Goal: Information Seeking & Learning: Learn about a topic

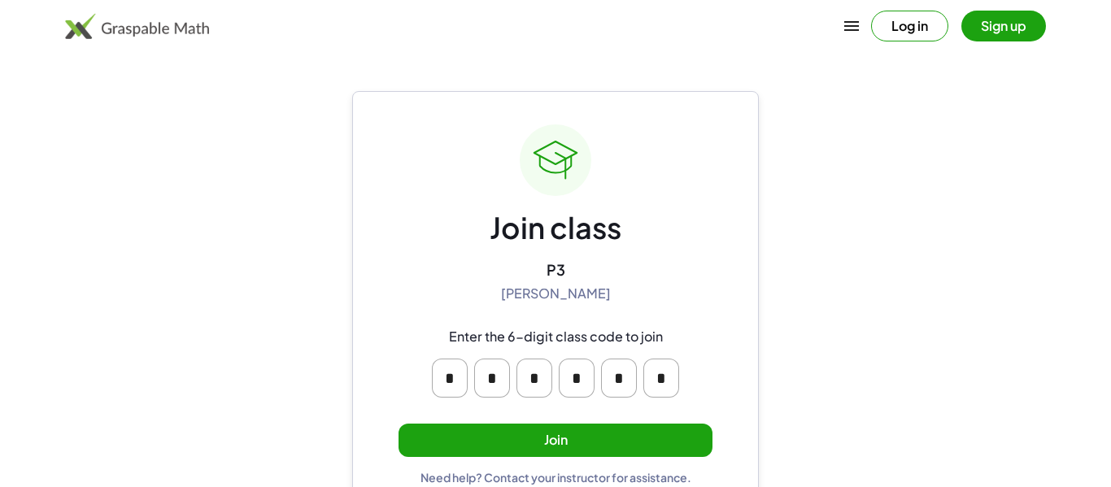
scroll to position [31, 0]
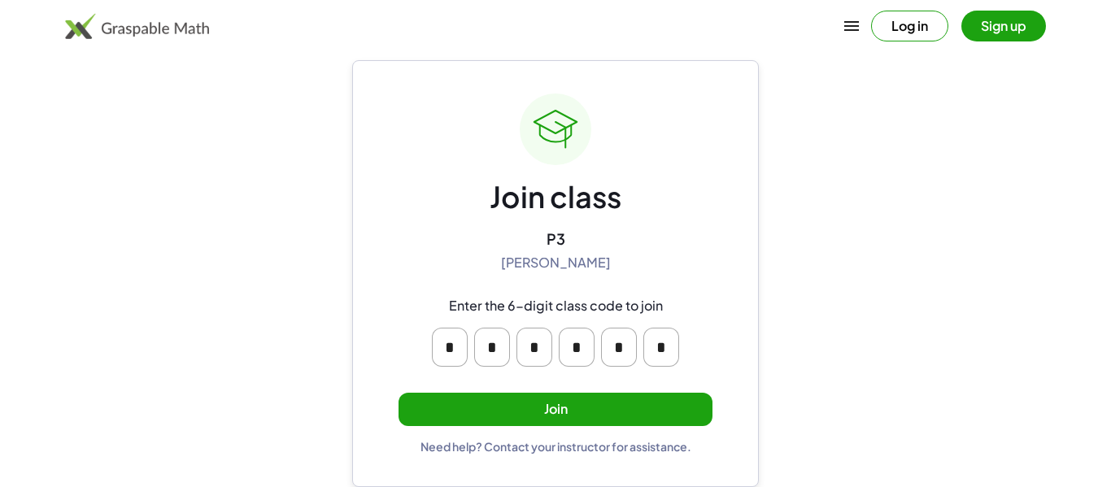
click at [559, 408] on button "Join" at bounding box center [555, 409] width 314 height 33
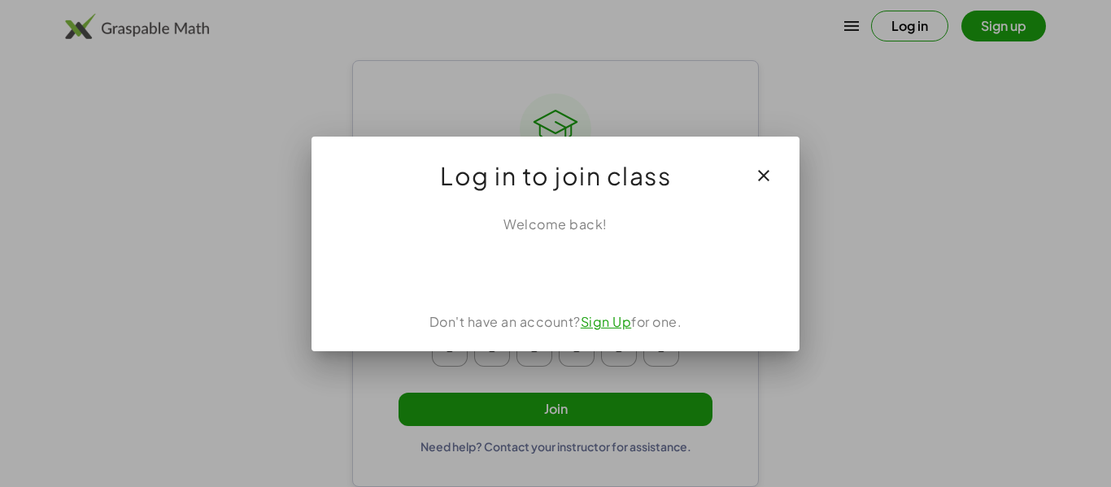
scroll to position [0, 0]
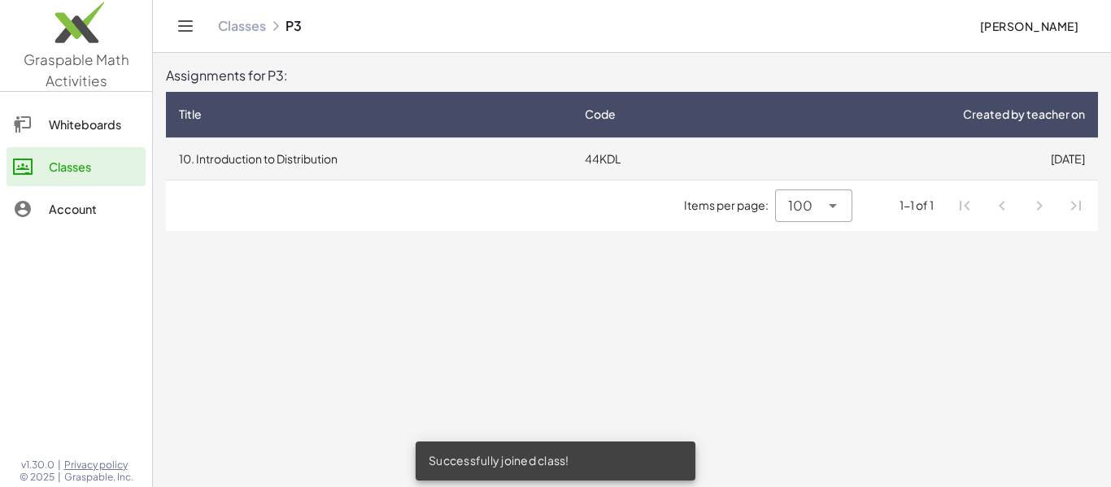
click at [550, 161] on td "10. Introduction to Distribution" at bounding box center [369, 158] width 406 height 42
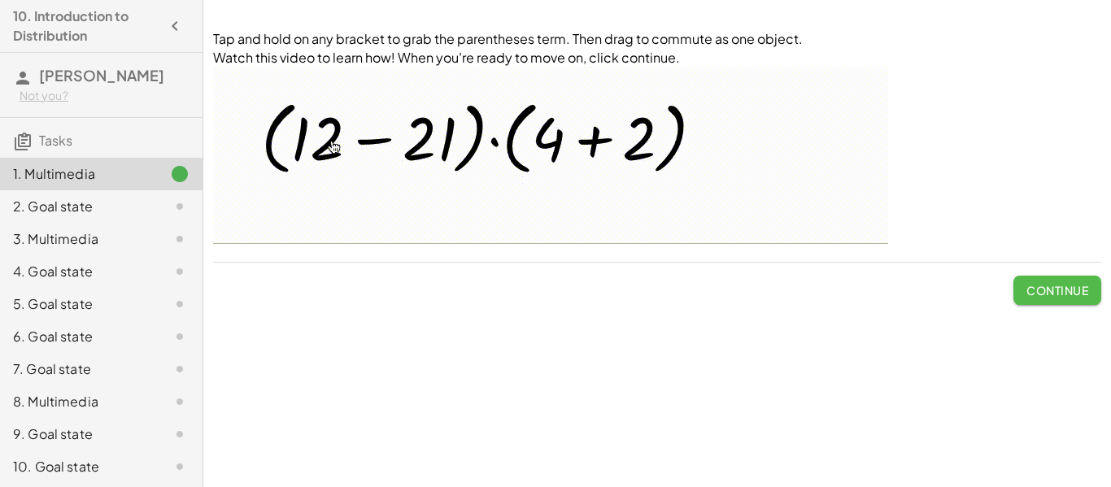
click at [1053, 300] on button "Continue" at bounding box center [1057, 290] width 88 height 29
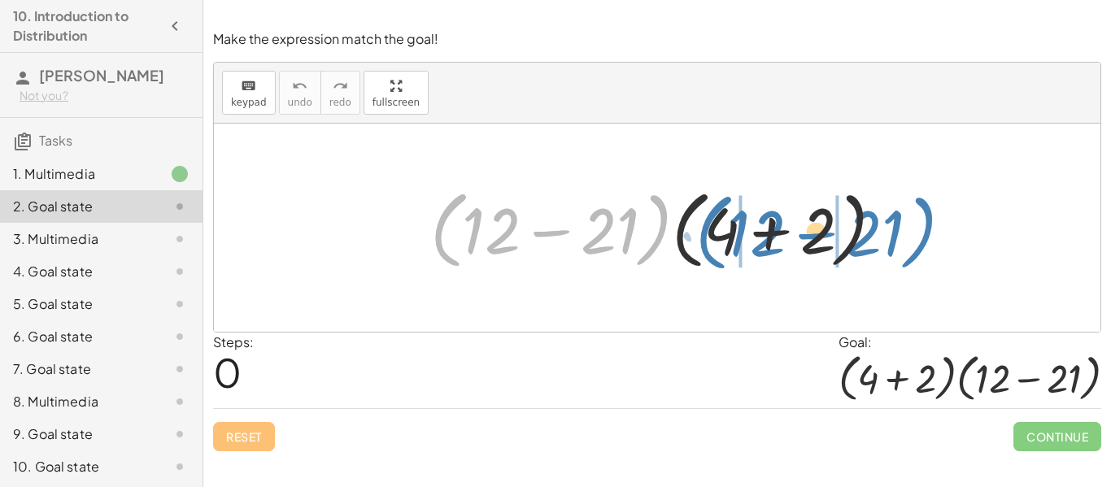
drag, startPoint x: 439, startPoint y: 220, endPoint x: 704, endPoint y: 223, distance: 265.1
click at [704, 223] on div at bounding box center [663, 228] width 483 height 94
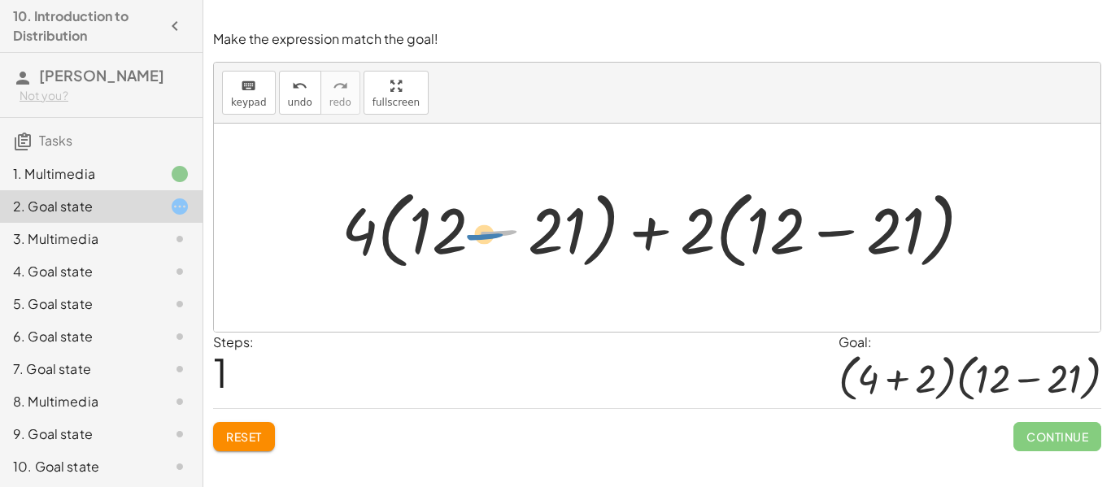
drag, startPoint x: 477, startPoint y: 242, endPoint x: 464, endPoint y: 245, distance: 13.2
click at [464, 245] on div at bounding box center [663, 228] width 660 height 94
drag, startPoint x: 357, startPoint y: 246, endPoint x: 456, endPoint y: 249, distance: 99.3
click at [456, 249] on div at bounding box center [663, 228] width 660 height 94
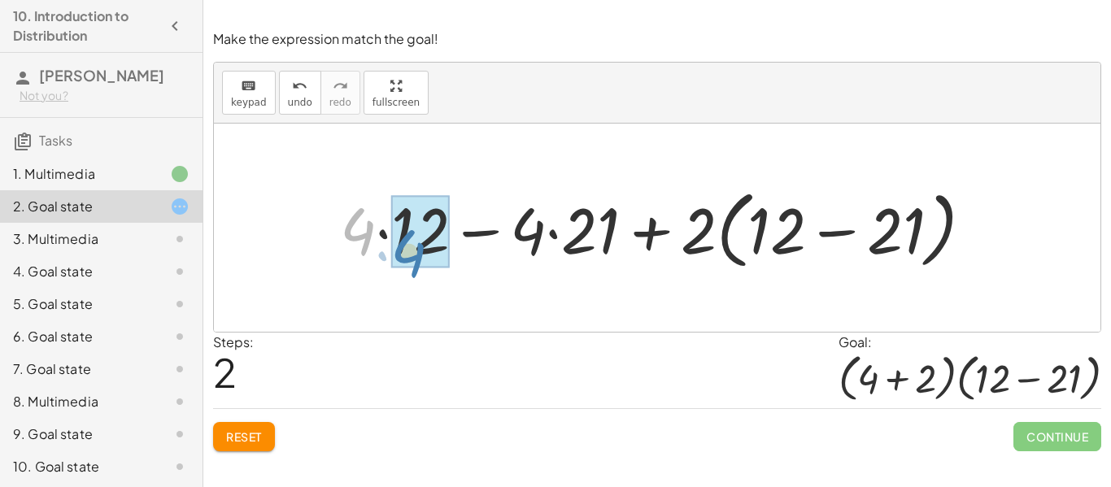
drag, startPoint x: 370, startPoint y: 249, endPoint x: 421, endPoint y: 271, distance: 55.7
click at [421, 271] on div at bounding box center [663, 228] width 663 height 94
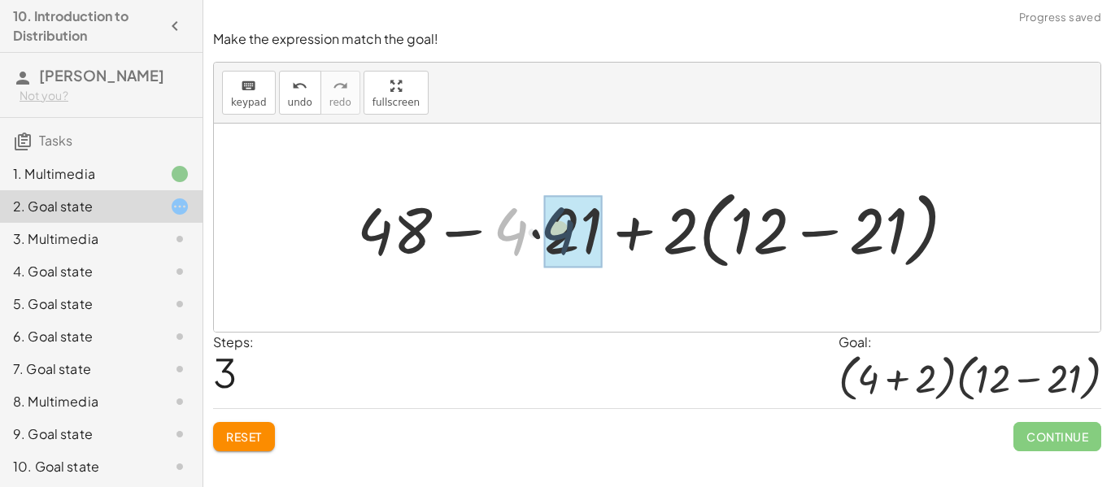
drag, startPoint x: 499, startPoint y: 228, endPoint x: 552, endPoint y: 227, distance: 53.7
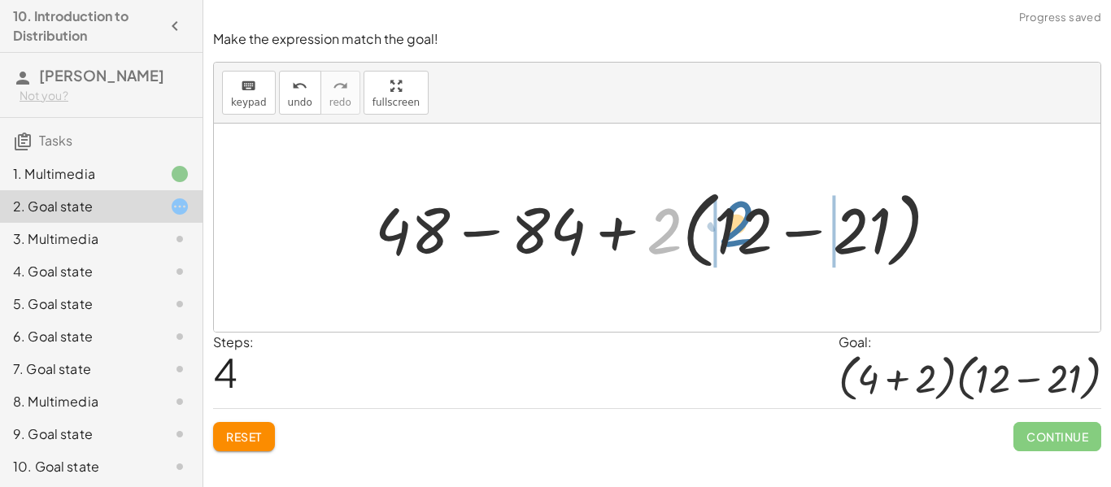
drag, startPoint x: 655, startPoint y: 226, endPoint x: 727, endPoint y: 219, distance: 72.7
click at [727, 219] on div at bounding box center [664, 228] width 594 height 94
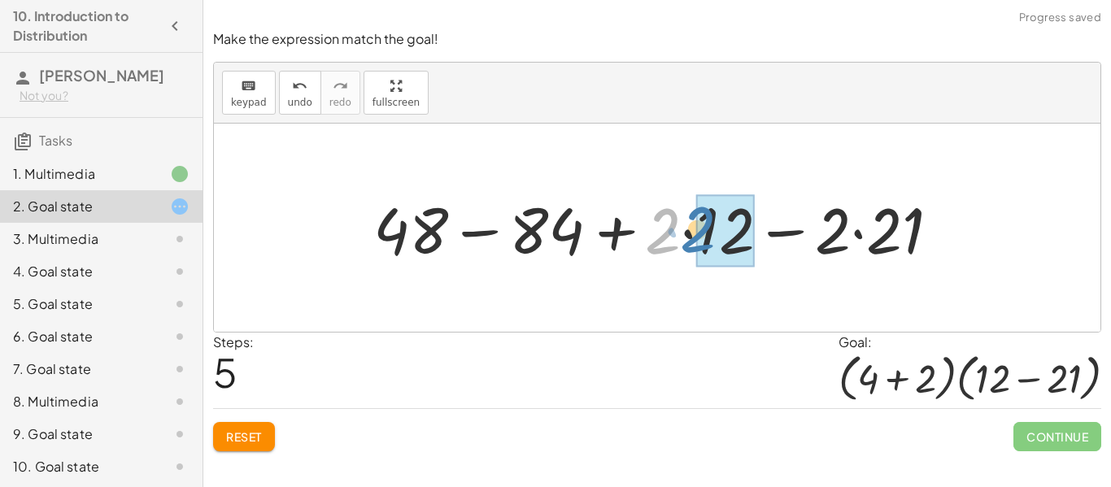
drag, startPoint x: 677, startPoint y: 235, endPoint x: 717, endPoint y: 234, distance: 40.7
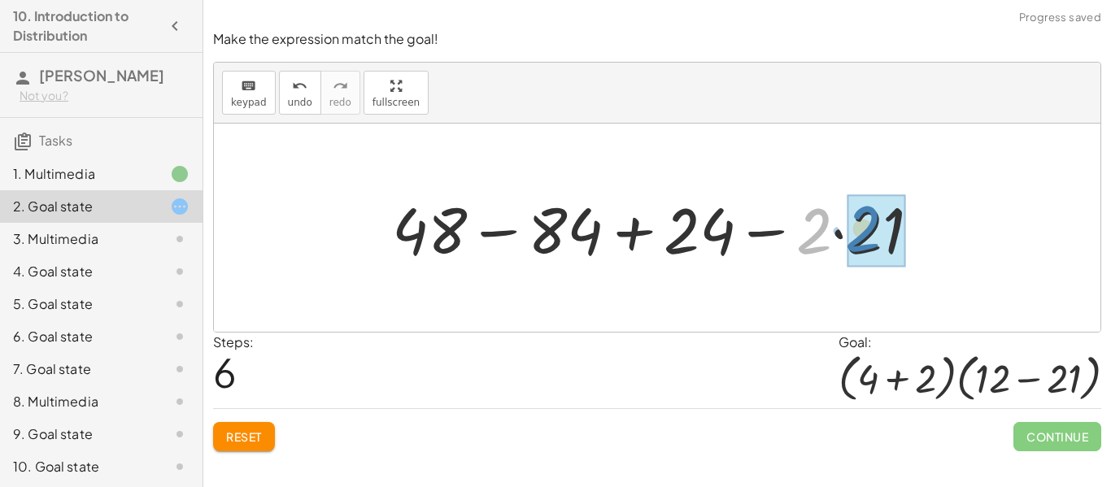
drag, startPoint x: 817, startPoint y: 225, endPoint x: 885, endPoint y: 222, distance: 67.6
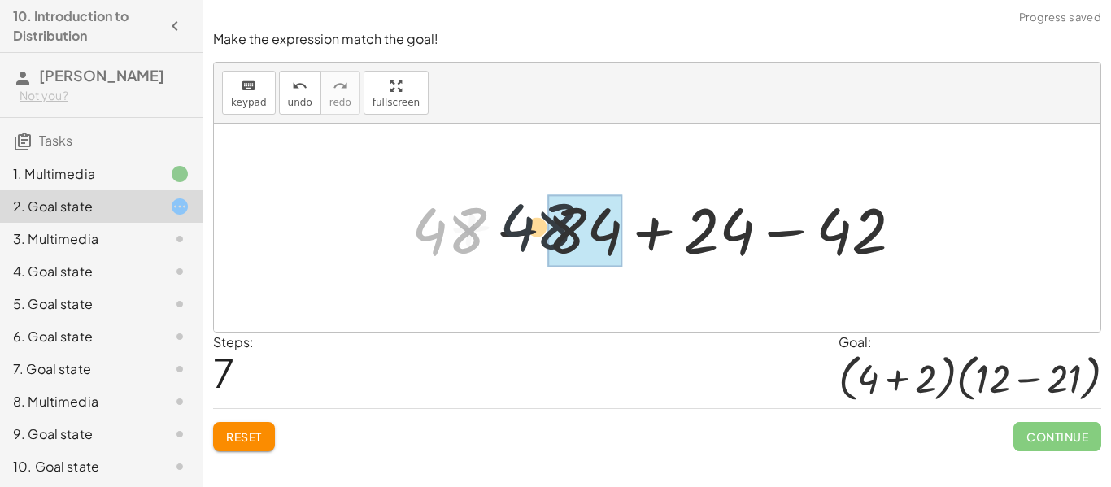
drag, startPoint x: 450, startPoint y: 229, endPoint x: 565, endPoint y: 230, distance: 115.5
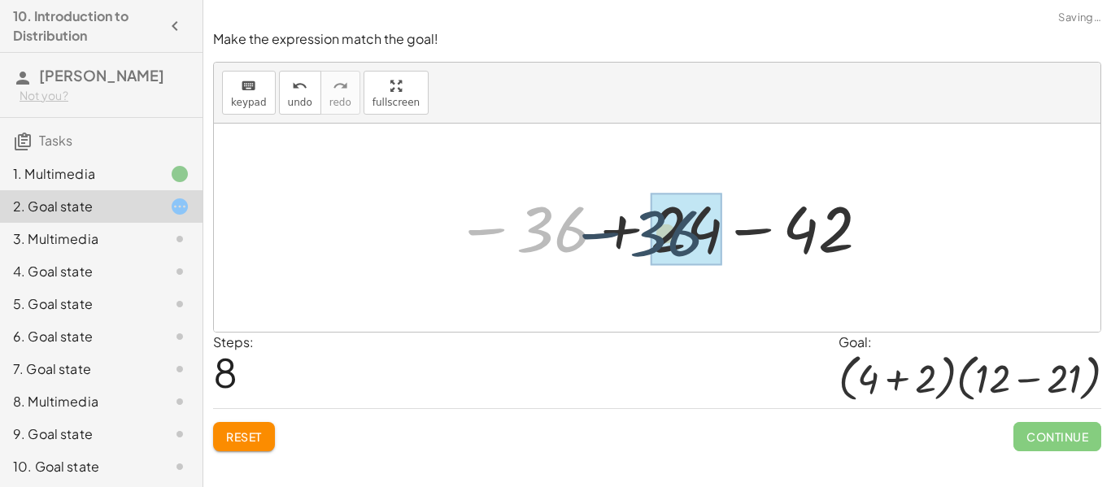
drag, startPoint x: 525, startPoint y: 222, endPoint x: 647, endPoint y: 226, distance: 122.1
click at [647, 226] on div at bounding box center [663, 228] width 433 height 81
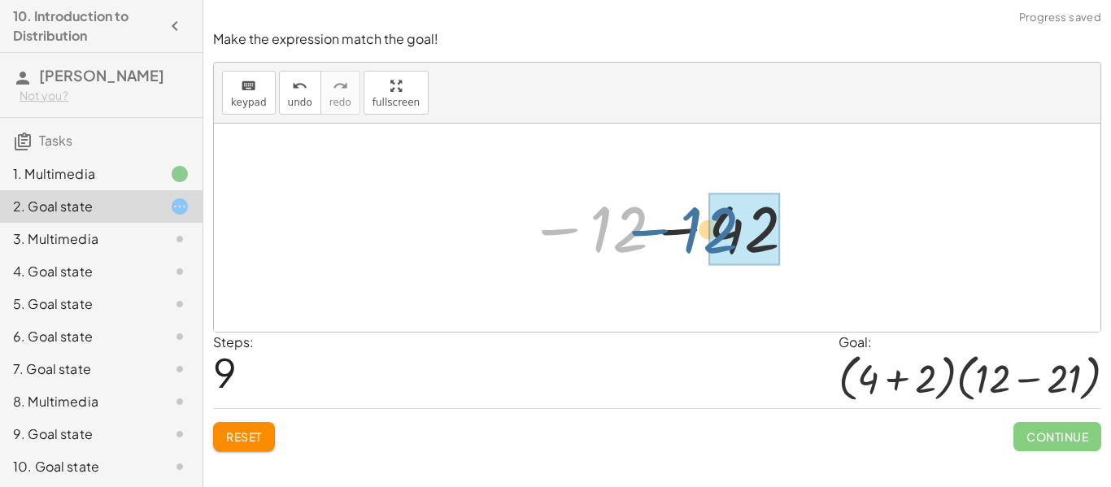
drag, startPoint x: 642, startPoint y: 227, endPoint x: 742, endPoint y: 229, distance: 99.2
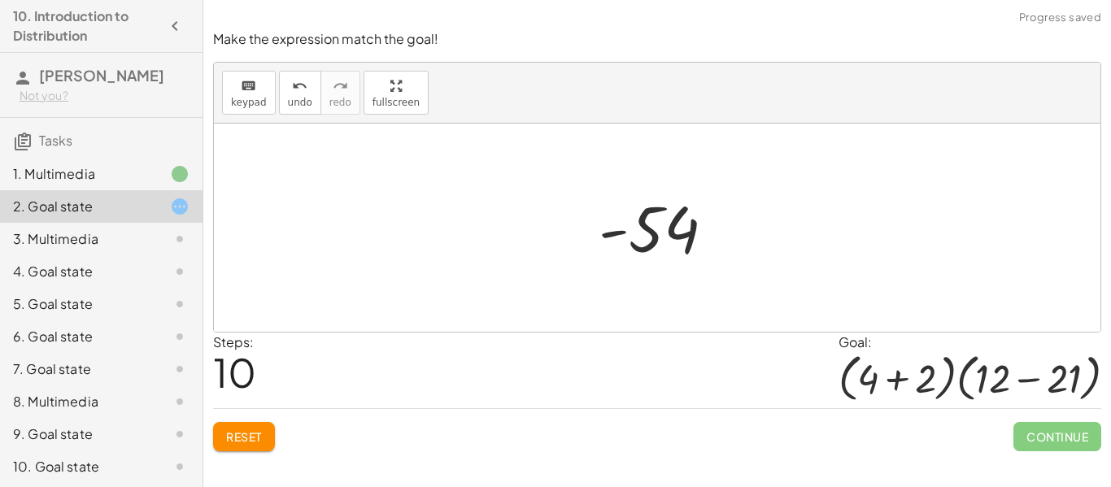
click at [262, 430] on span "Reset" at bounding box center [244, 436] width 36 height 15
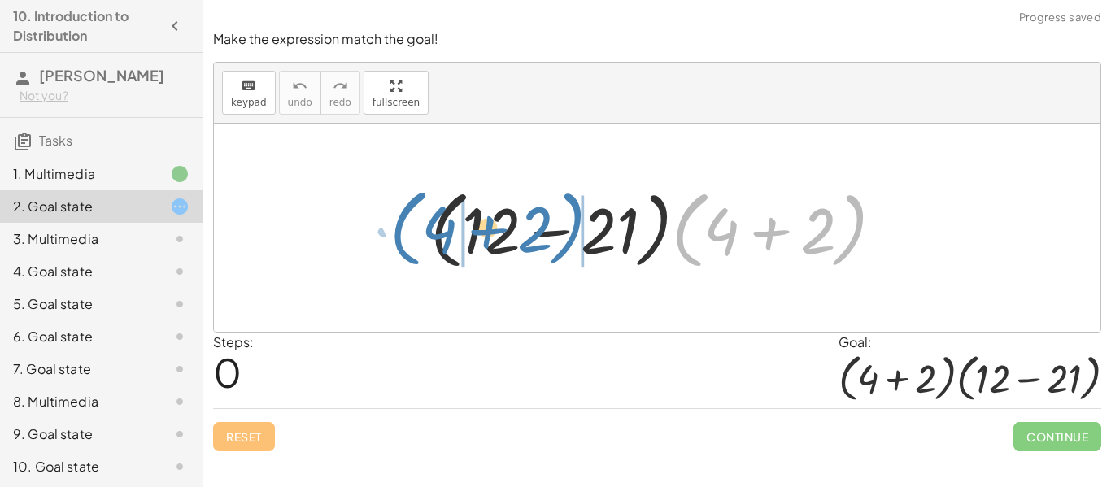
drag, startPoint x: 862, startPoint y: 222, endPoint x: 577, endPoint y: 220, distance: 284.6
click at [577, 220] on div at bounding box center [663, 228] width 483 height 94
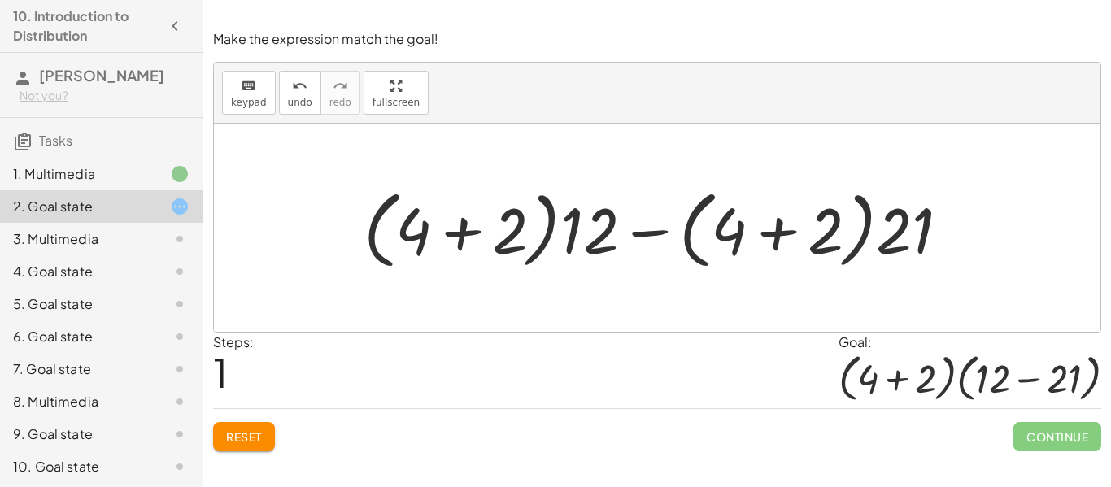
click at [255, 433] on span "Reset" at bounding box center [244, 436] width 36 height 15
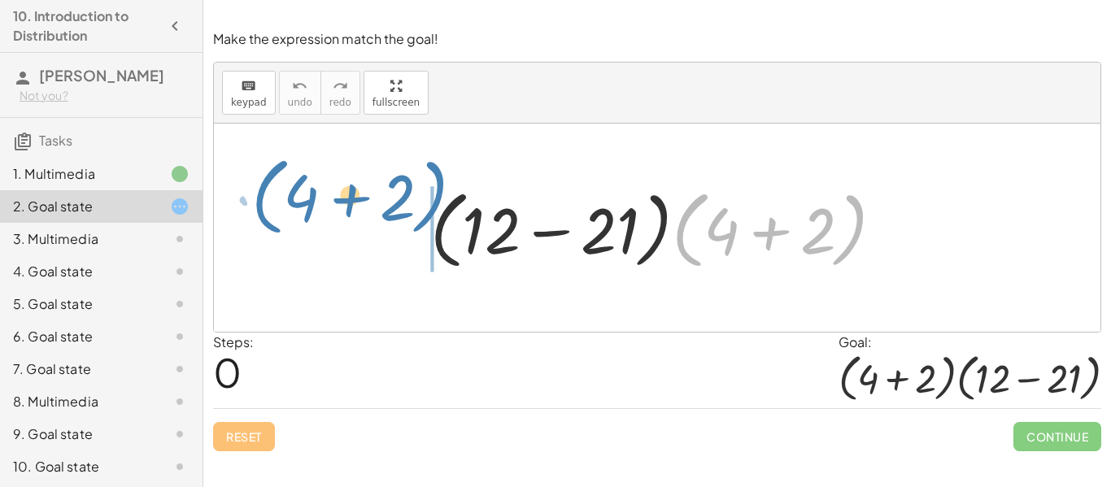
drag, startPoint x: 862, startPoint y: 225, endPoint x: 441, endPoint y: 193, distance: 422.5
click at [441, 193] on div at bounding box center [663, 228] width 483 height 94
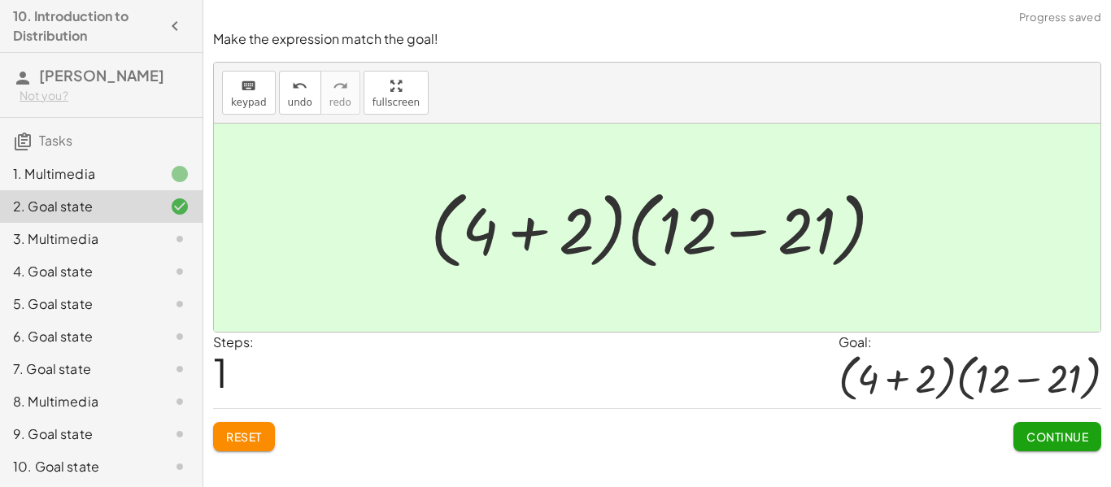
click at [1069, 426] on button "Continue" at bounding box center [1057, 436] width 88 height 29
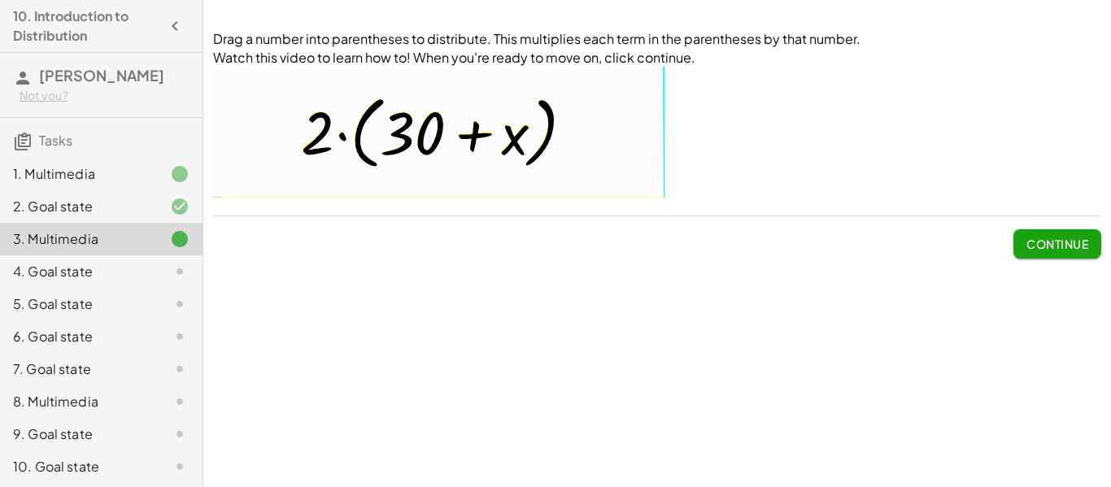
click at [425, 155] on img at bounding box center [438, 132] width 451 height 131
click at [1053, 257] on button "Continue" at bounding box center [1057, 243] width 88 height 29
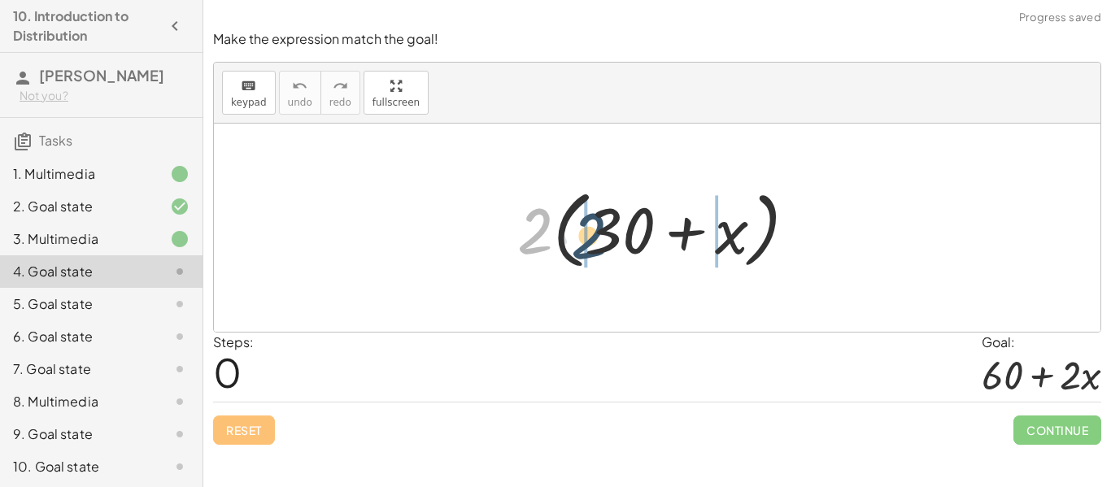
drag, startPoint x: 534, startPoint y: 233, endPoint x: 592, endPoint y: 237, distance: 57.9
click at [592, 237] on div at bounding box center [663, 228] width 309 height 94
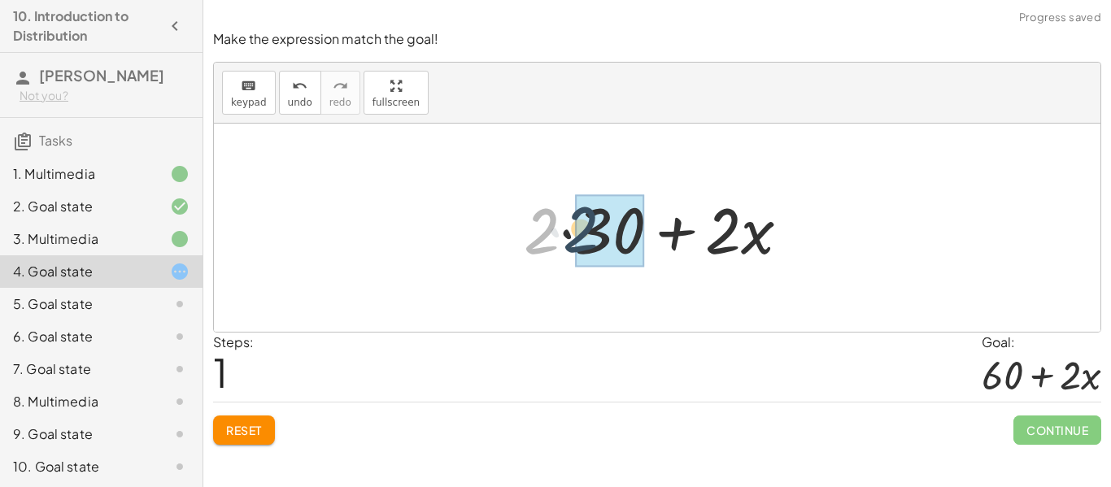
drag, startPoint x: 555, startPoint y: 244, endPoint x: 610, endPoint y: 242, distance: 54.5
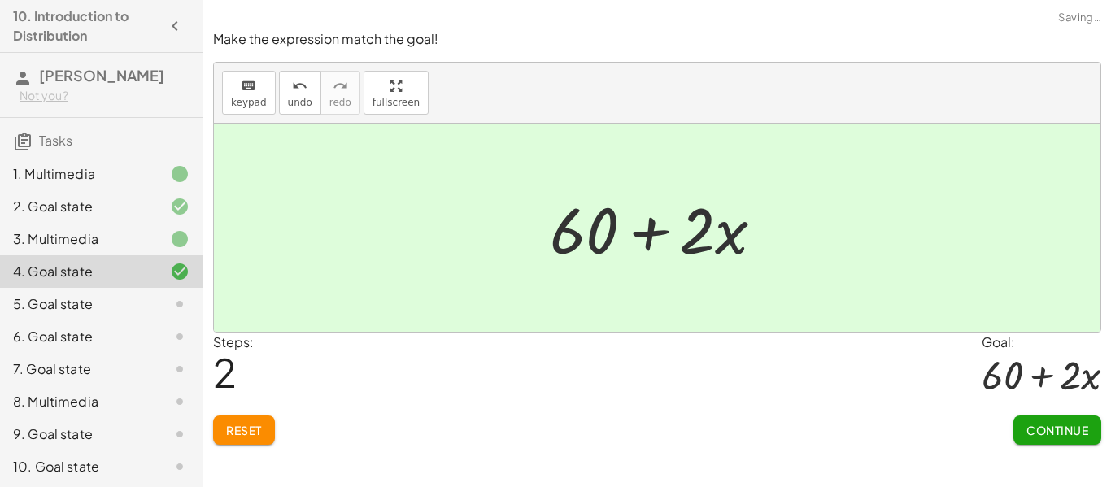
click at [1042, 420] on button "Continue" at bounding box center [1057, 430] width 88 height 29
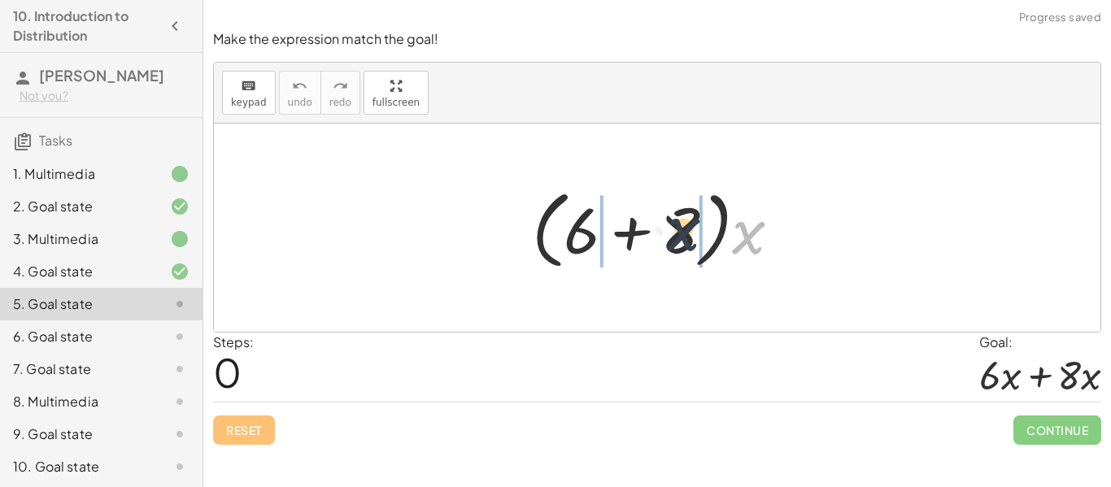
drag, startPoint x: 751, startPoint y: 249, endPoint x: 682, endPoint y: 243, distance: 70.2
click at [682, 243] on div at bounding box center [663, 228] width 279 height 94
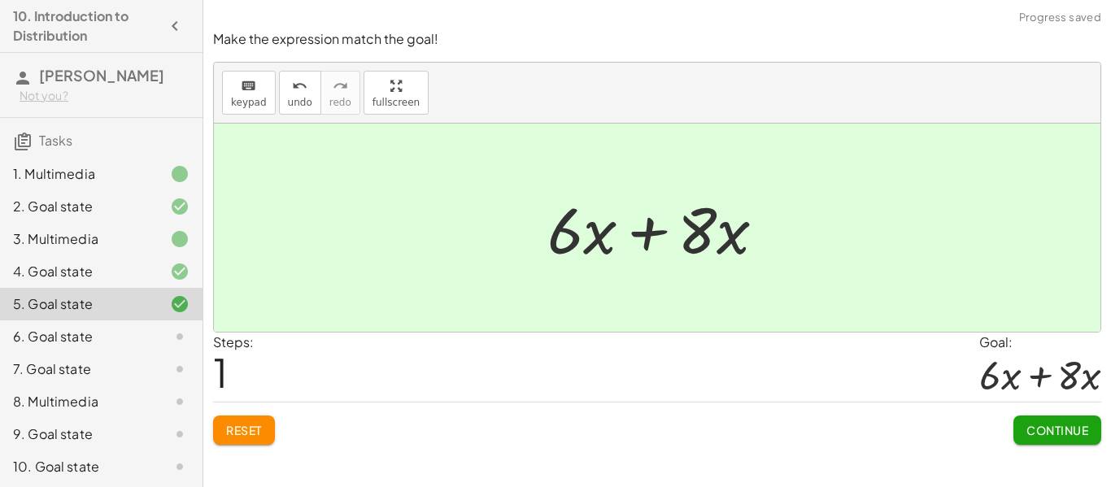
click at [0, 0] on div "Make the expression match the goal! keyboard keypad undo undo redo redo fullscr…" at bounding box center [0, 0] width 0 height 0
click at [1070, 439] on button "Continue" at bounding box center [1057, 430] width 88 height 29
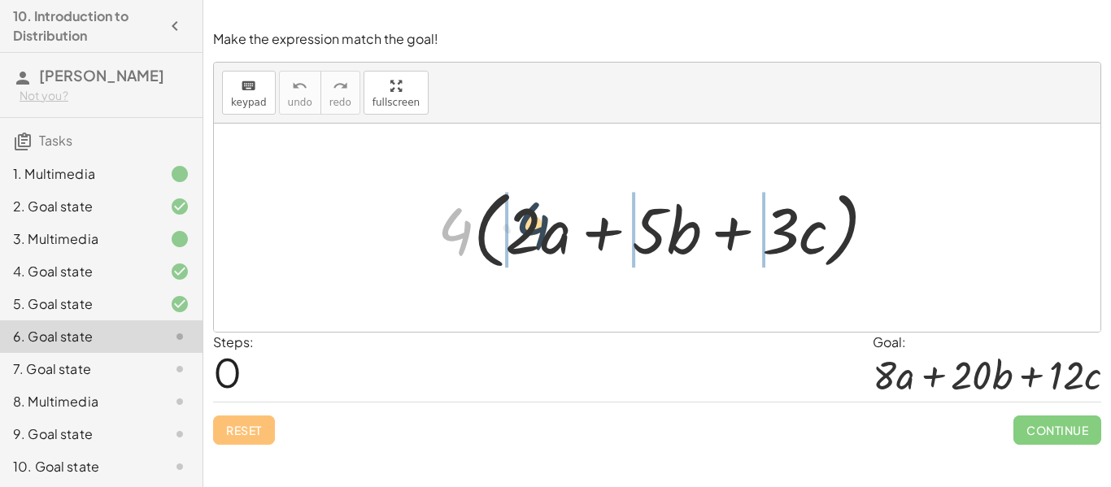
drag, startPoint x: 459, startPoint y: 229, endPoint x: 539, endPoint y: 223, distance: 80.0
click at [539, 223] on div at bounding box center [663, 228] width 468 height 94
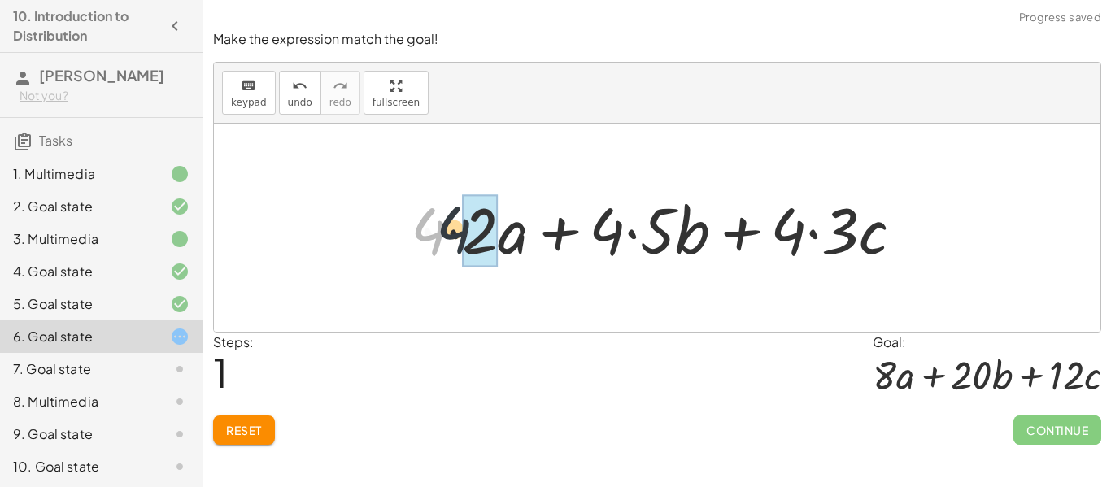
drag, startPoint x: 424, startPoint y: 243, endPoint x: 473, endPoint y: 242, distance: 48.8
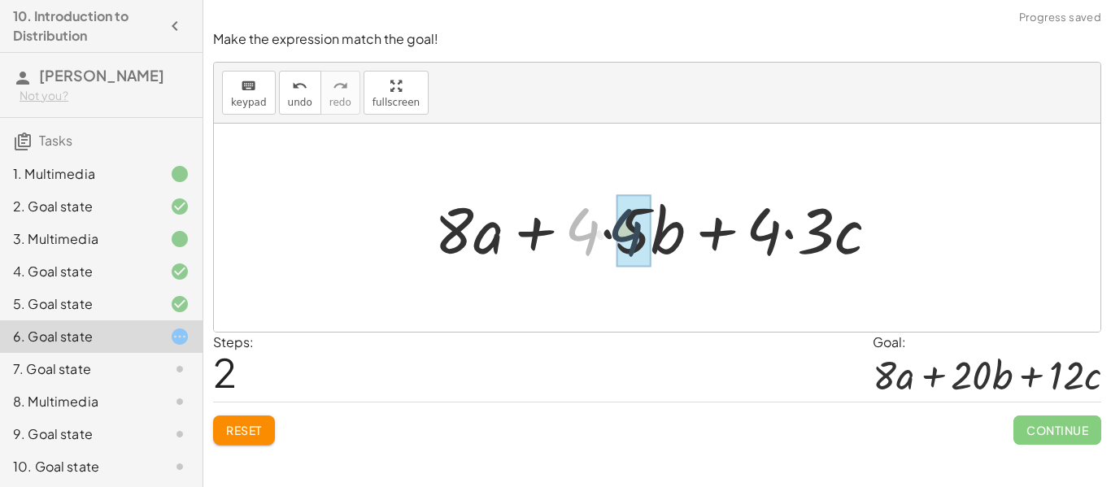
drag, startPoint x: 569, startPoint y: 234, endPoint x: 623, endPoint y: 235, distance: 53.7
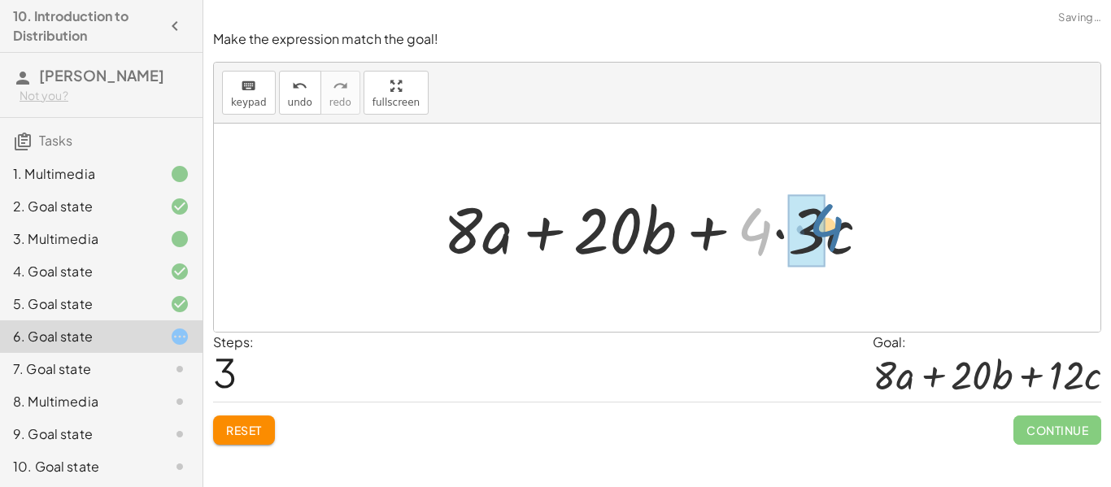
drag, startPoint x: 766, startPoint y: 231, endPoint x: 843, endPoint y: 227, distance: 76.6
click at [843, 227] on div at bounding box center [662, 228] width 455 height 84
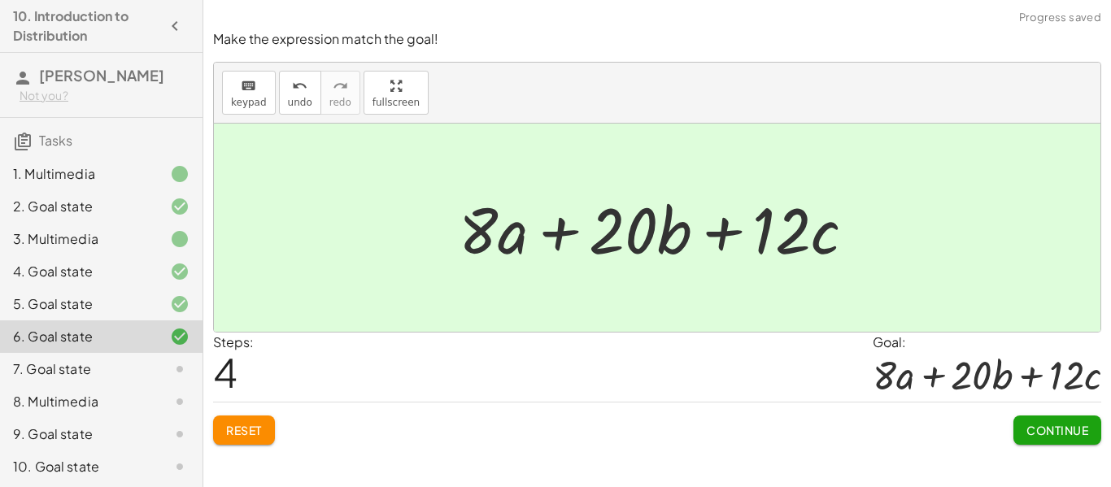
click at [1068, 436] on span "Continue" at bounding box center [1057, 430] width 62 height 15
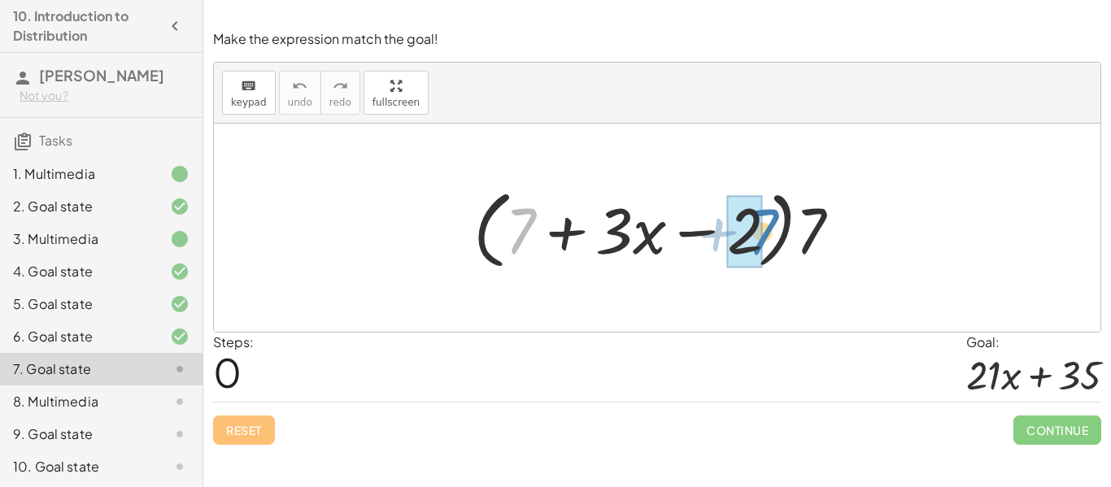
drag, startPoint x: 523, startPoint y: 226, endPoint x: 764, endPoint y: 226, distance: 240.7
click at [764, 226] on div at bounding box center [663, 228] width 397 height 94
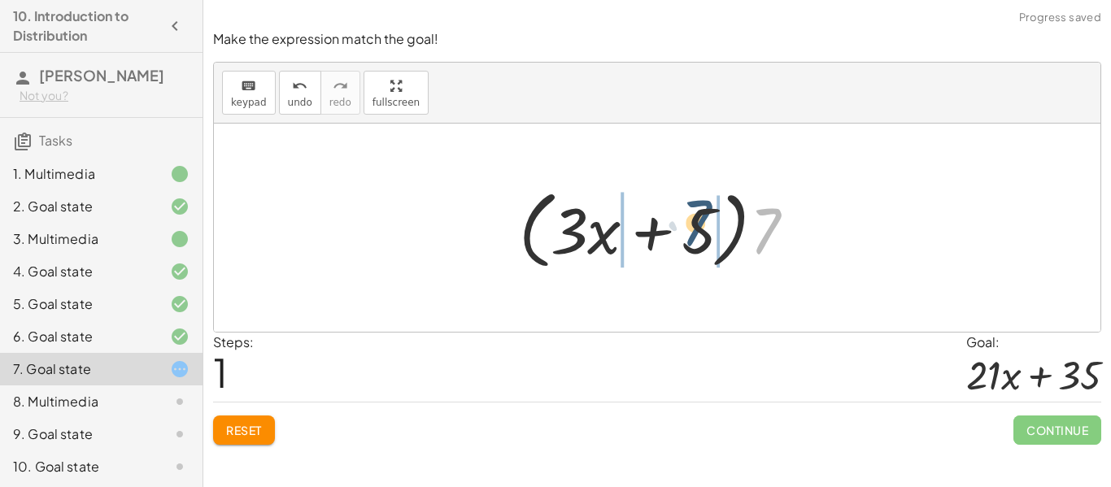
drag, startPoint x: 772, startPoint y: 229, endPoint x: 701, endPoint y: 218, distance: 71.5
click at [701, 218] on div at bounding box center [663, 228] width 305 height 94
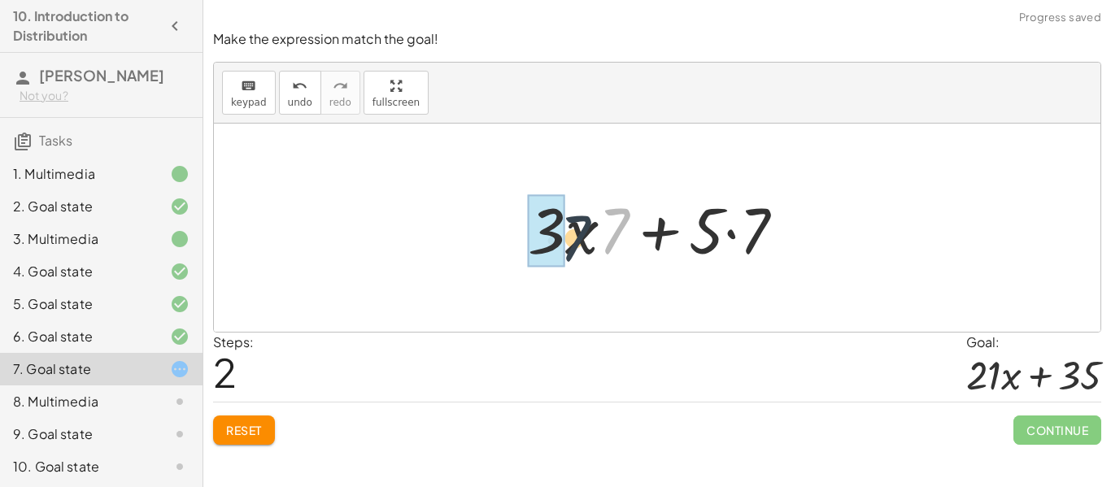
drag, startPoint x: 616, startPoint y: 231, endPoint x: 570, endPoint y: 239, distance: 47.1
click at [570, 239] on div at bounding box center [663, 228] width 286 height 84
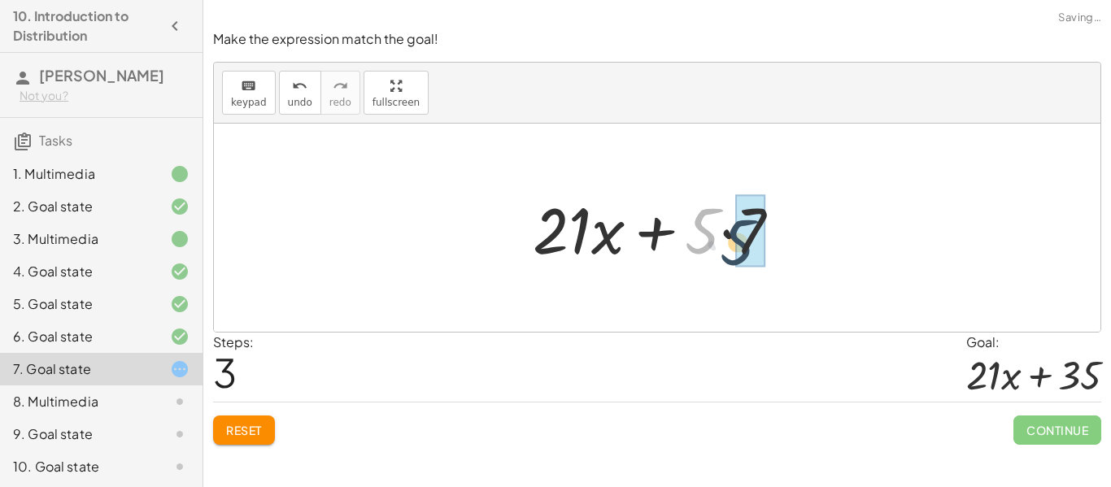
drag, startPoint x: 698, startPoint y: 237, endPoint x: 734, endPoint y: 248, distance: 38.3
click at [734, 248] on div at bounding box center [663, 228] width 277 height 84
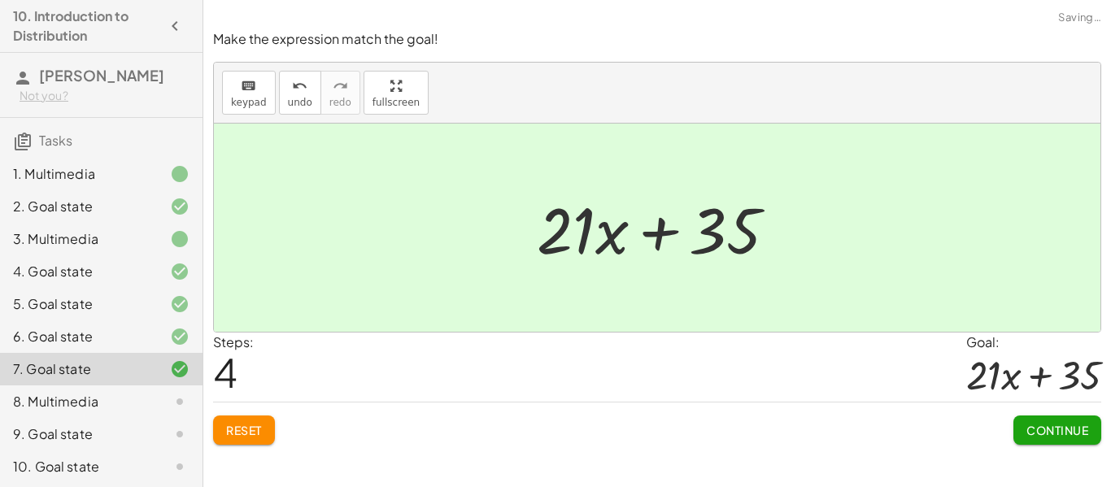
click at [1060, 426] on span "Continue" at bounding box center [1057, 430] width 62 height 15
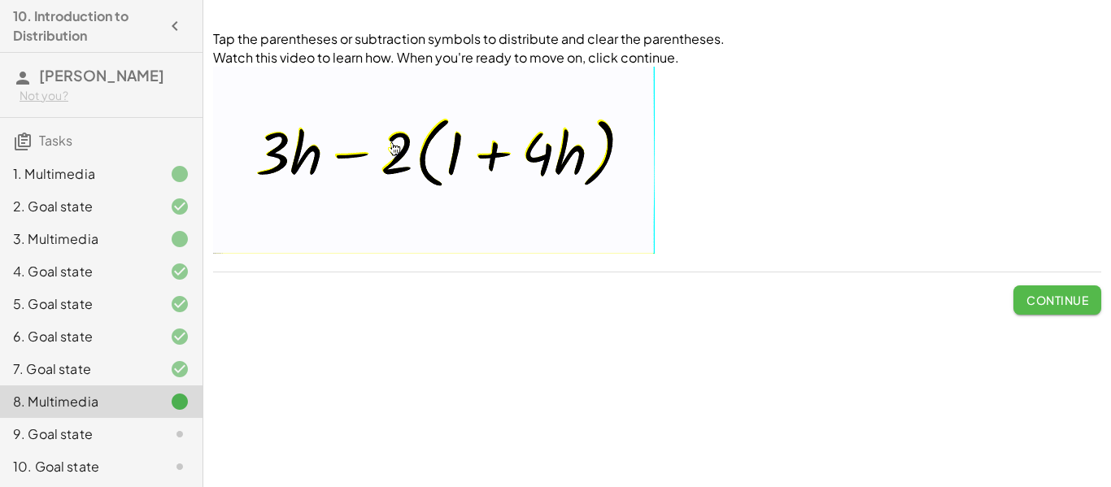
click at [1070, 311] on button "Continue" at bounding box center [1057, 299] width 88 height 29
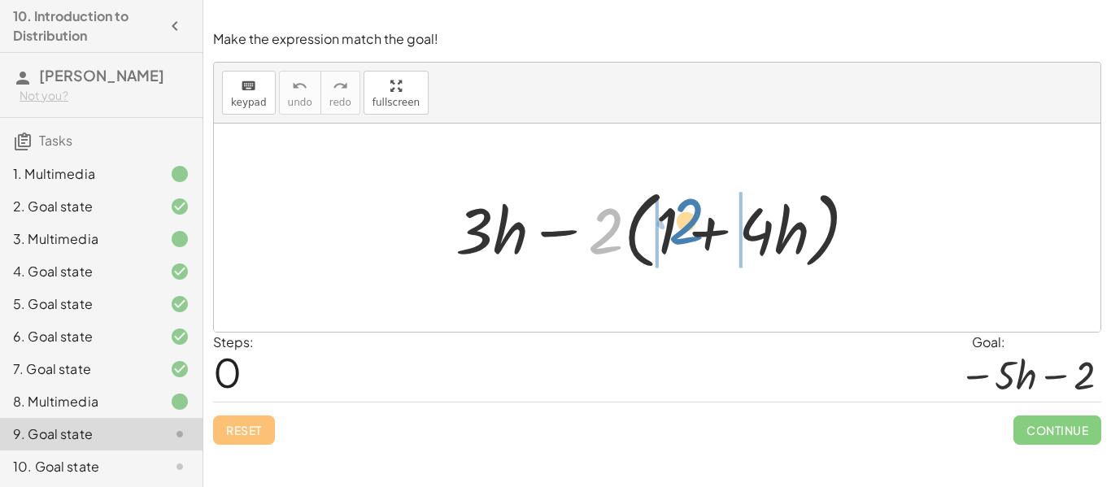
drag, startPoint x: 596, startPoint y: 239, endPoint x: 674, endPoint y: 229, distance: 78.7
click at [674, 229] on div at bounding box center [663, 228] width 432 height 94
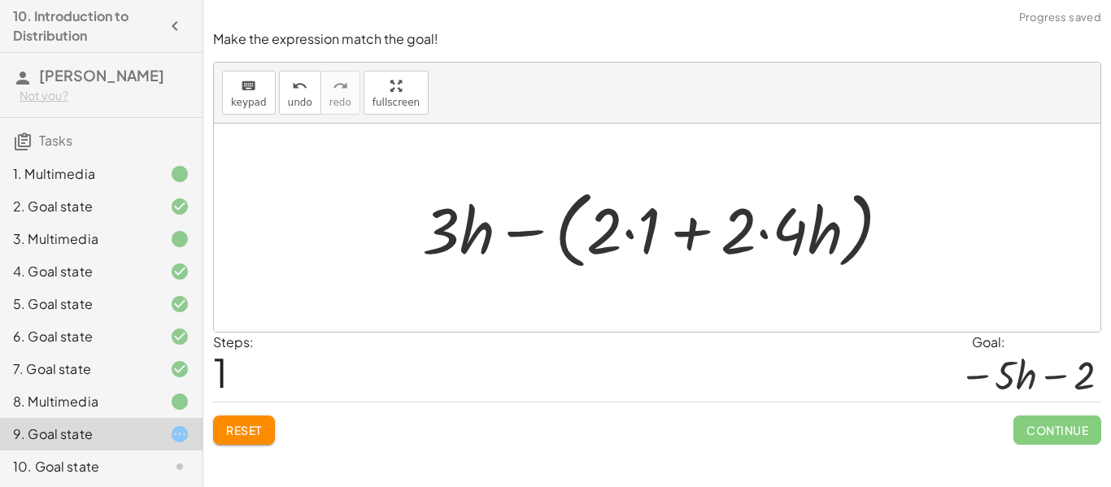
click at [565, 235] on div at bounding box center [663, 228] width 498 height 94
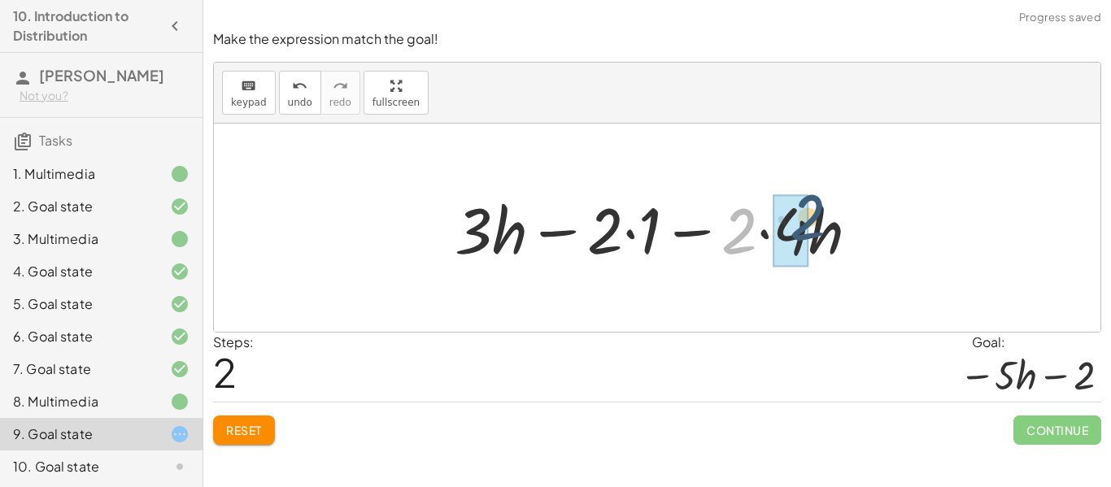
drag, startPoint x: 722, startPoint y: 244, endPoint x: 791, endPoint y: 230, distance: 70.5
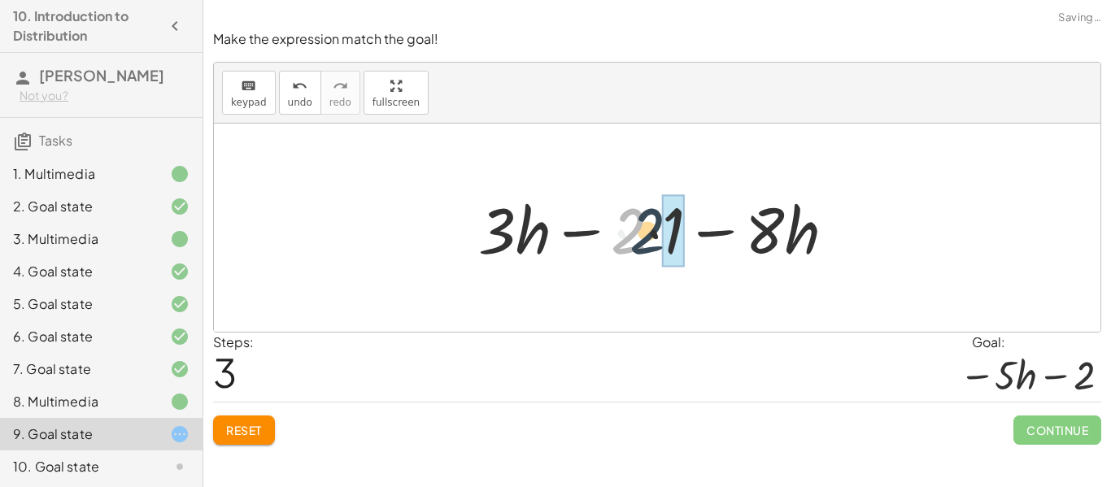
drag, startPoint x: 633, startPoint y: 242, endPoint x: 659, endPoint y: 241, distance: 26.0
click at [659, 241] on div at bounding box center [663, 228] width 386 height 84
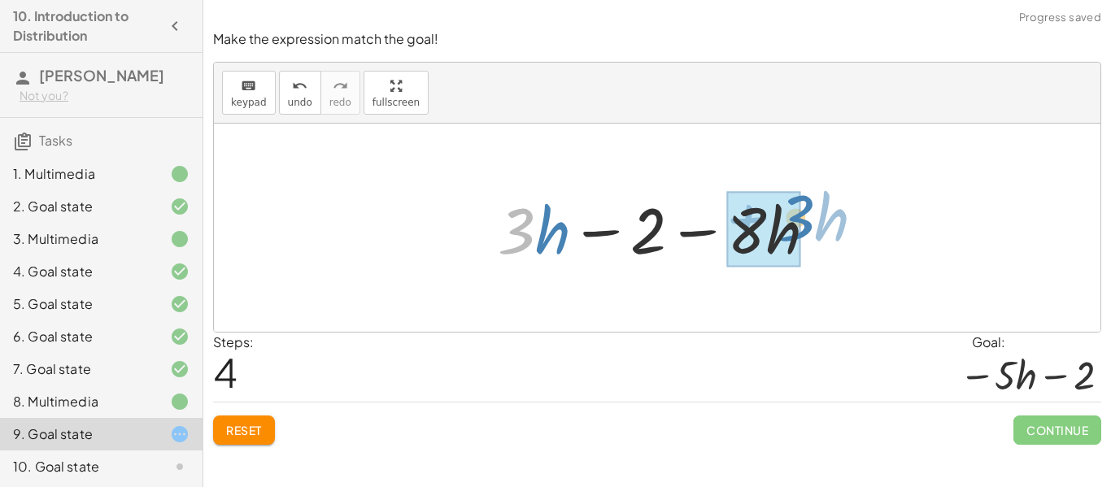
drag, startPoint x: 524, startPoint y: 237, endPoint x: 780, endPoint y: 228, distance: 256.4
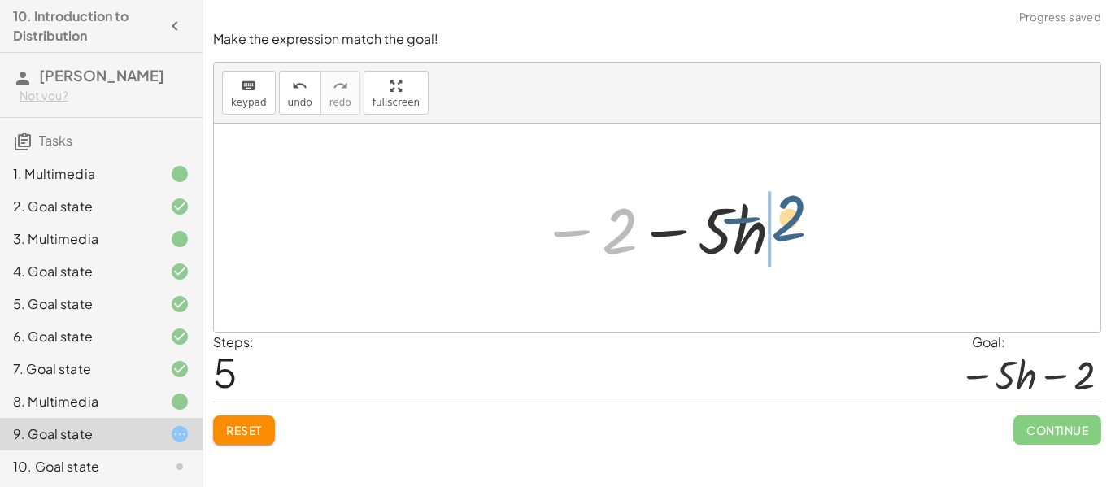
drag, startPoint x: 603, startPoint y: 246, endPoint x: 783, endPoint y: 231, distance: 181.2
click at [783, 231] on div at bounding box center [663, 228] width 261 height 84
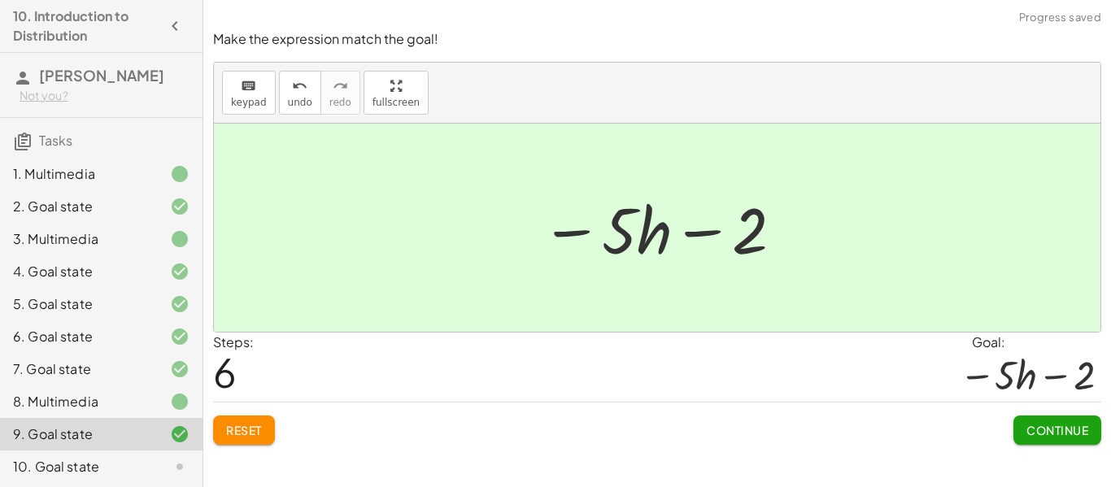
click at [0, 0] on div "Make the expression match the goal! keyboard keypad undo undo redo redo fullscr…" at bounding box center [0, 0] width 0 height 0
click at [1056, 440] on button "Continue" at bounding box center [1057, 430] width 88 height 29
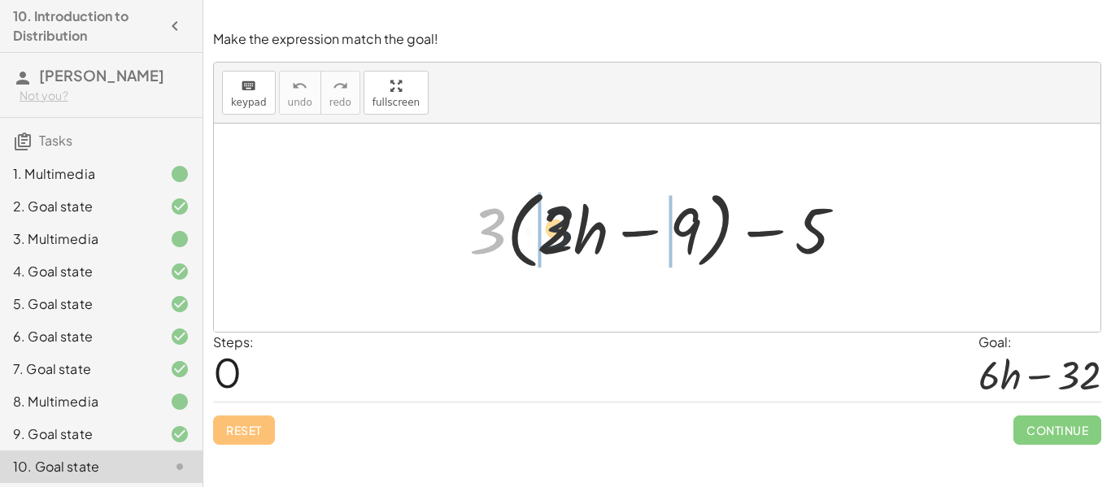
drag, startPoint x: 484, startPoint y: 237, endPoint x: 571, endPoint y: 234, distance: 87.1
click at [571, 234] on div at bounding box center [663, 228] width 405 height 94
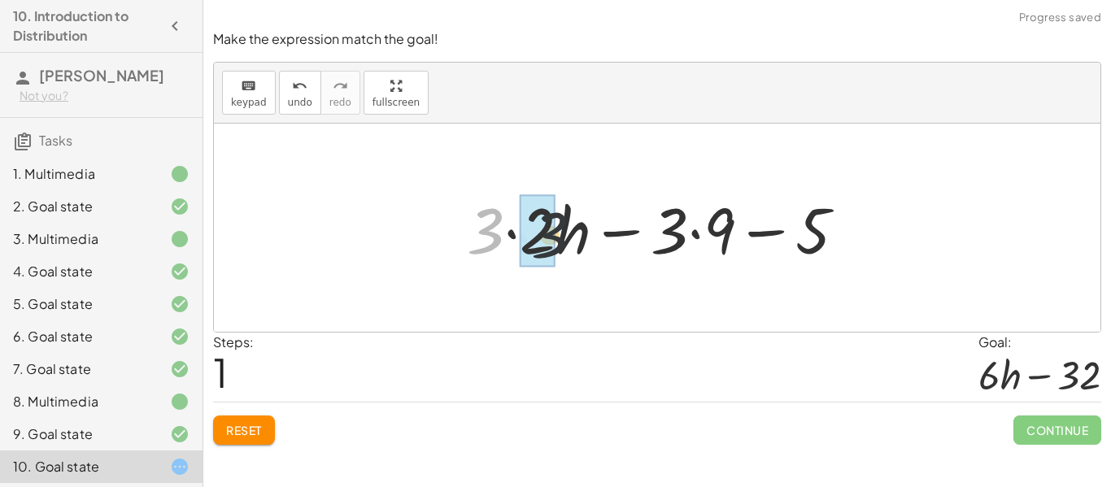
drag, startPoint x: 470, startPoint y: 234, endPoint x: 564, endPoint y: 237, distance: 93.6
click at [564, 237] on div at bounding box center [663, 228] width 408 height 84
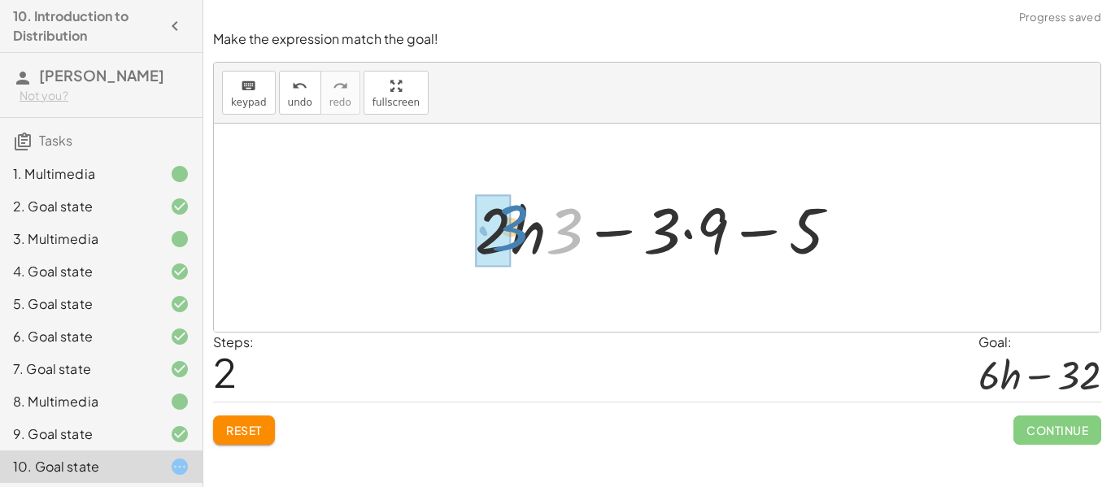
drag, startPoint x: 568, startPoint y: 242, endPoint x: 512, endPoint y: 237, distance: 55.5
click at [512, 237] on div at bounding box center [663, 228] width 393 height 84
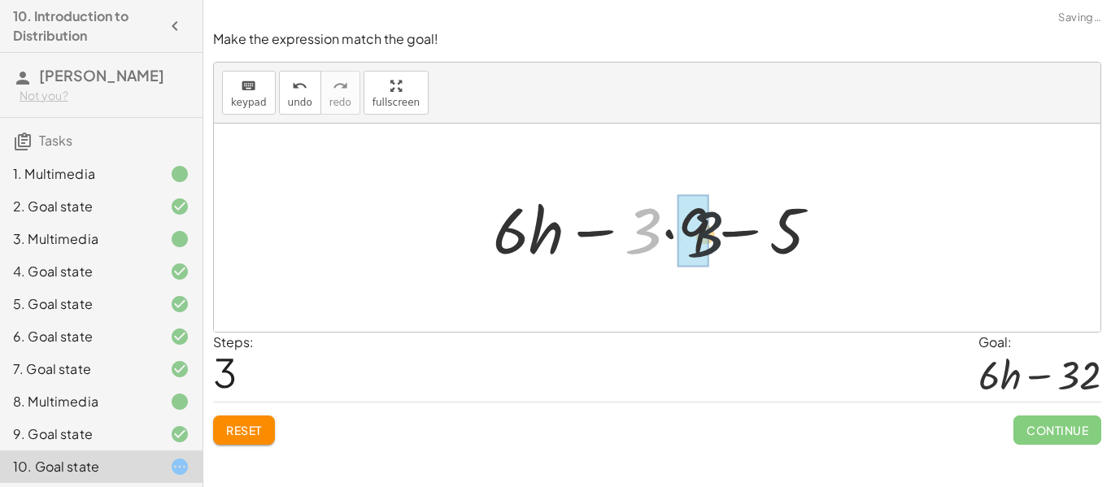
drag, startPoint x: 630, startPoint y: 226, endPoint x: 702, endPoint y: 231, distance: 71.7
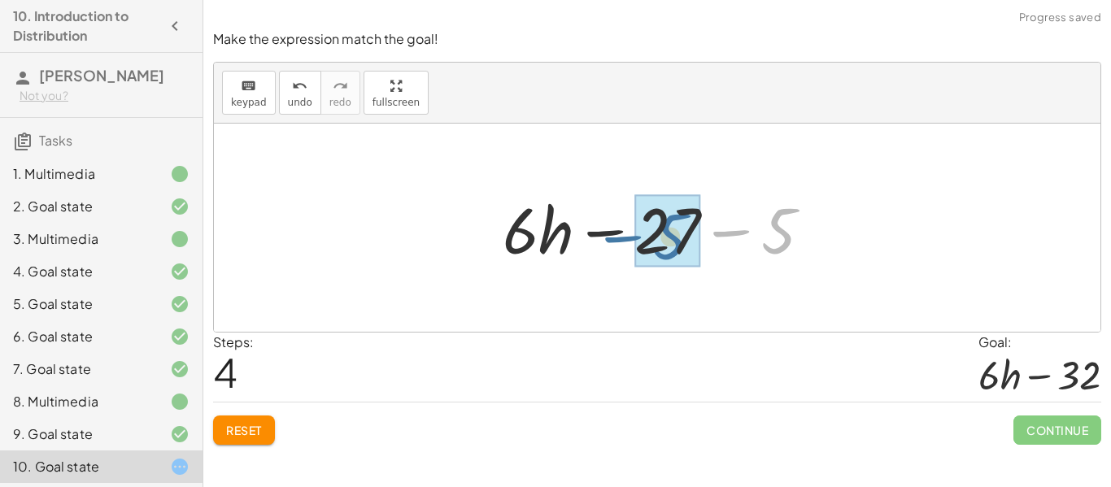
drag, startPoint x: 779, startPoint y: 226, endPoint x: 663, endPoint y: 228, distance: 116.3
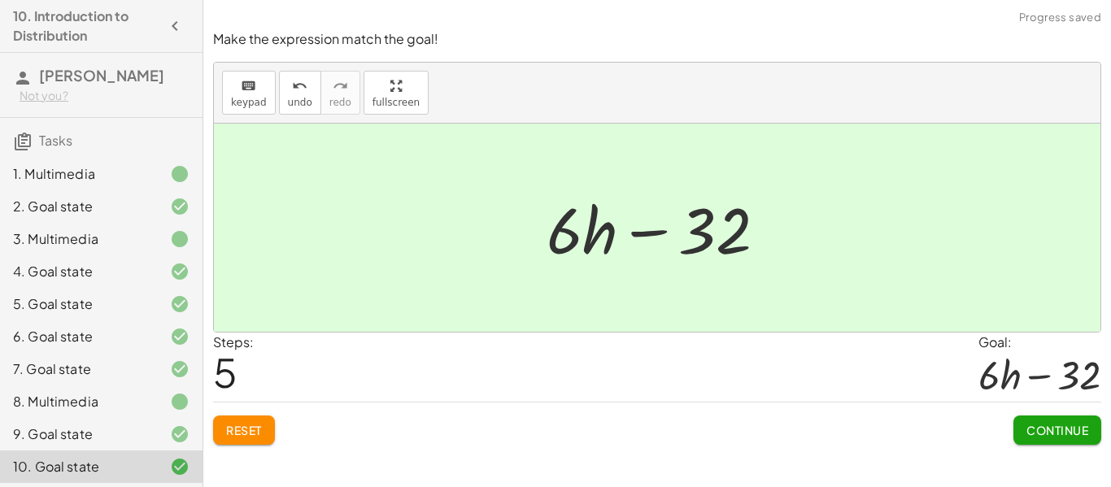
click at [1065, 440] on button "Continue" at bounding box center [1057, 430] width 88 height 29
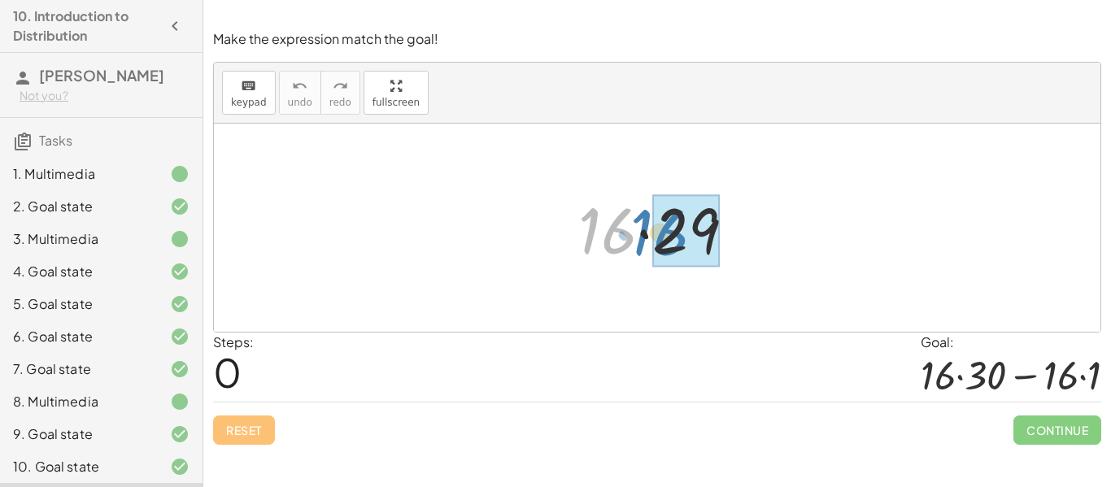
drag, startPoint x: 591, startPoint y: 237, endPoint x: 643, endPoint y: 237, distance: 52.0
click at [643, 237] on div at bounding box center [663, 228] width 186 height 84
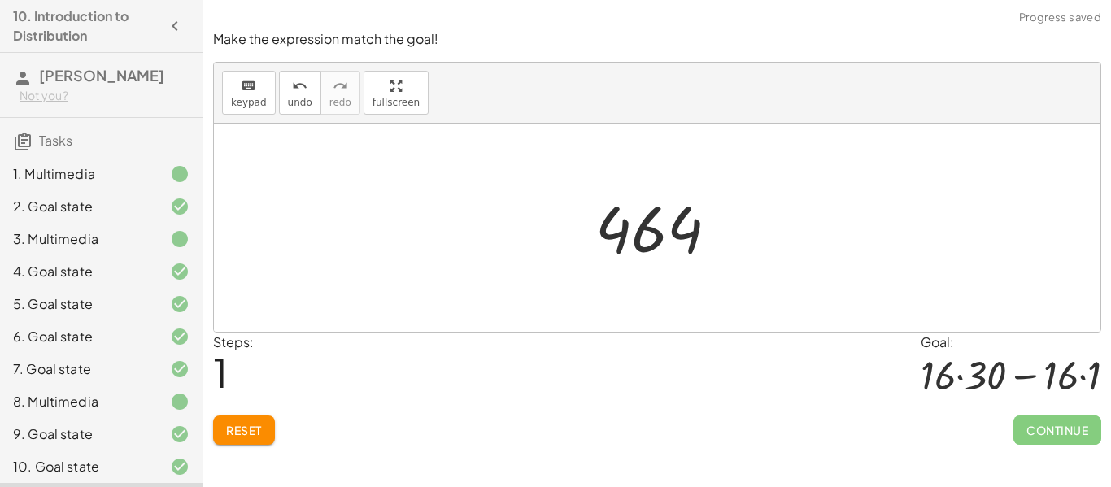
click at [242, 424] on span "Reset" at bounding box center [244, 430] width 36 height 15
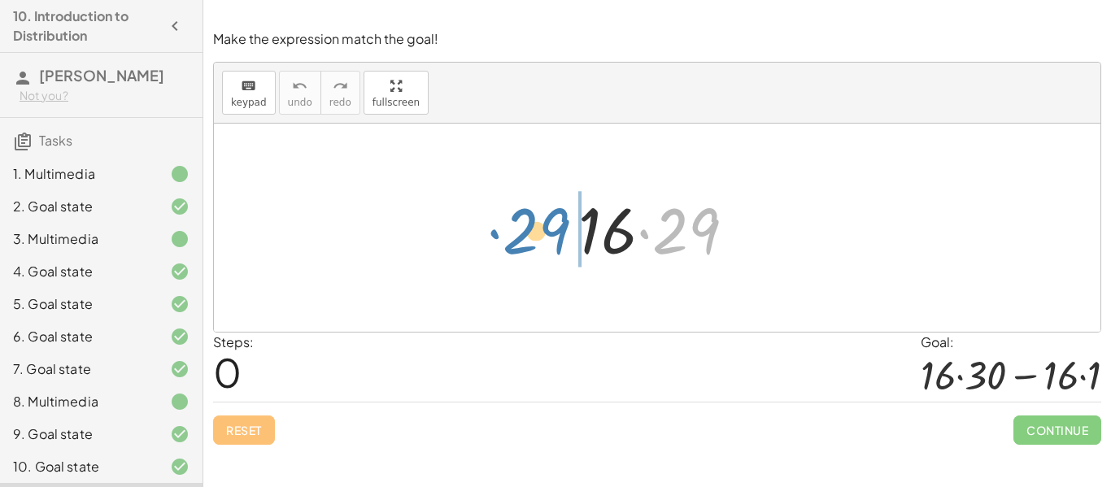
drag, startPoint x: 642, startPoint y: 230, endPoint x: 488, endPoint y: 230, distance: 153.7
click at [488, 230] on div "· 29 · 16 · 29" at bounding box center [657, 228] width 886 height 208
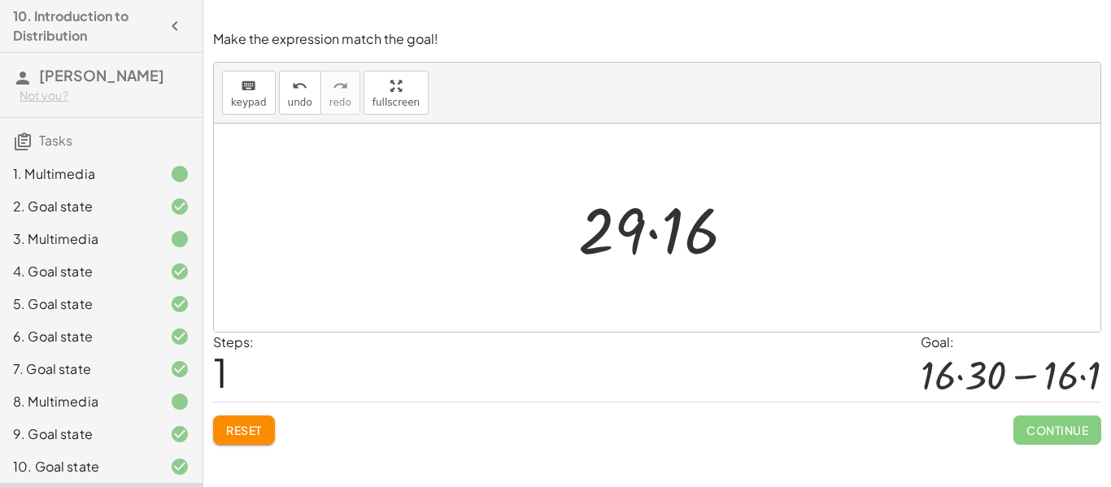
click at [221, 428] on button "Reset" at bounding box center [244, 430] width 62 height 29
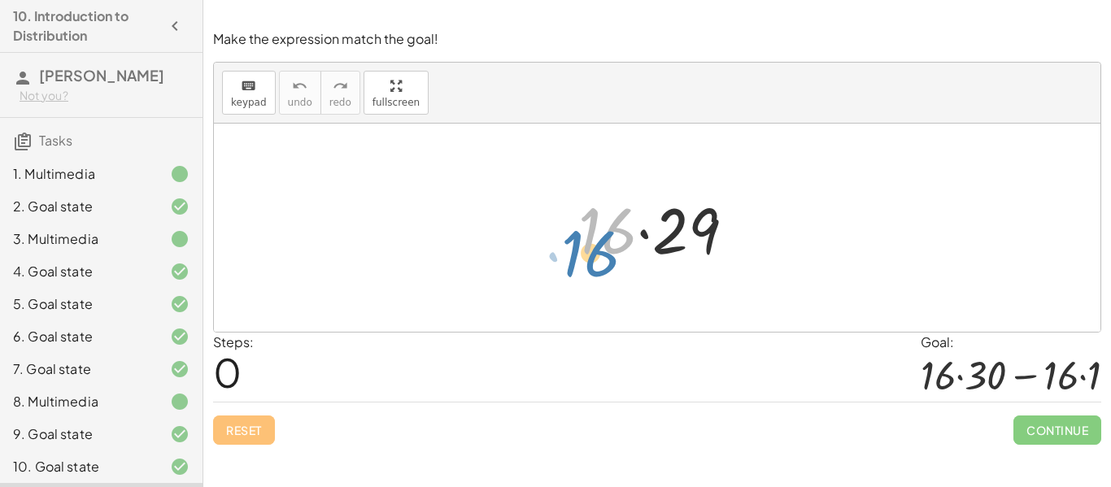
drag, startPoint x: 586, startPoint y: 245, endPoint x: 575, endPoint y: 263, distance: 21.2
click at [575, 263] on div at bounding box center [663, 228] width 186 height 84
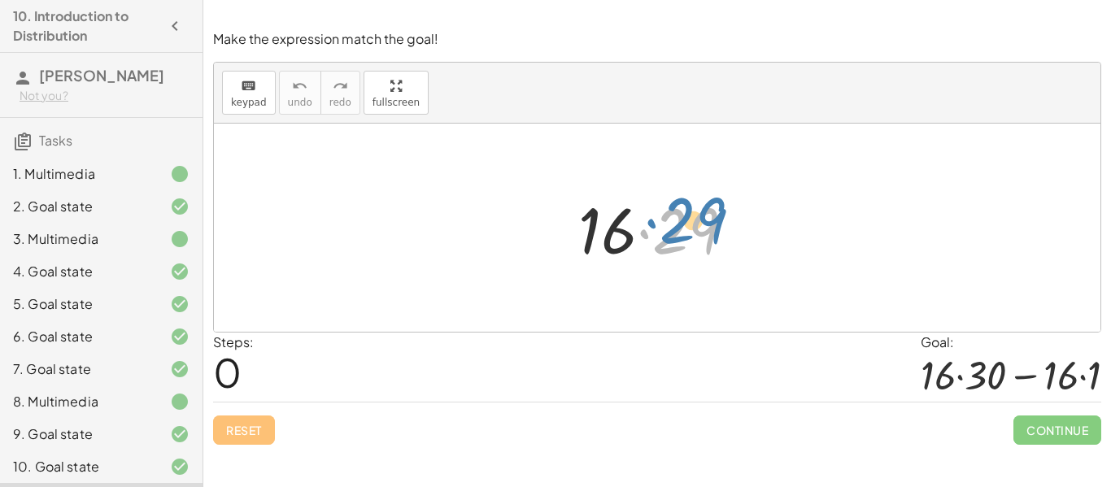
drag, startPoint x: 672, startPoint y: 233, endPoint x: 681, endPoint y: 223, distance: 13.8
click at [681, 223] on div at bounding box center [663, 228] width 186 height 84
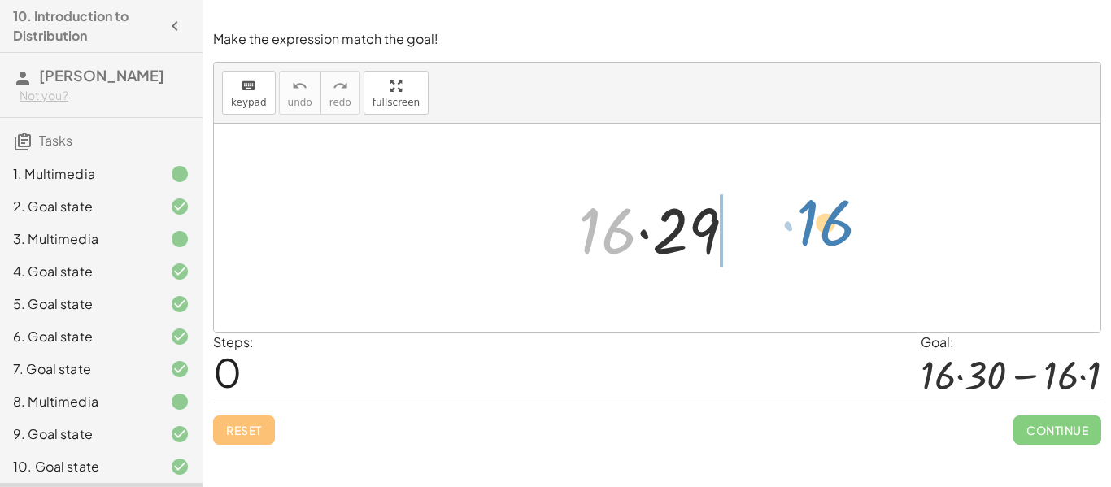
drag, startPoint x: 609, startPoint y: 233, endPoint x: 817, endPoint y: 222, distance: 208.5
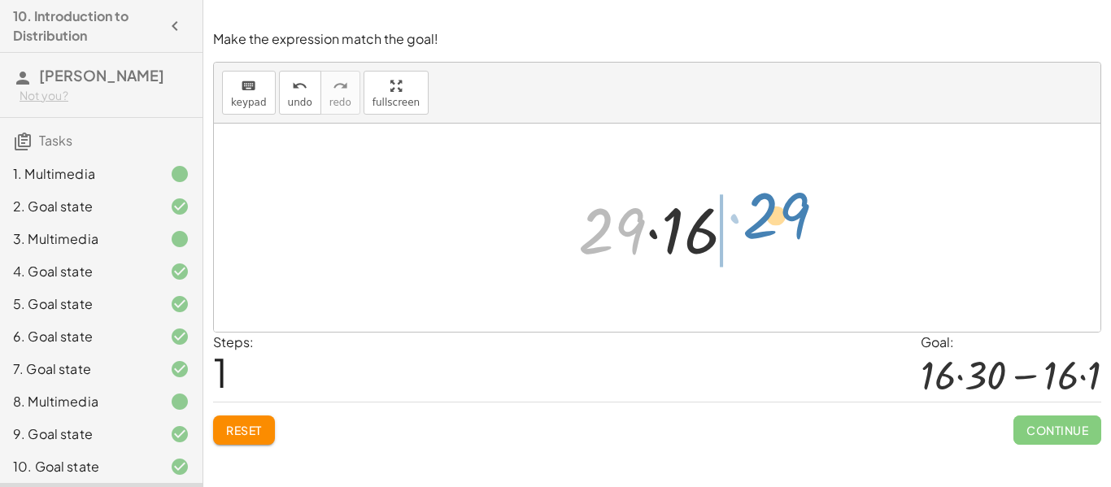
drag, startPoint x: 615, startPoint y: 228, endPoint x: 782, endPoint y: 212, distance: 167.4
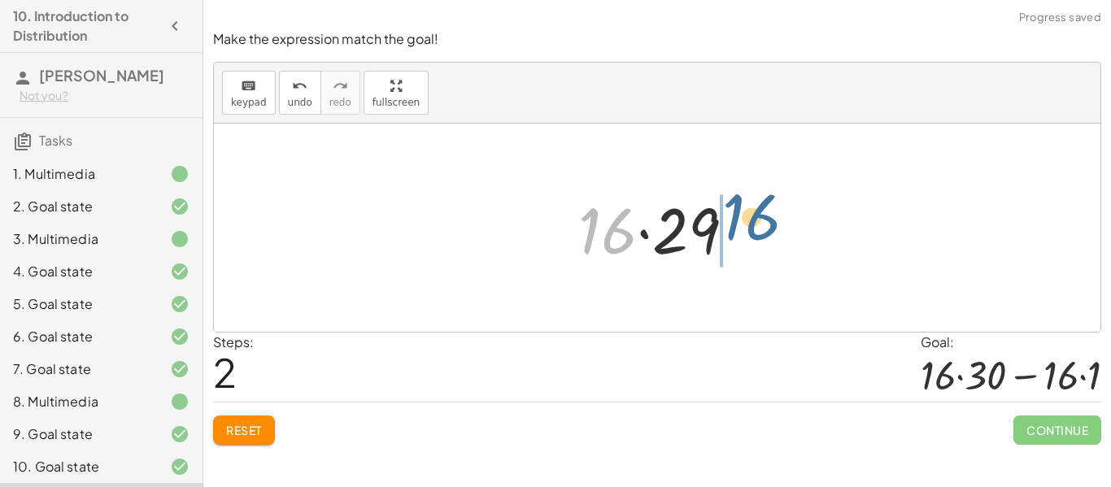
drag, startPoint x: 603, startPoint y: 234, endPoint x: 765, endPoint y: 219, distance: 162.6
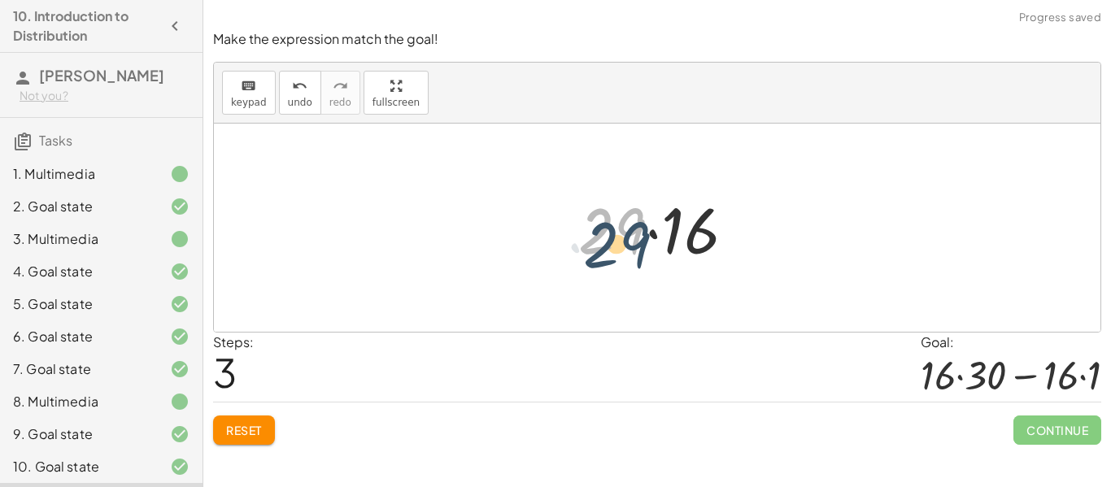
drag, startPoint x: 603, startPoint y: 233, endPoint x: 606, endPoint y: 246, distance: 14.2
click at [606, 246] on div at bounding box center [663, 228] width 186 height 84
click at [253, 428] on span "Reset" at bounding box center [244, 430] width 36 height 15
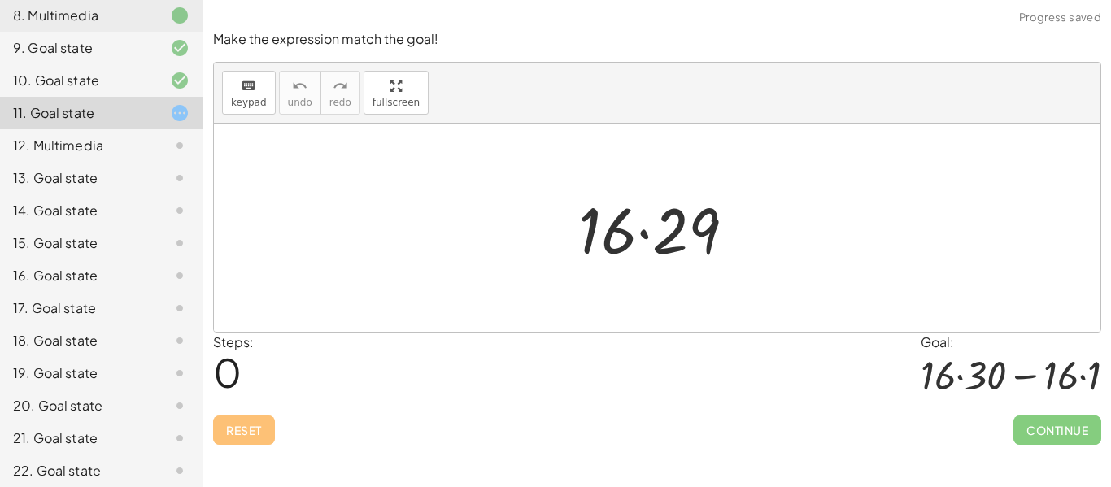
scroll to position [385, 0]
click at [982, 396] on div at bounding box center [1011, 375] width 181 height 46
click at [595, 230] on div at bounding box center [663, 228] width 186 height 84
click at [645, 233] on div at bounding box center [663, 228] width 186 height 84
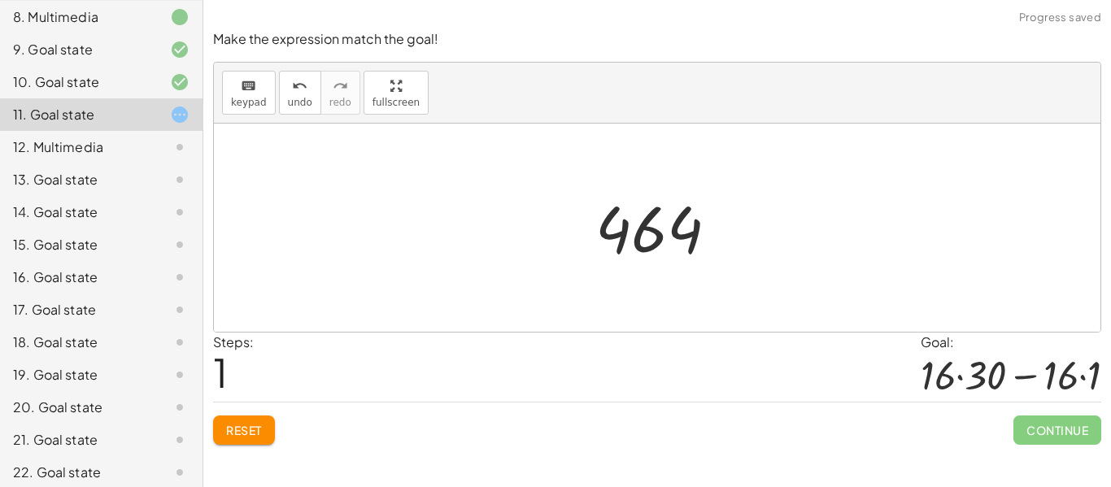
click at [260, 425] on span "Reset" at bounding box center [244, 430] width 36 height 15
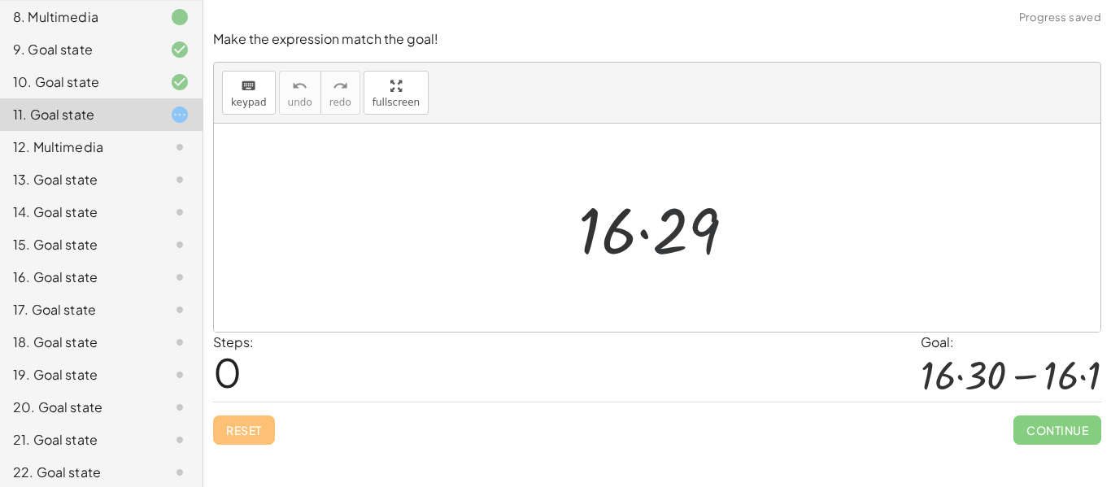
click at [708, 233] on div at bounding box center [663, 228] width 186 height 84
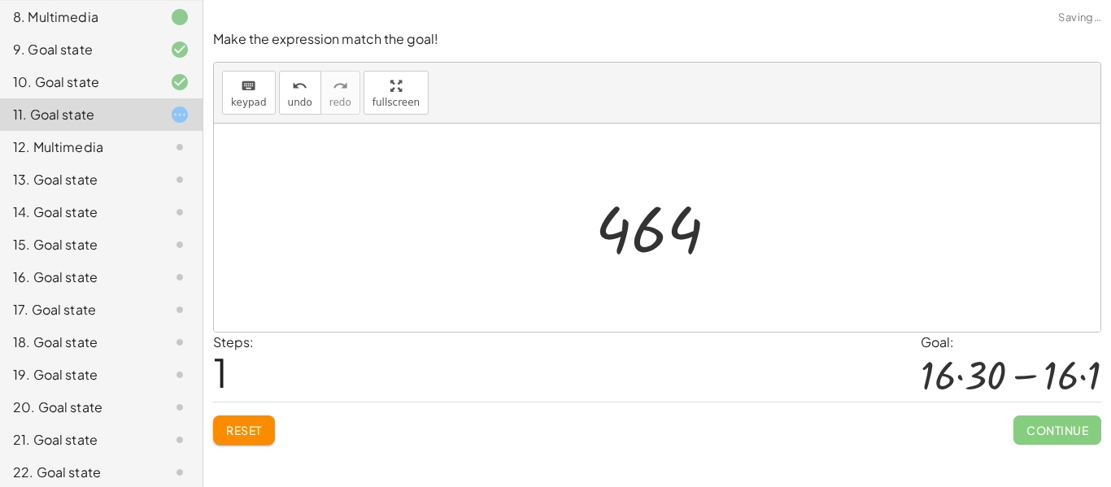
click at [647, 236] on div at bounding box center [663, 228] width 153 height 81
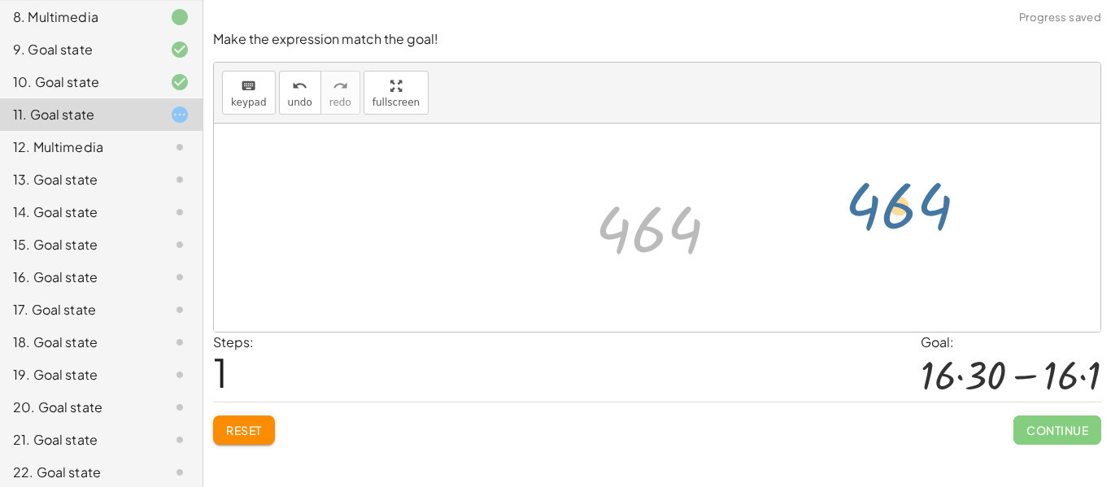
drag, startPoint x: 651, startPoint y: 236, endPoint x: 891, endPoint y: 211, distance: 241.1
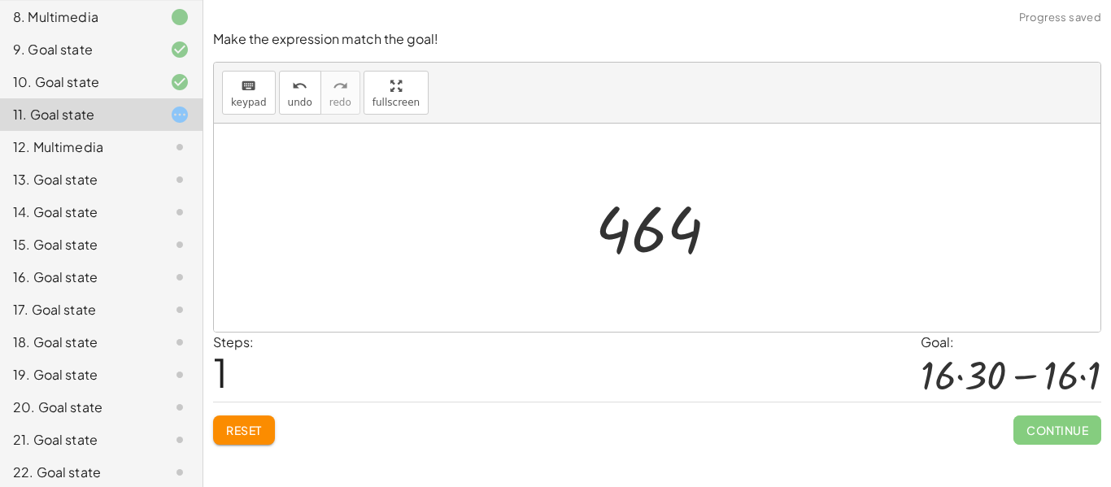
click at [237, 425] on span "Reset" at bounding box center [244, 430] width 36 height 15
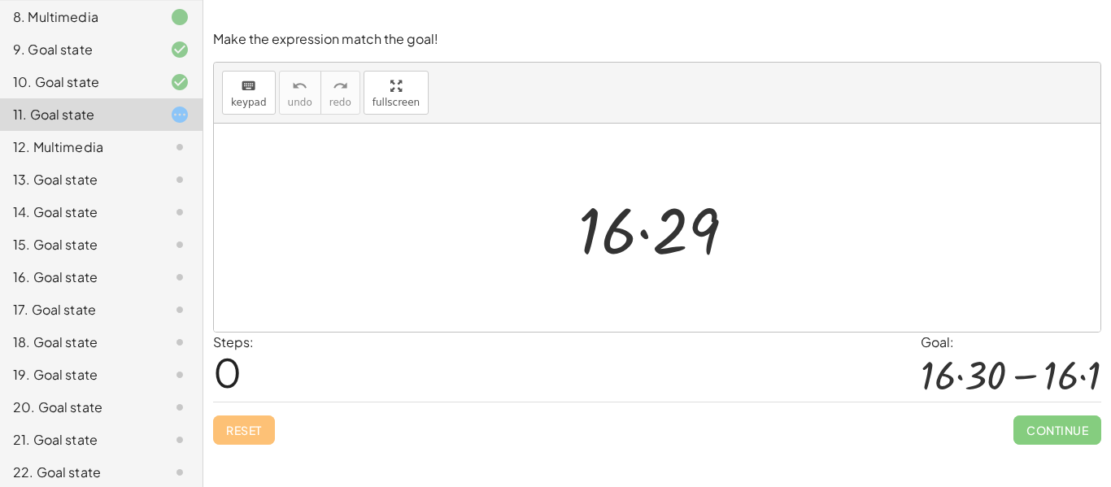
click at [677, 223] on div at bounding box center [663, 228] width 186 height 84
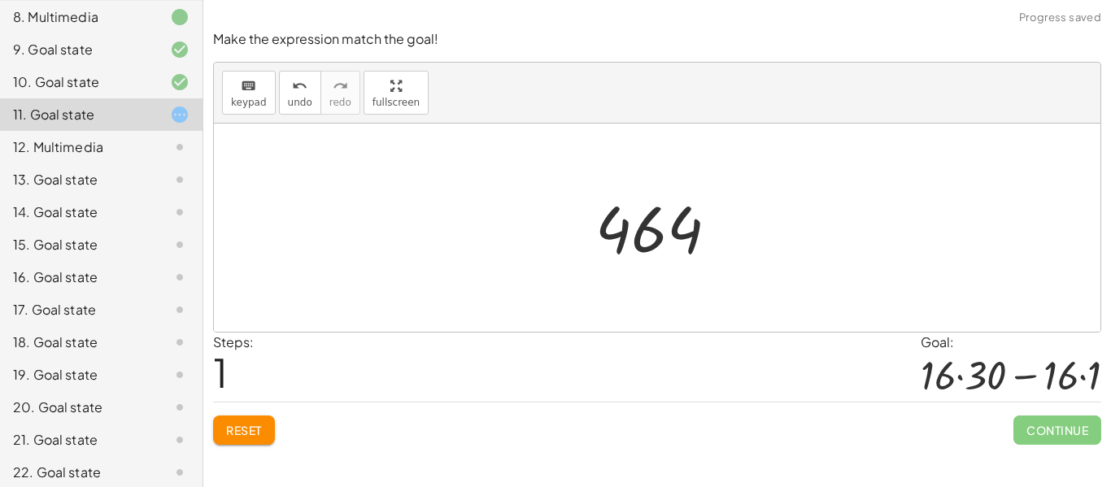
click at [229, 432] on span "Reset" at bounding box center [244, 430] width 36 height 15
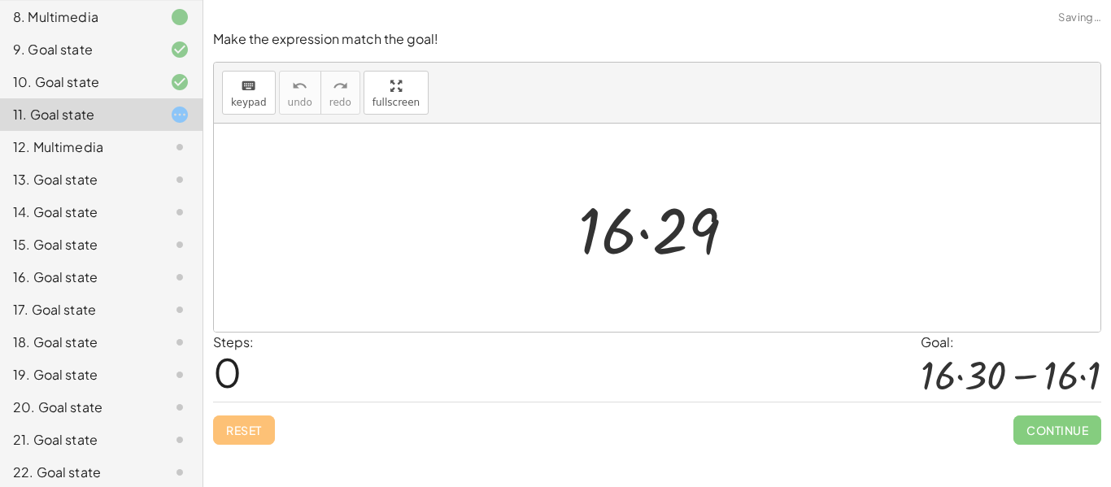
click at [70, 77] on div "10. Goal state" at bounding box center [78, 82] width 131 height 20
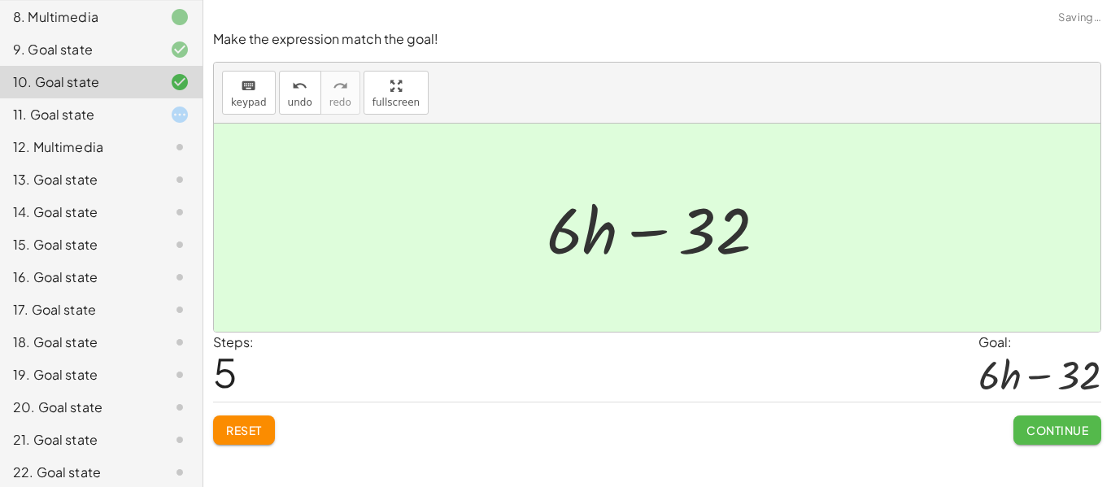
click at [1071, 427] on span "Continue" at bounding box center [1057, 430] width 62 height 15
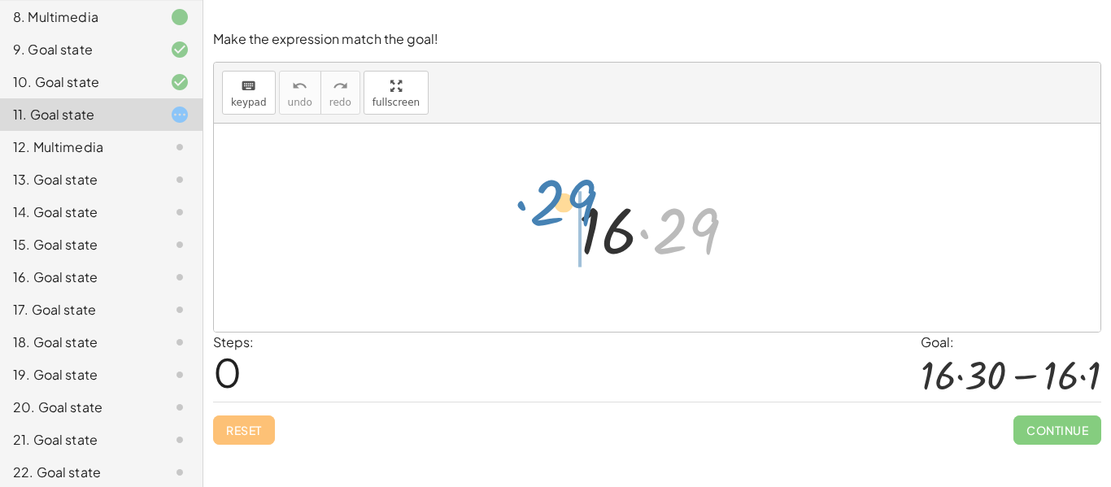
drag, startPoint x: 647, startPoint y: 231, endPoint x: 525, endPoint y: 203, distance: 125.3
click at [525, 203] on div "· 29 · 16 · 29" at bounding box center [657, 228] width 886 height 208
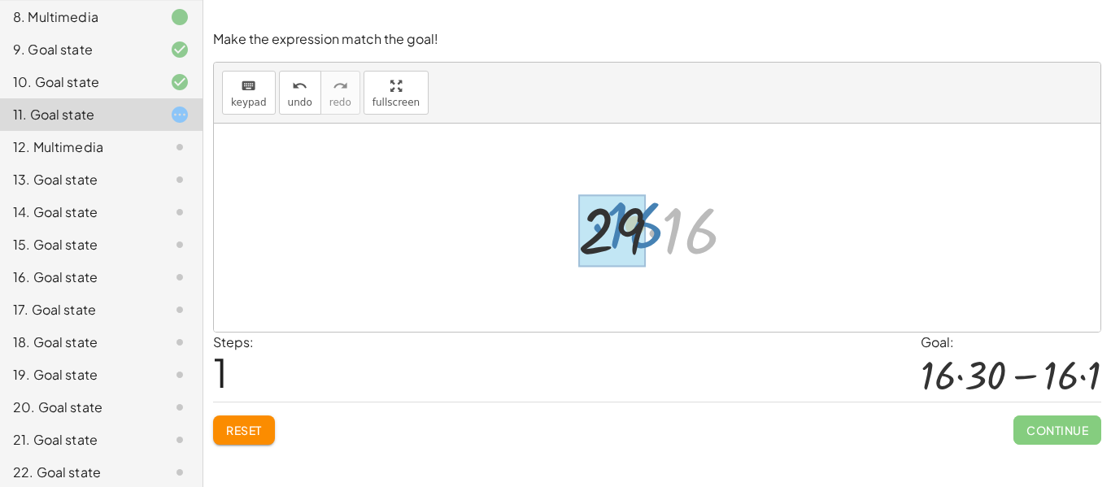
drag, startPoint x: 675, startPoint y: 233, endPoint x: 610, endPoint y: 227, distance: 65.3
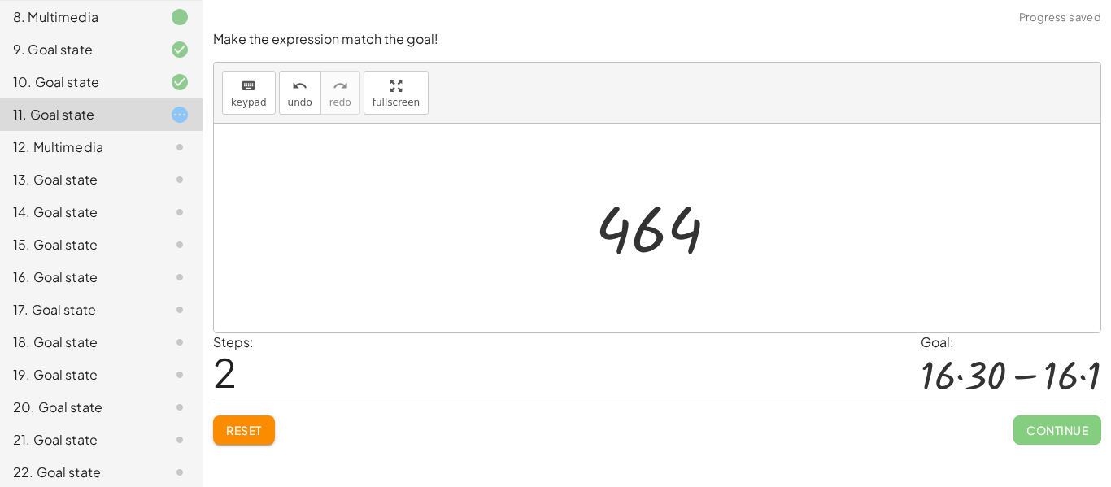
click at [237, 427] on span "Reset" at bounding box center [244, 430] width 36 height 15
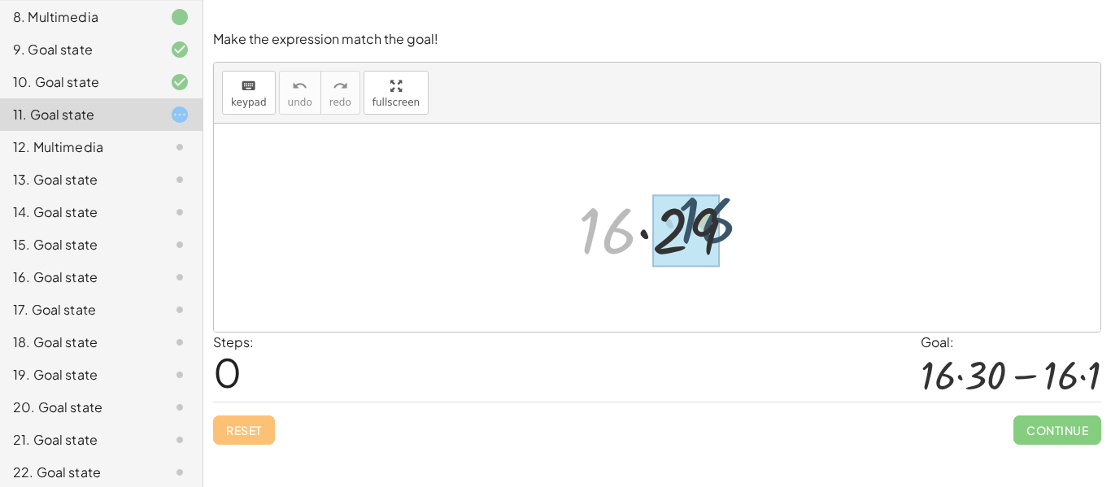
drag, startPoint x: 612, startPoint y: 237, endPoint x: 712, endPoint y: 226, distance: 100.6
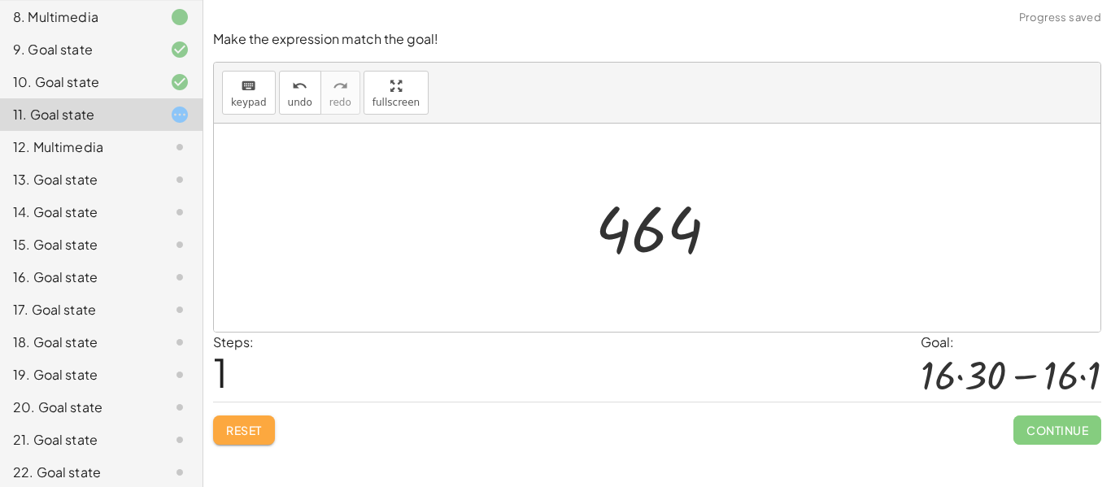
click at [250, 439] on button "Reset" at bounding box center [244, 430] width 62 height 29
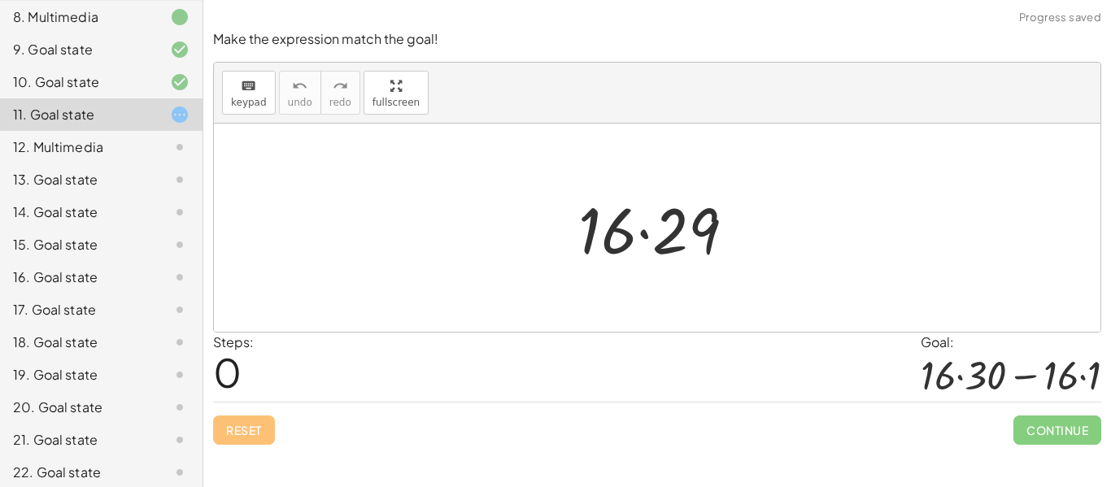
click at [599, 211] on div at bounding box center [663, 228] width 186 height 84
drag, startPoint x: 630, startPoint y: 216, endPoint x: 657, endPoint y: 214, distance: 26.9
click at [657, 214] on div at bounding box center [663, 228] width 186 height 84
click at [594, 228] on div at bounding box center [663, 228] width 186 height 84
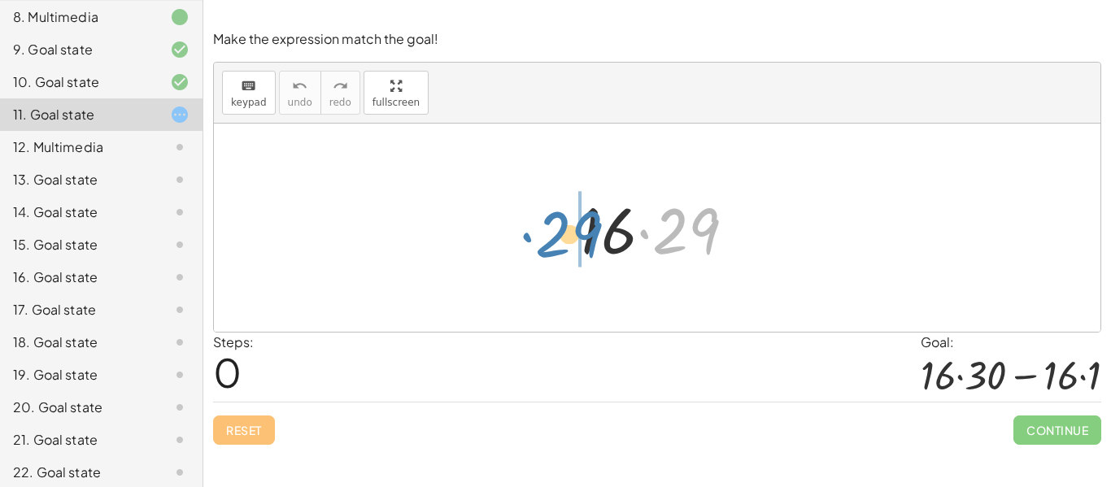
drag, startPoint x: 642, startPoint y: 233, endPoint x: 524, endPoint y: 237, distance: 118.8
click at [524, 237] on div "· 29 · 16 · 29" at bounding box center [657, 228] width 886 height 208
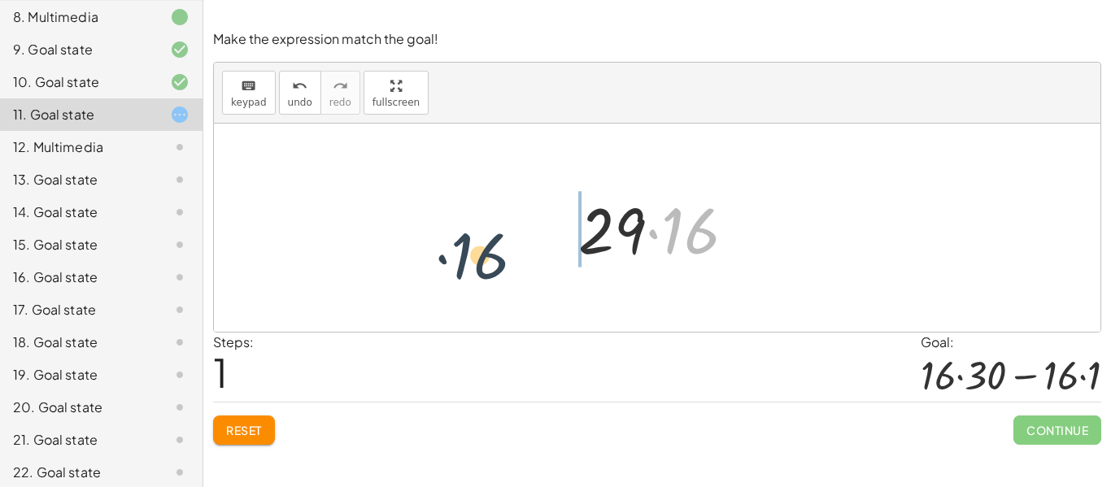
drag, startPoint x: 685, startPoint y: 221, endPoint x: 473, endPoint y: 245, distance: 213.6
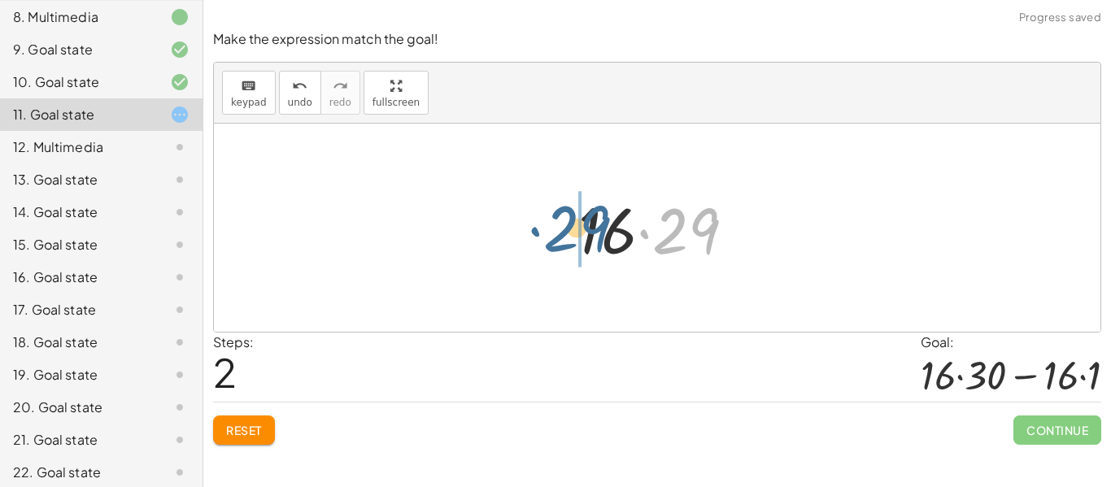
drag, startPoint x: 684, startPoint y: 225, endPoint x: 521, endPoint y: 226, distance: 162.7
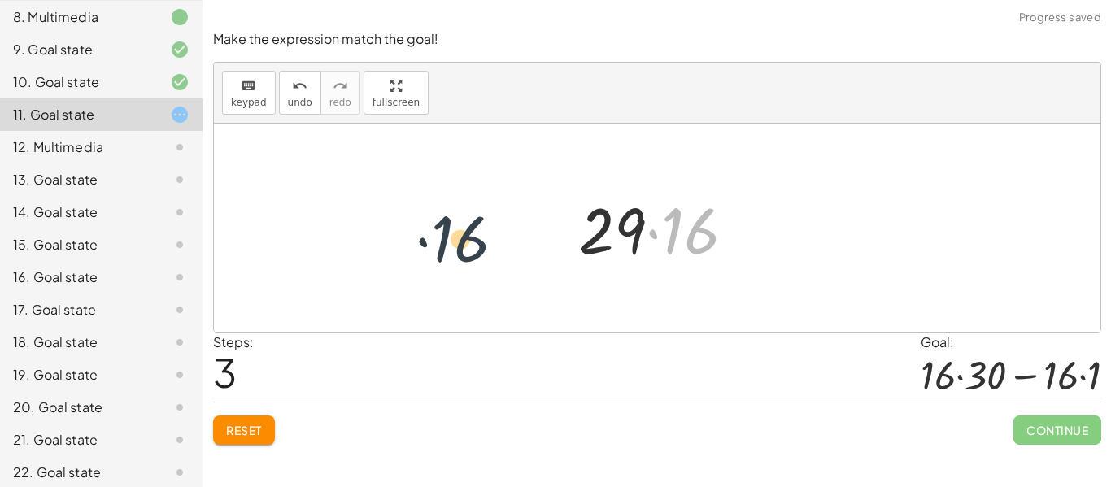
drag, startPoint x: 666, startPoint y: 220, endPoint x: 426, endPoint y: 225, distance: 240.0
click at [426, 225] on div "· 16 · 29 · 29 · 16 · 16 · 29 · 16 · 16 · 29" at bounding box center [657, 228] width 886 height 208
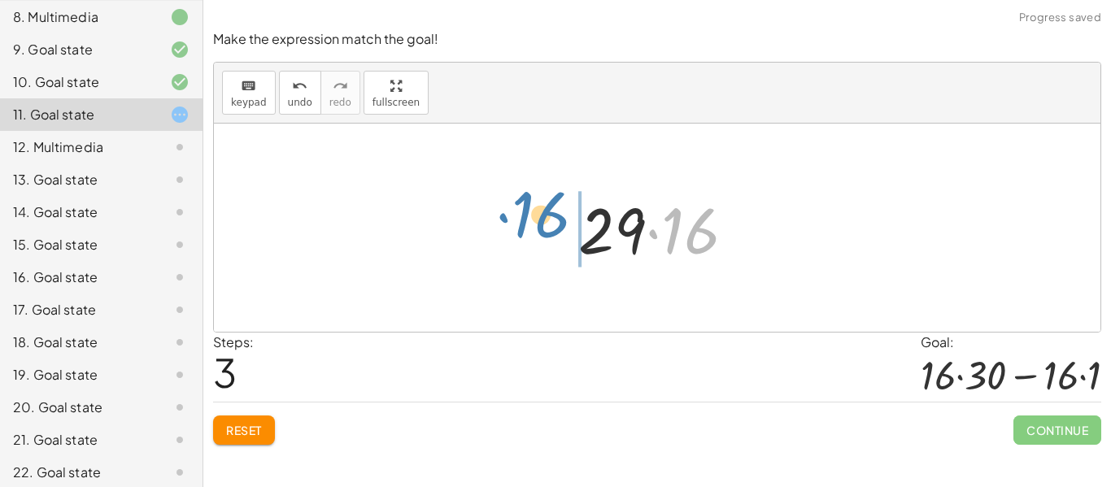
drag, startPoint x: 665, startPoint y: 229, endPoint x: 509, endPoint y: 213, distance: 157.0
click at [509, 213] on div "· 16 · 29 · 29 · 16 · 16 · 29 · 16 · 16 · 29" at bounding box center [657, 228] width 886 height 208
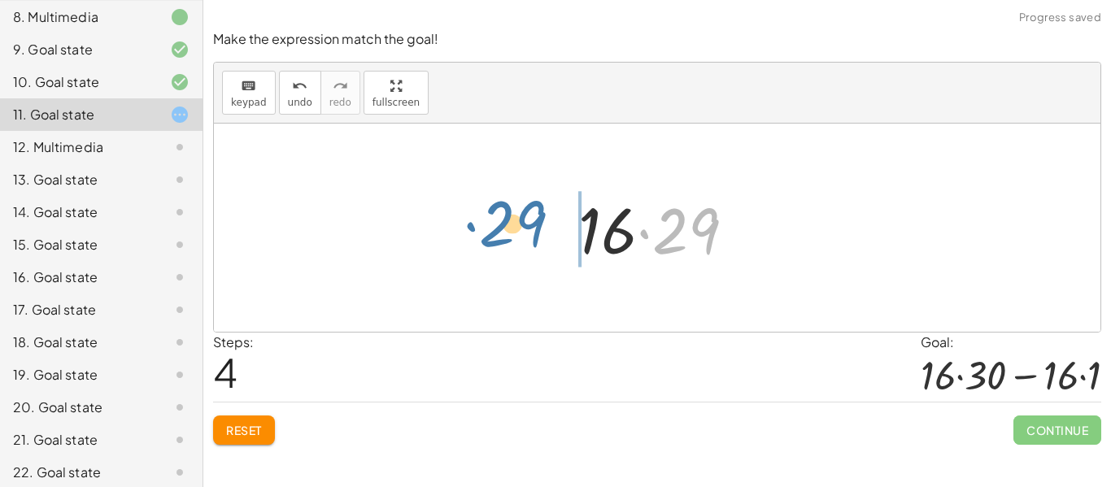
drag, startPoint x: 685, startPoint y: 219, endPoint x: 509, endPoint y: 212, distance: 175.8
click at [509, 212] on div "· 16 · 29 · 29 · 16 · 16 · 29 · 29 · 16 · 29 · 16 · 29" at bounding box center [657, 228] width 886 height 208
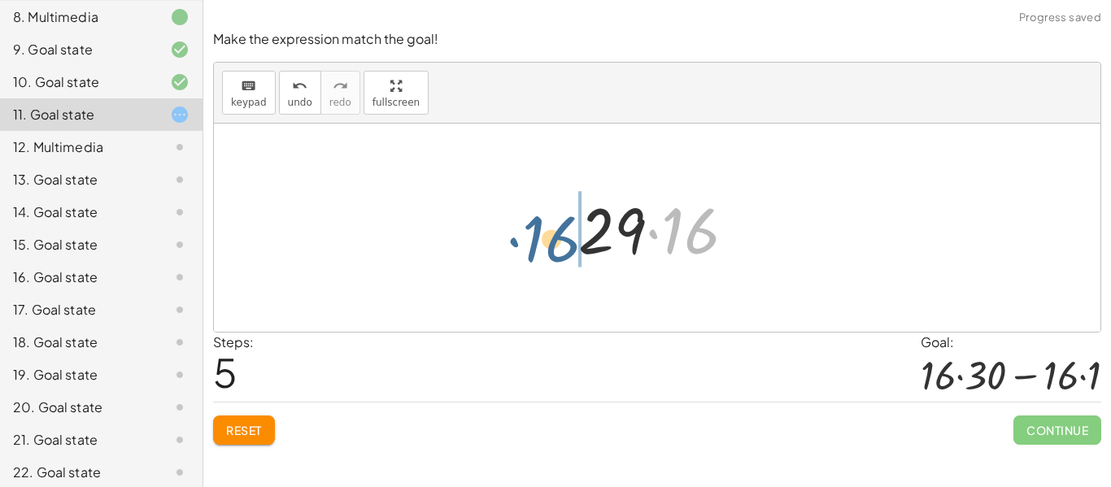
drag, startPoint x: 674, startPoint y: 216, endPoint x: 520, endPoint y: 223, distance: 153.8
click at [520, 223] on div "· 16 · 29 · 29 · 16 · 16 · 29 · 29 · 16 · 16 · 29 · 16 · 16 · 29" at bounding box center [657, 228] width 886 height 208
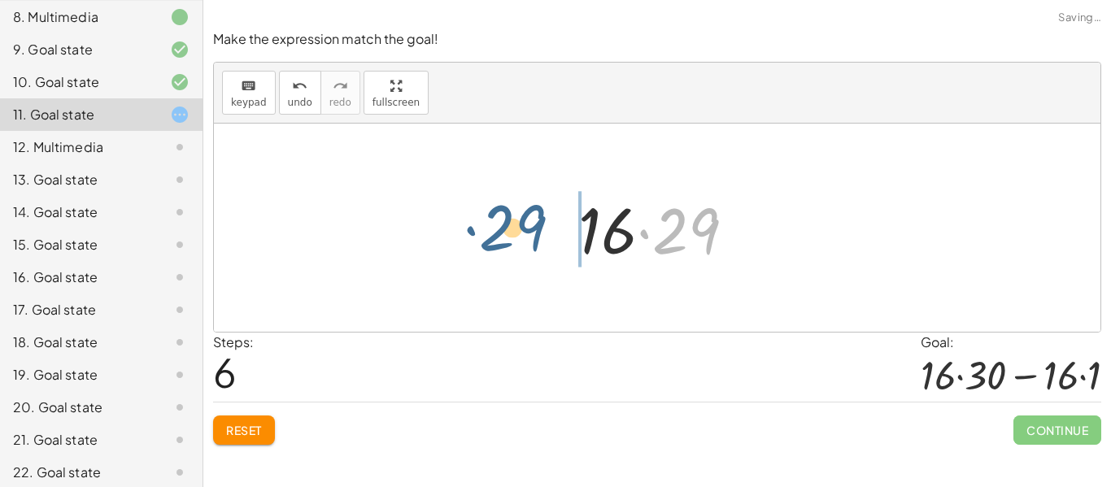
drag, startPoint x: 678, startPoint y: 212, endPoint x: 504, endPoint y: 208, distance: 174.1
click at [504, 208] on div "· 16 · 29 · 29 · 16 · 16 · 29 · 29 · 16 · 16 · 29 · 29 · 16 · 29 · 16 · 29" at bounding box center [657, 228] width 886 height 208
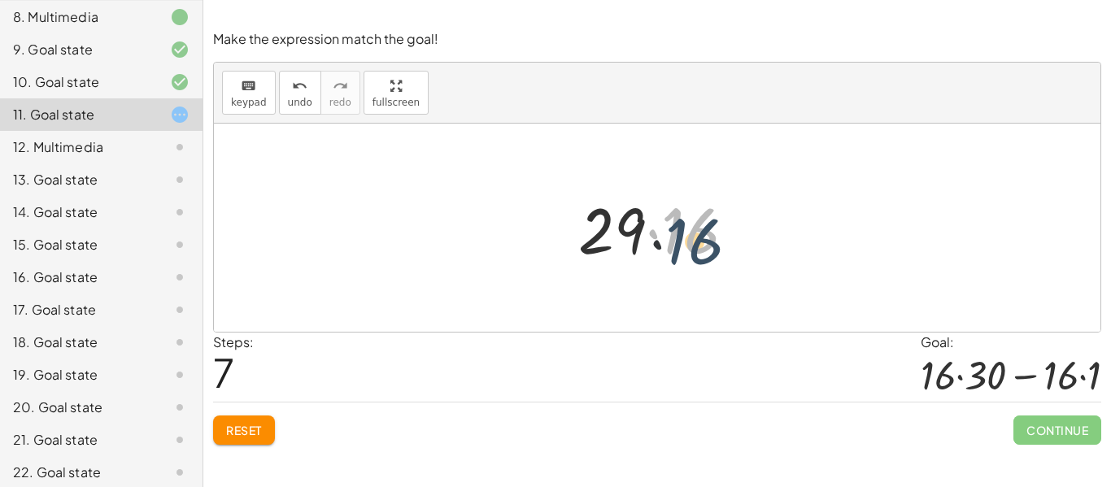
drag, startPoint x: 671, startPoint y: 220, endPoint x: 675, endPoint y: 234, distance: 15.2
click at [675, 234] on div at bounding box center [663, 228] width 186 height 84
drag, startPoint x: 699, startPoint y: 231, endPoint x: 707, endPoint y: 240, distance: 11.6
click at [707, 240] on div at bounding box center [663, 228] width 186 height 84
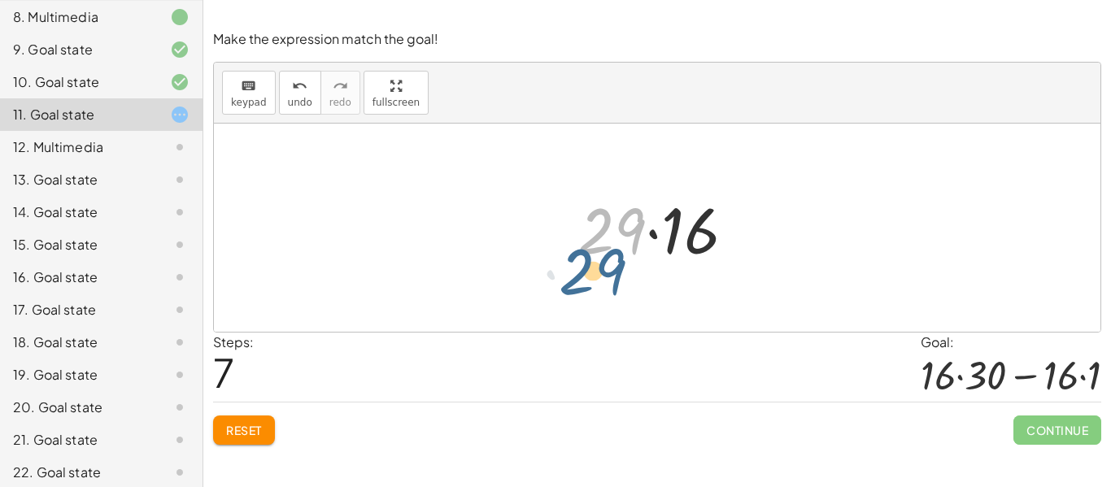
drag, startPoint x: 600, startPoint y: 231, endPoint x: 580, endPoint y: 272, distance: 46.2
click at [580, 272] on div "· 16 · 29 · 29 · 16 · 16 · 29 · 29 · 16 · 16 · 29 · 29 · 16 · 16 · 29 · 29 · 16…" at bounding box center [657, 228] width 207 height 92
drag, startPoint x: 633, startPoint y: 209, endPoint x: 786, endPoint y: 205, distance: 153.8
click at [786, 205] on div "· 16 · 29 · 29 · 16 · 16 · 29 · 29 · 16 · 16 · 29 · 29 · 16 · 16 · 29 · 29 · 16…" at bounding box center [657, 228] width 886 height 208
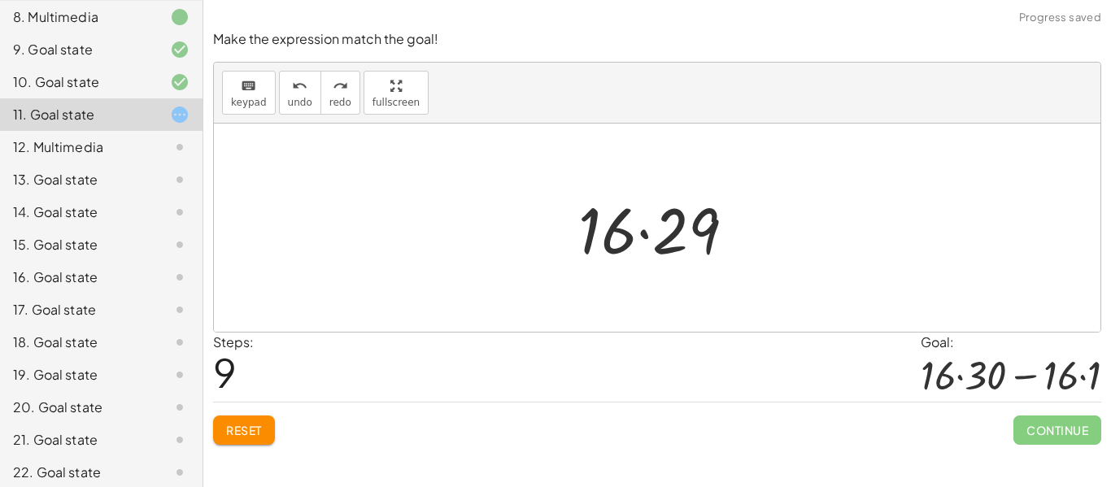
click at [253, 436] on span "Reset" at bounding box center [244, 430] width 36 height 15
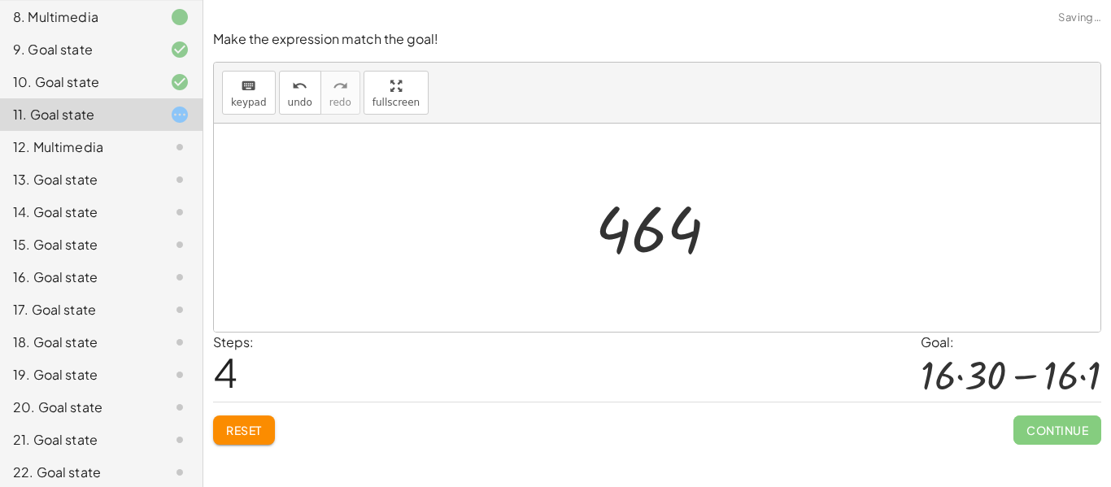
click at [259, 433] on span "Reset" at bounding box center [244, 430] width 36 height 15
click at [245, 442] on button "Reset" at bounding box center [244, 430] width 62 height 29
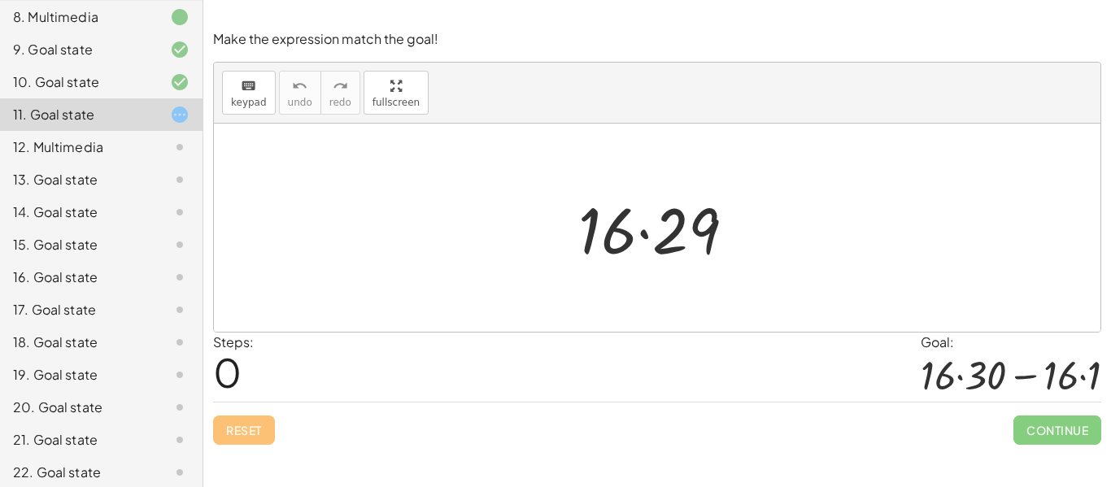
click at [175, 123] on icon at bounding box center [180, 115] width 20 height 20
click at [171, 122] on icon at bounding box center [180, 115] width 20 height 20
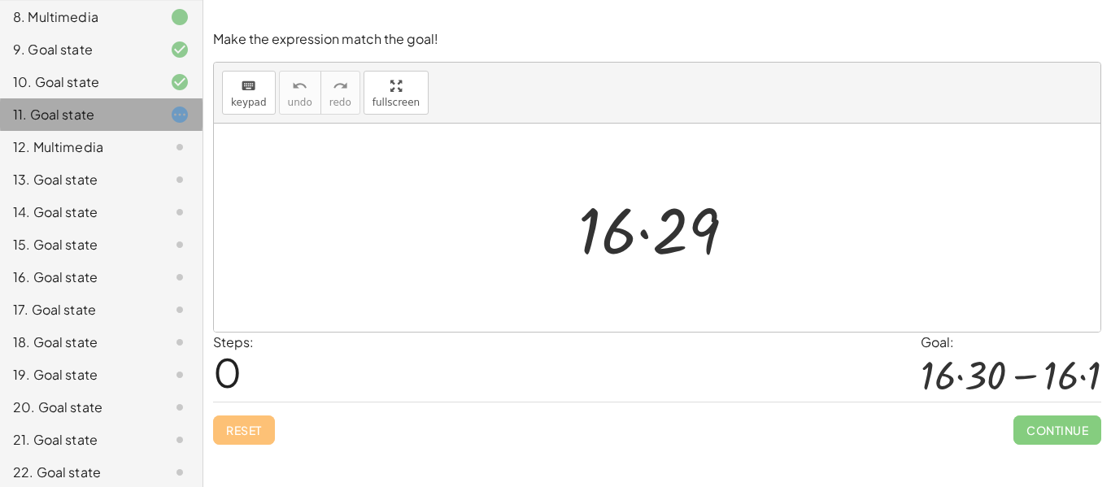
click at [72, 150] on div "12. Multimedia" at bounding box center [78, 147] width 131 height 20
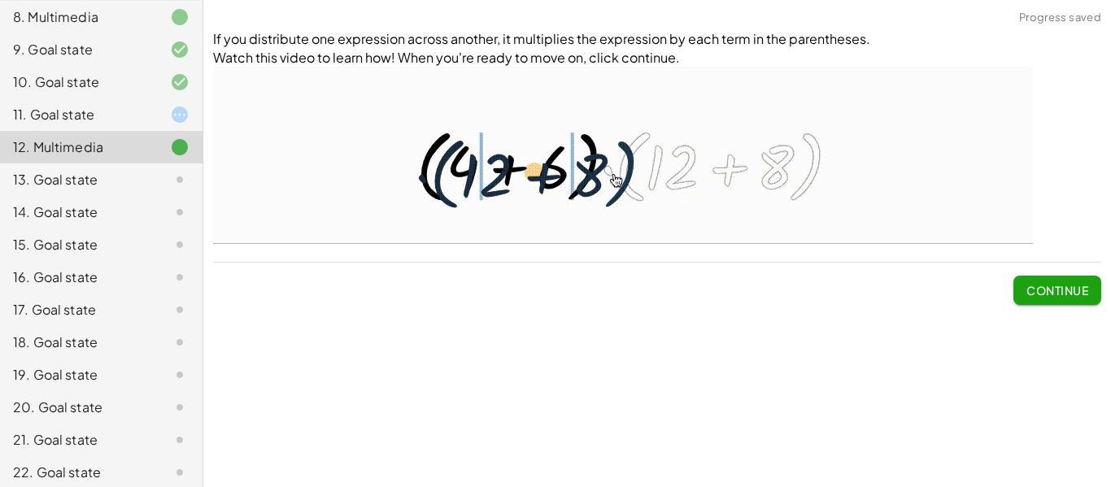
click at [101, 121] on div "11. Goal state" at bounding box center [78, 115] width 131 height 20
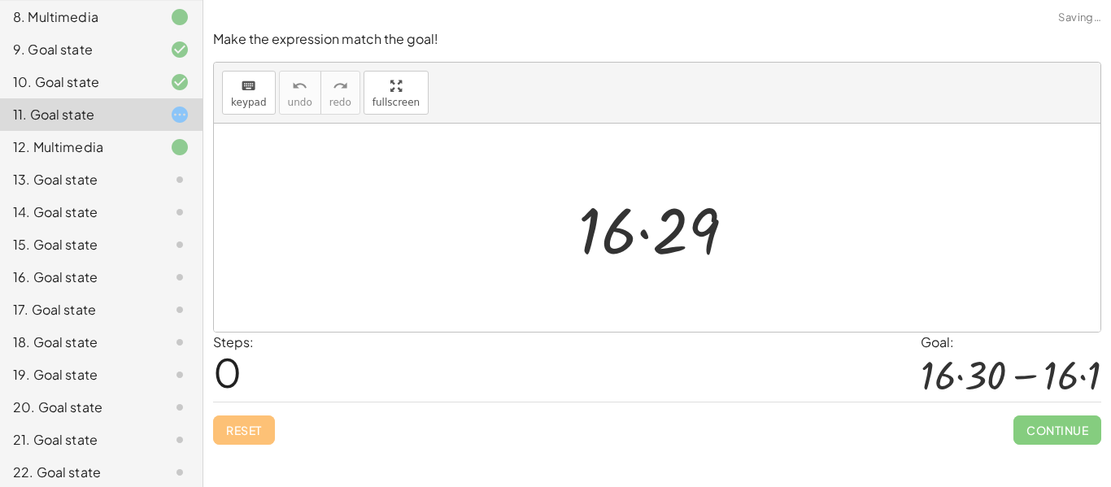
click at [125, 148] on div "12. Multimedia" at bounding box center [78, 147] width 131 height 20
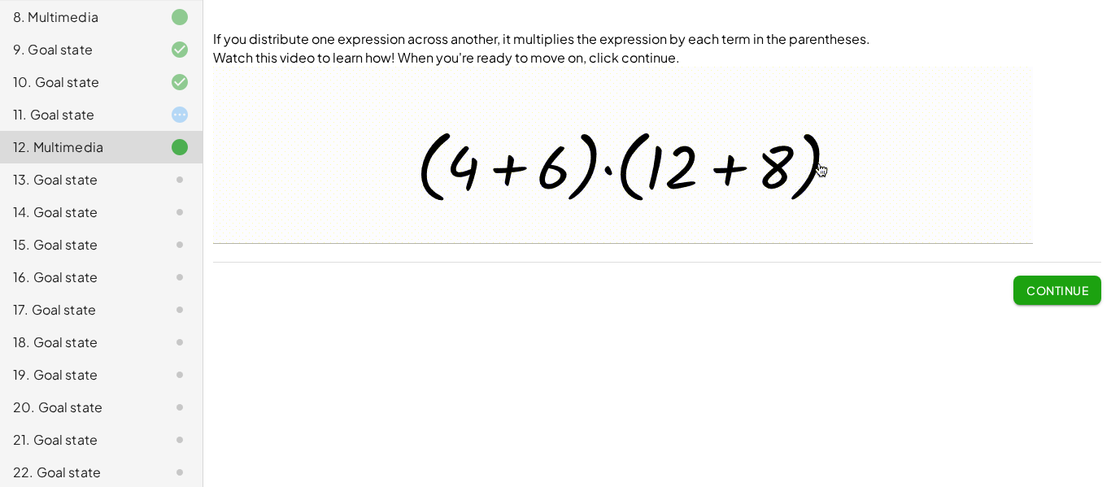
click at [90, 121] on div "11. Goal state" at bounding box center [78, 115] width 131 height 20
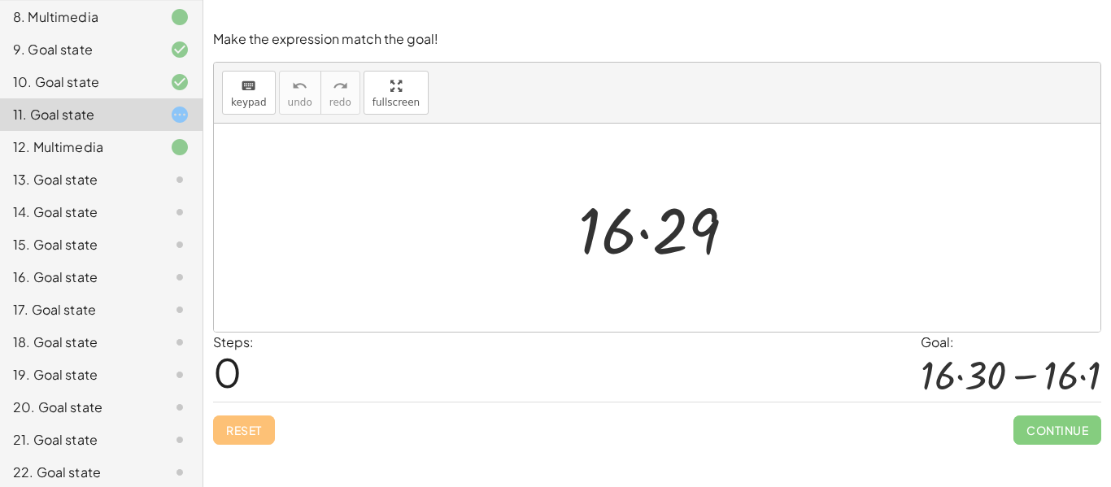
click at [585, 246] on div at bounding box center [663, 228] width 186 height 84
click at [601, 234] on div at bounding box center [663, 228] width 186 height 84
click at [713, 230] on div at bounding box center [663, 228] width 186 height 84
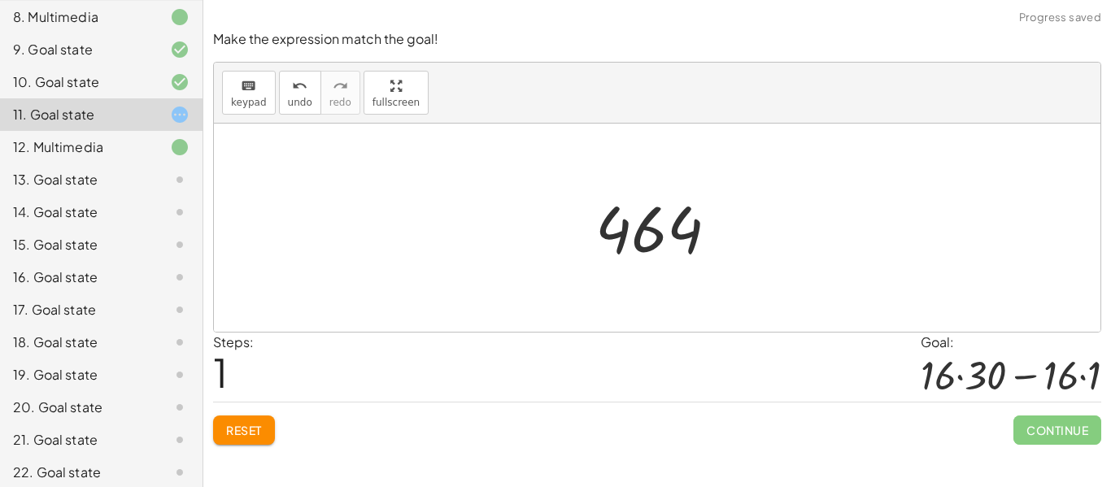
click at [233, 425] on span "Reset" at bounding box center [244, 430] width 36 height 15
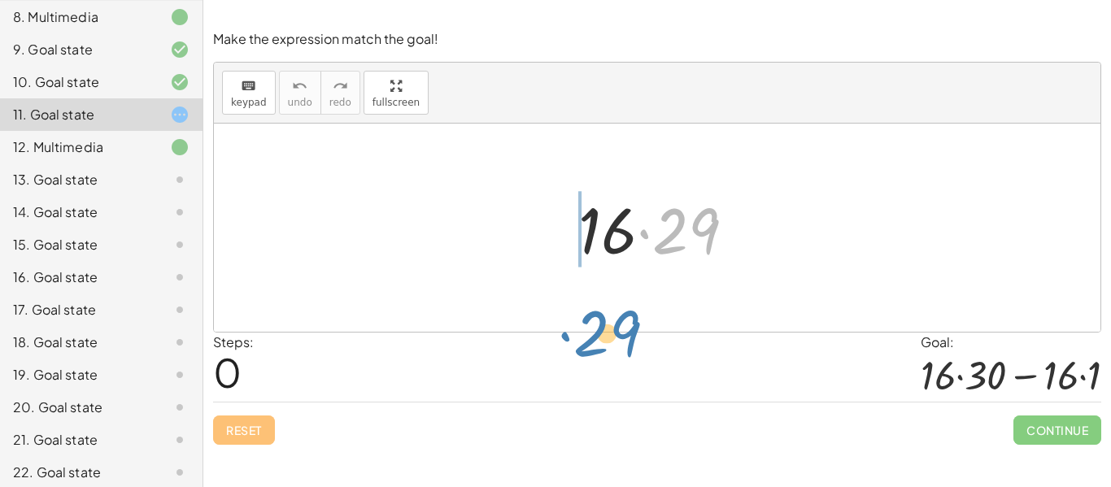
drag, startPoint x: 642, startPoint y: 232, endPoint x: 564, endPoint y: 333, distance: 128.7
click at [0, 0] on div "Make the expression match the goal! keyboard keypad undo undo redo redo fullscr…" at bounding box center [0, 0] width 0 height 0
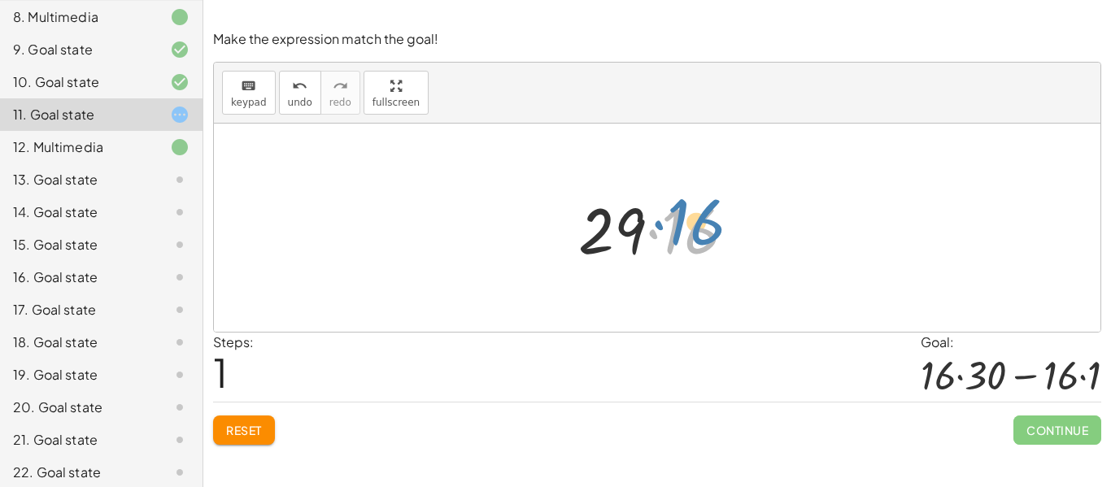
drag, startPoint x: 708, startPoint y: 240, endPoint x: 711, endPoint y: 231, distance: 9.5
click at [711, 231] on div at bounding box center [663, 228] width 186 height 84
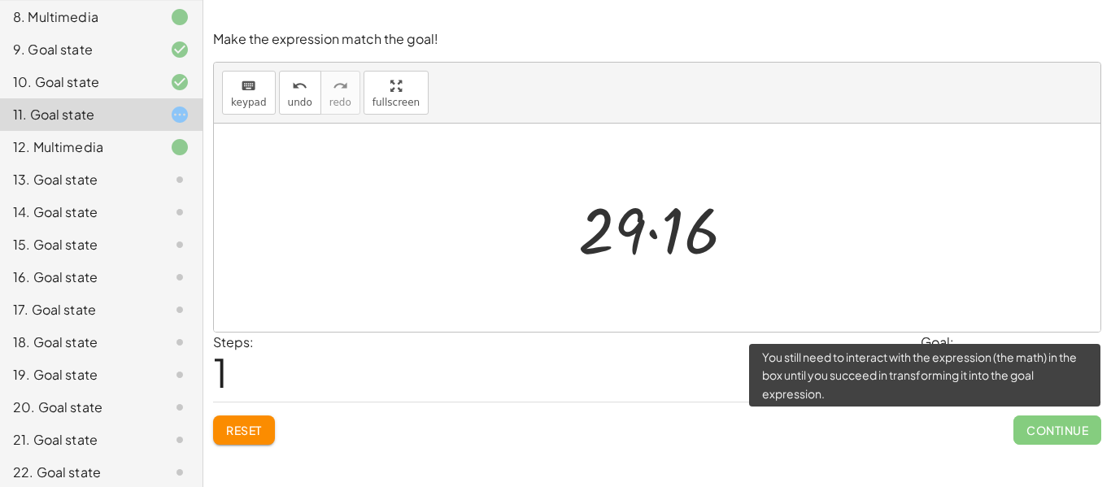
click at [1070, 422] on span "Continue" at bounding box center [1057, 430] width 88 height 29
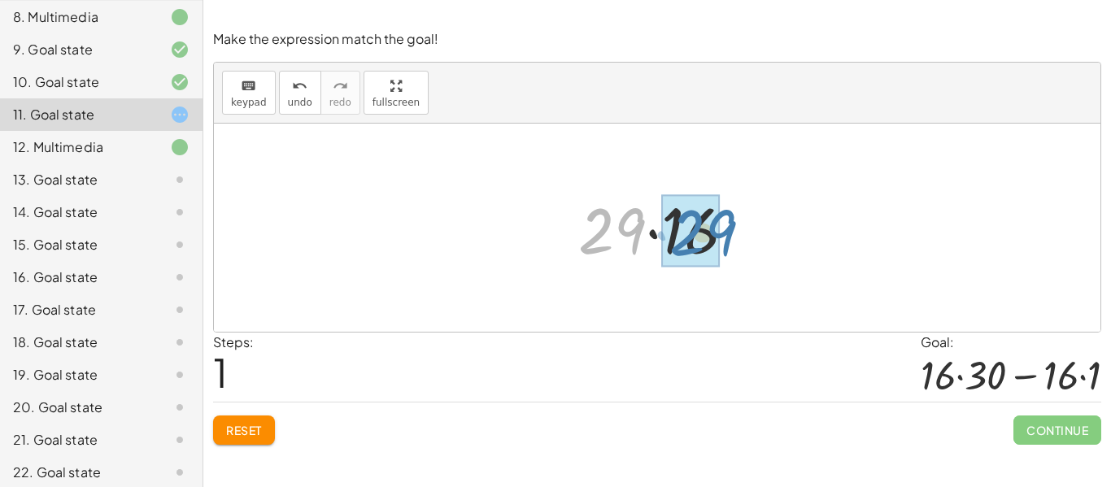
drag, startPoint x: 619, startPoint y: 244, endPoint x: 708, endPoint y: 246, distance: 89.5
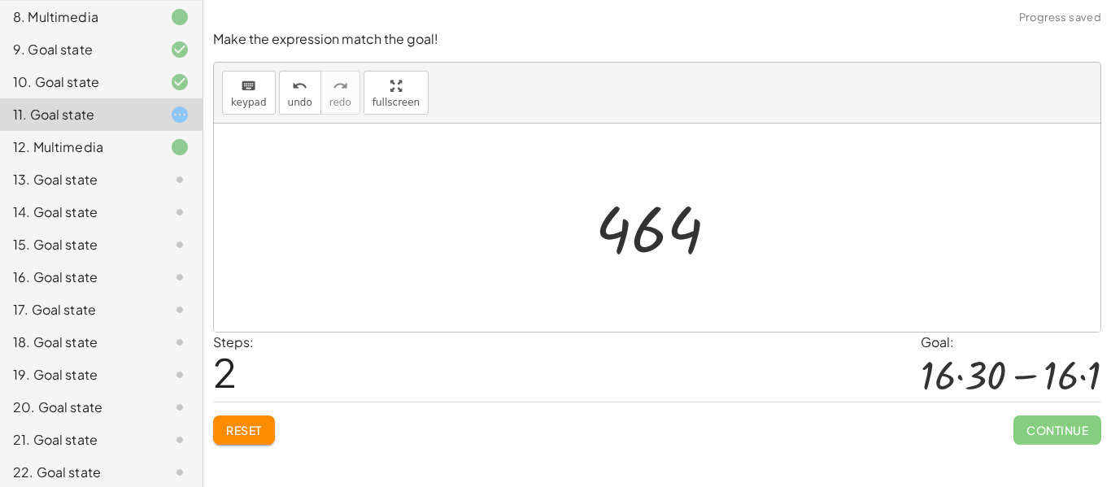
click at [658, 217] on div at bounding box center [663, 228] width 153 height 81
click at [655, 230] on div at bounding box center [663, 228] width 153 height 81
click at [621, 233] on div at bounding box center [663, 228] width 153 height 81
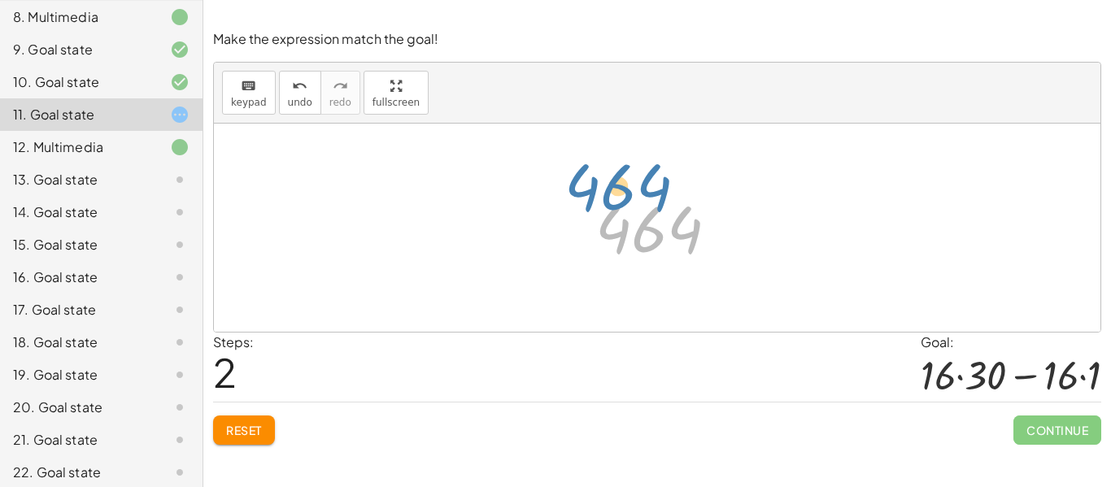
drag, startPoint x: 660, startPoint y: 229, endPoint x: 613, endPoint y: 194, distance: 58.6
click at [613, 194] on div at bounding box center [663, 228] width 153 height 81
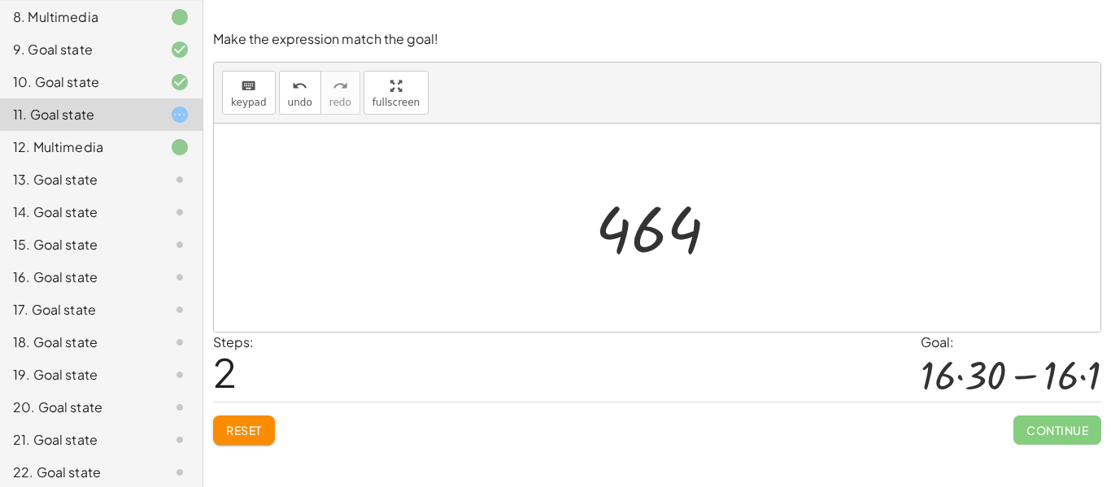
click at [262, 426] on span "Reset" at bounding box center [244, 430] width 36 height 15
click at [234, 433] on span "Reset" at bounding box center [244, 430] width 36 height 15
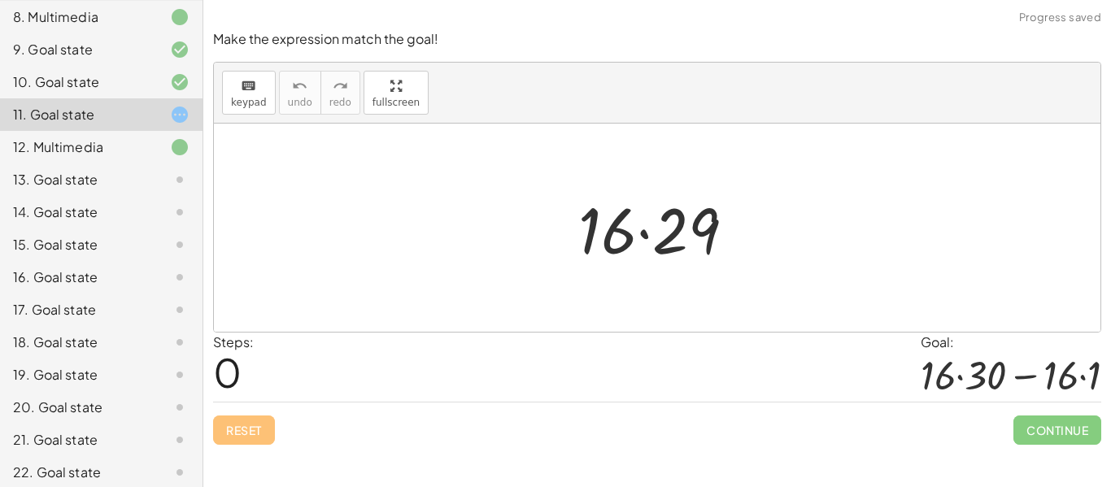
click at [276, 436] on div "Reset Continue" at bounding box center [657, 423] width 888 height 43
click at [242, 115] on div "keyboard keypad undo [PERSON_NAME] redo fullscreen" at bounding box center [657, 93] width 886 height 61
click at [266, 105] on button "keyboard keypad" at bounding box center [249, 93] width 54 height 44
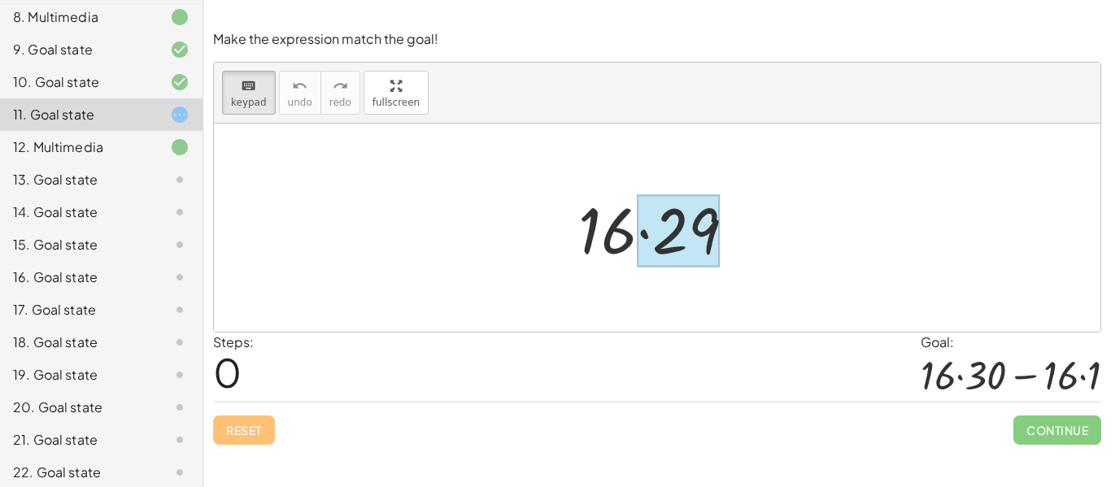
click at [699, 232] on div at bounding box center [678, 231] width 83 height 72
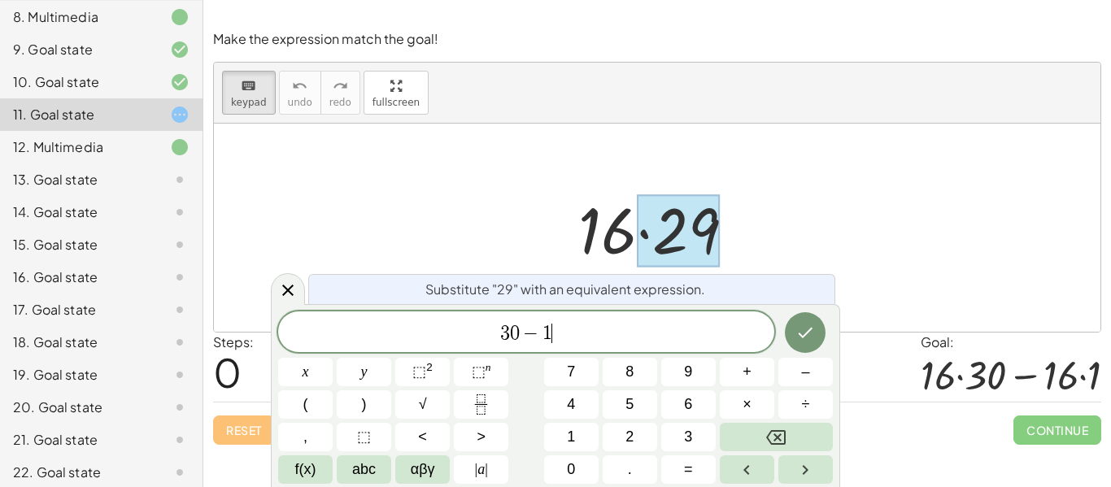
scroll to position [7, 0]
click at [739, 405] on button "×" at bounding box center [747, 404] width 54 height 28
click at [792, 346] on button "Done" at bounding box center [805, 332] width 41 height 41
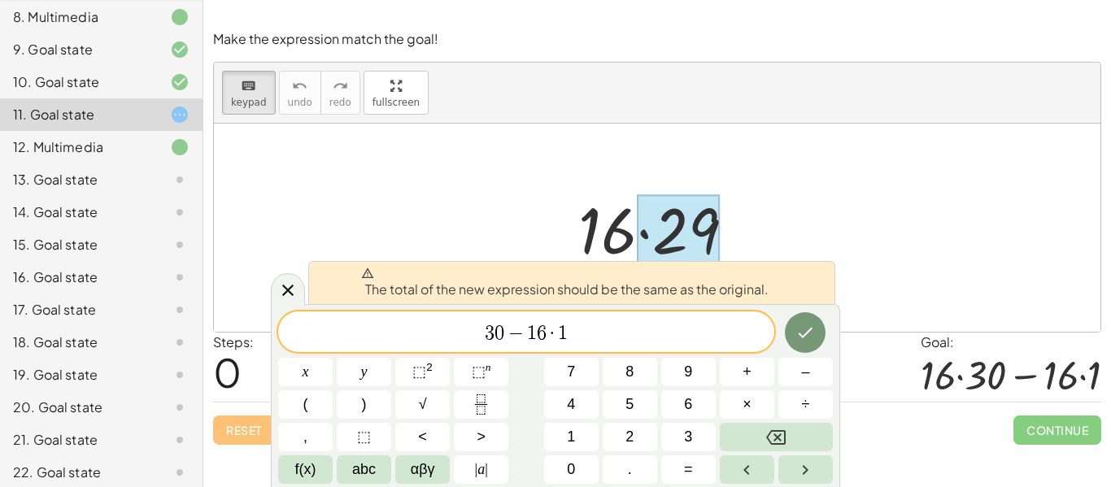
click at [451, 329] on span "3 0 − 1 6 · 1 ​" at bounding box center [526, 333] width 496 height 23
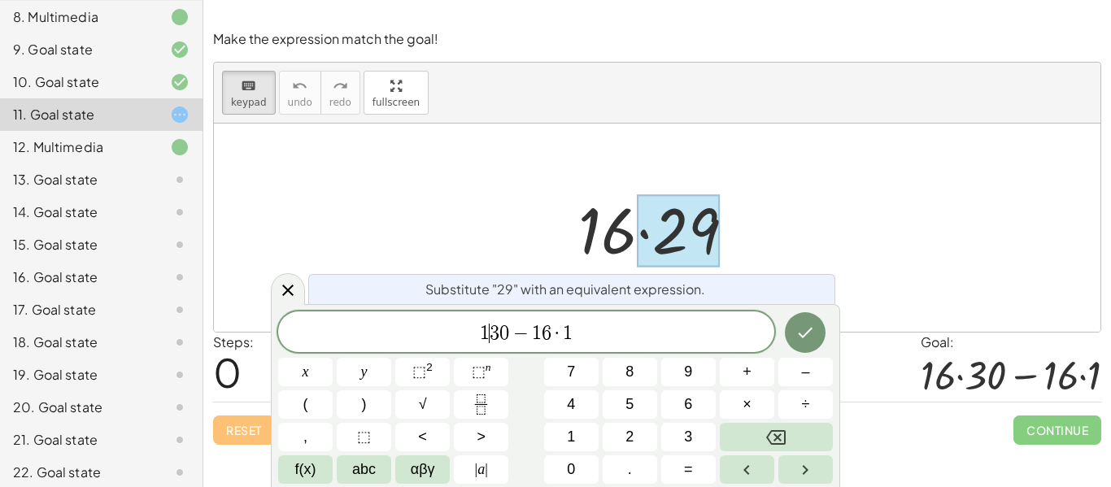
scroll to position [10, 0]
click at [734, 412] on button "×" at bounding box center [747, 404] width 54 height 28
click at [798, 332] on icon "Done" at bounding box center [805, 333] width 20 height 20
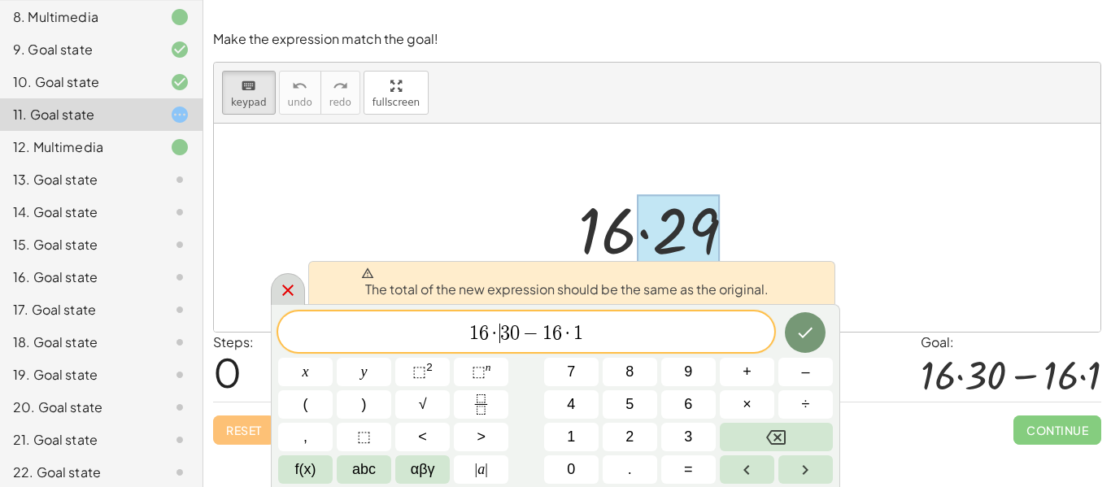
click at [294, 274] on div at bounding box center [288, 289] width 34 height 32
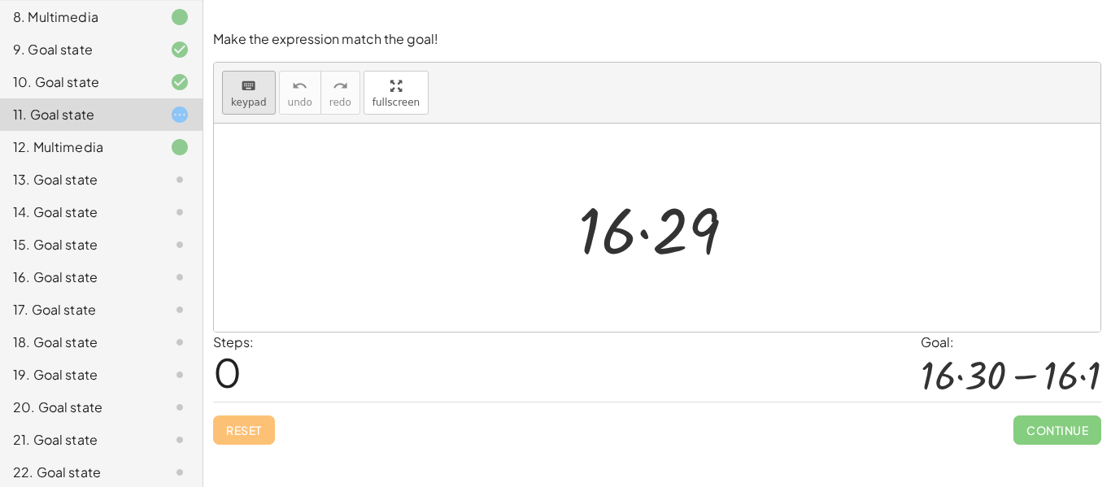
click at [234, 81] on div "keyboard" at bounding box center [249, 86] width 36 height 20
click at [258, 107] on span "keypad" at bounding box center [249, 102] width 36 height 11
click at [262, 98] on span "keypad" at bounding box center [249, 102] width 36 height 11
click at [612, 234] on div at bounding box center [607, 230] width 59 height 76
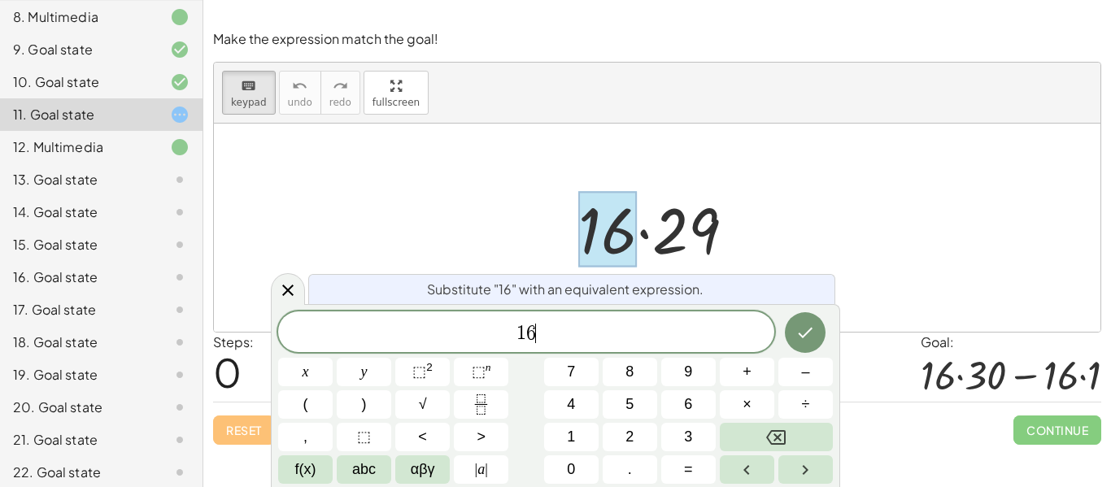
scroll to position [13, 0]
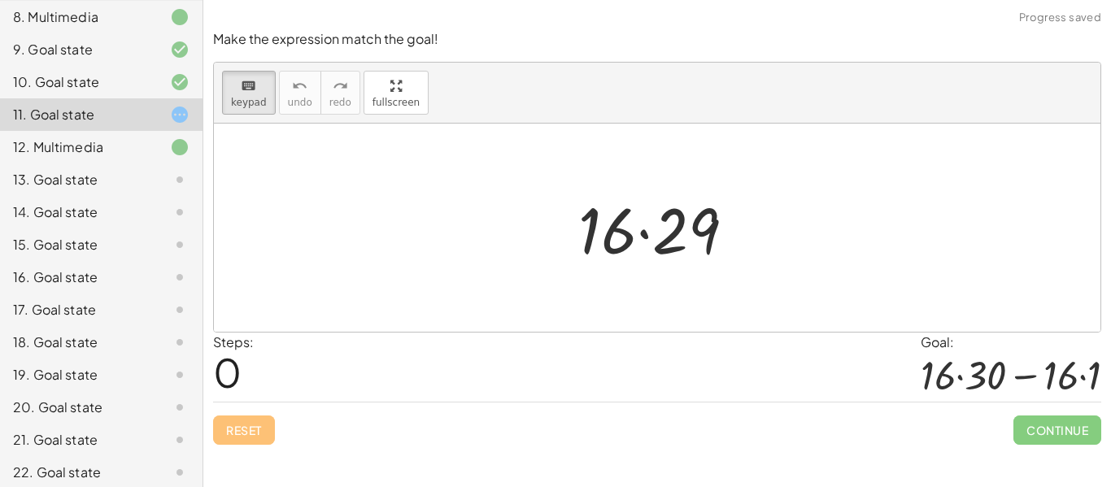
click at [684, 242] on div at bounding box center [663, 228] width 186 height 84
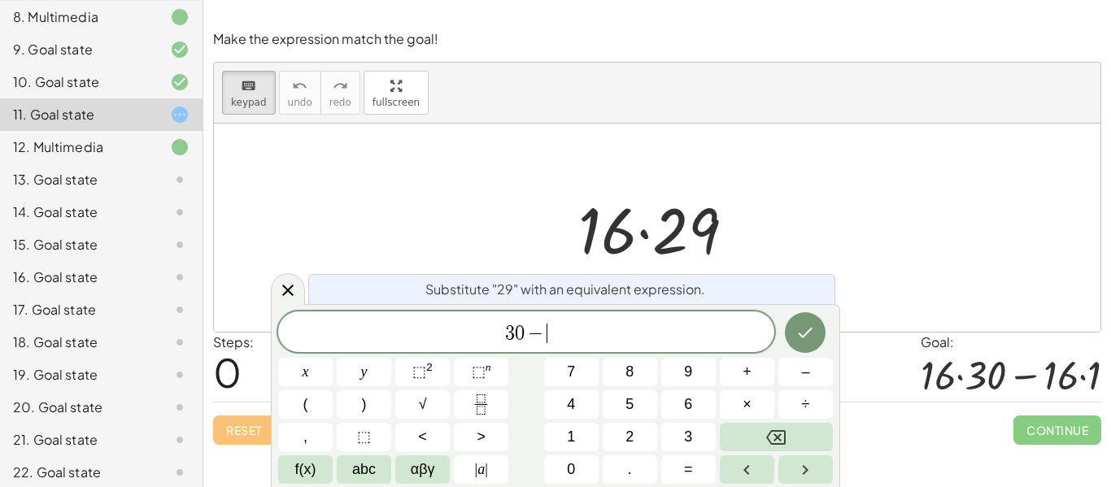
scroll to position [17, 0]
click at [804, 339] on icon "Done" at bounding box center [805, 333] width 20 height 20
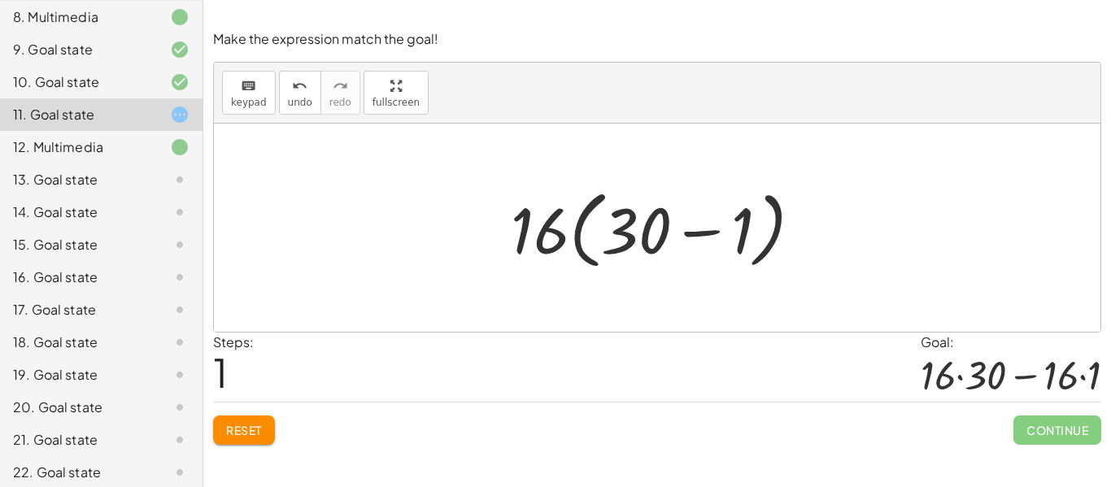
click at [579, 236] on div at bounding box center [663, 228] width 320 height 94
click at [577, 246] on div at bounding box center [663, 228] width 320 height 94
drag, startPoint x: 545, startPoint y: 238, endPoint x: 647, endPoint y: 229, distance: 102.9
click at [647, 229] on div at bounding box center [663, 228] width 320 height 94
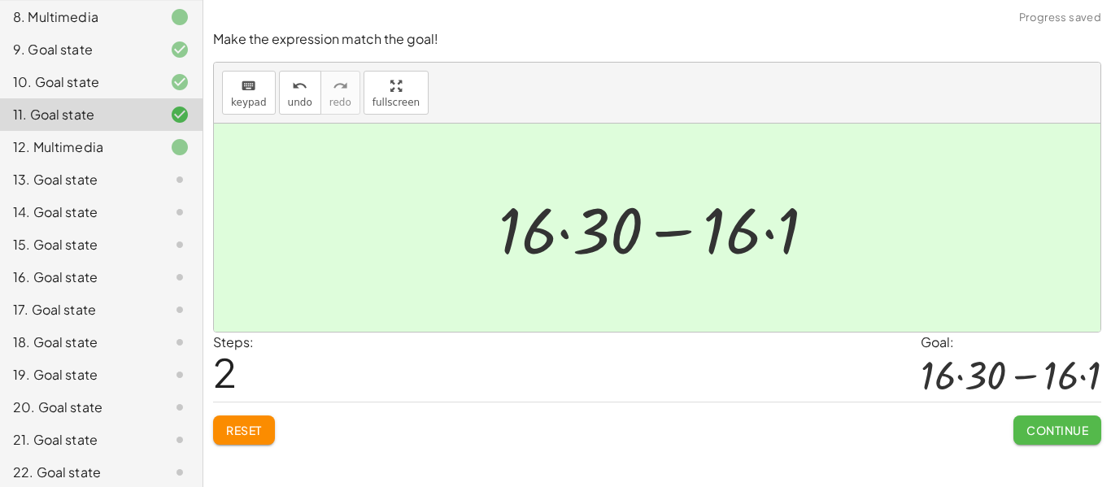
click at [1026, 425] on span "Continue" at bounding box center [1057, 430] width 62 height 15
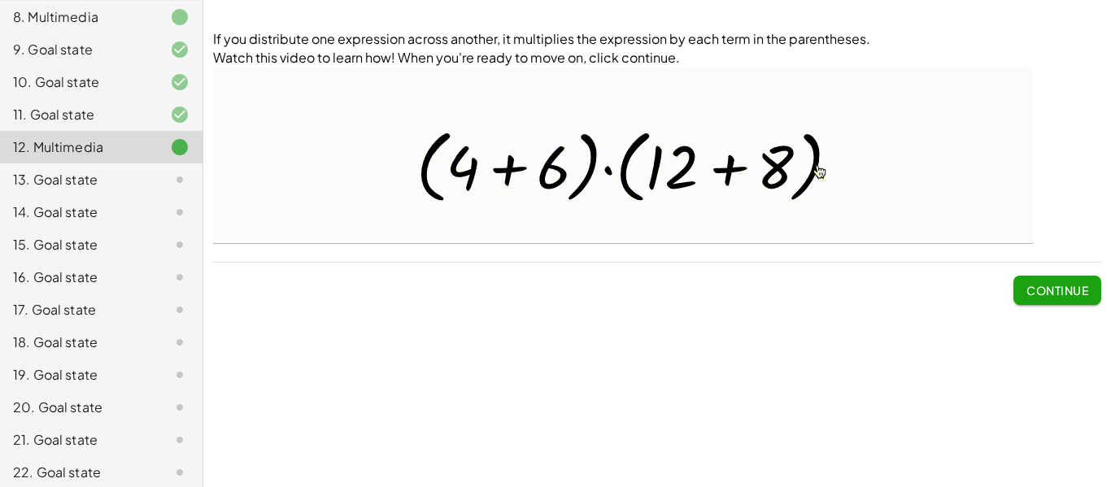
click at [586, 233] on img at bounding box center [623, 155] width 820 height 177
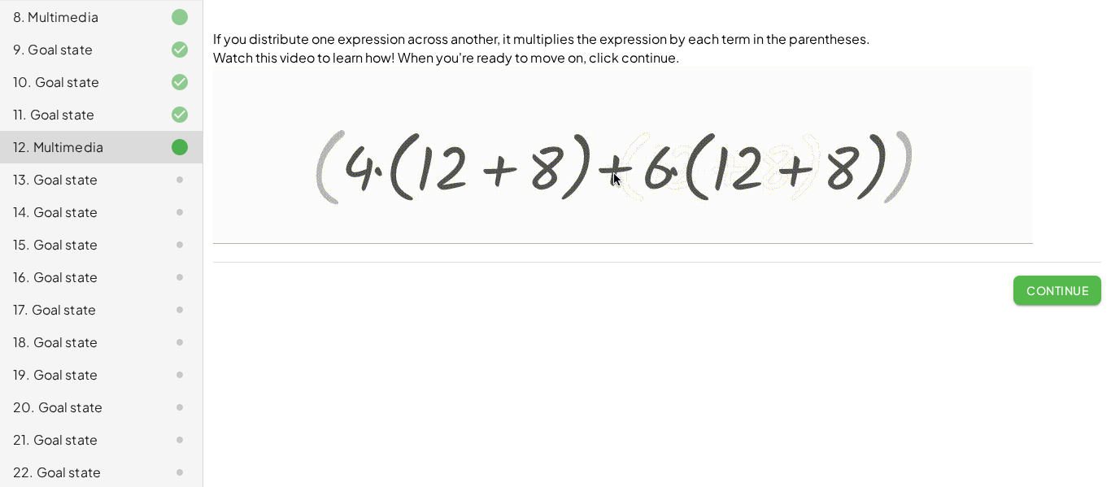
click at [1051, 298] on button "Continue" at bounding box center [1057, 290] width 88 height 29
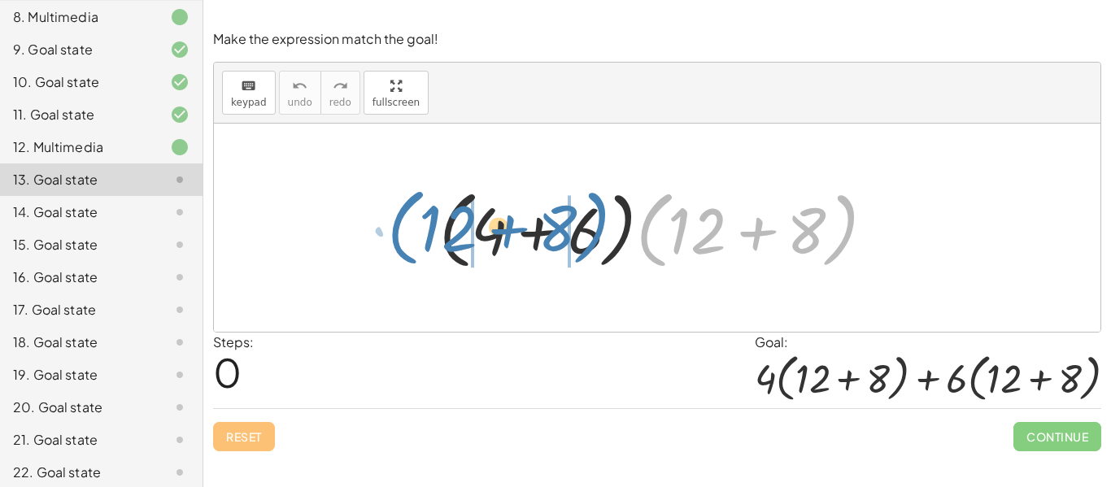
drag, startPoint x: 838, startPoint y: 229, endPoint x: 591, endPoint y: 226, distance: 247.3
click at [591, 226] on div at bounding box center [663, 228] width 464 height 94
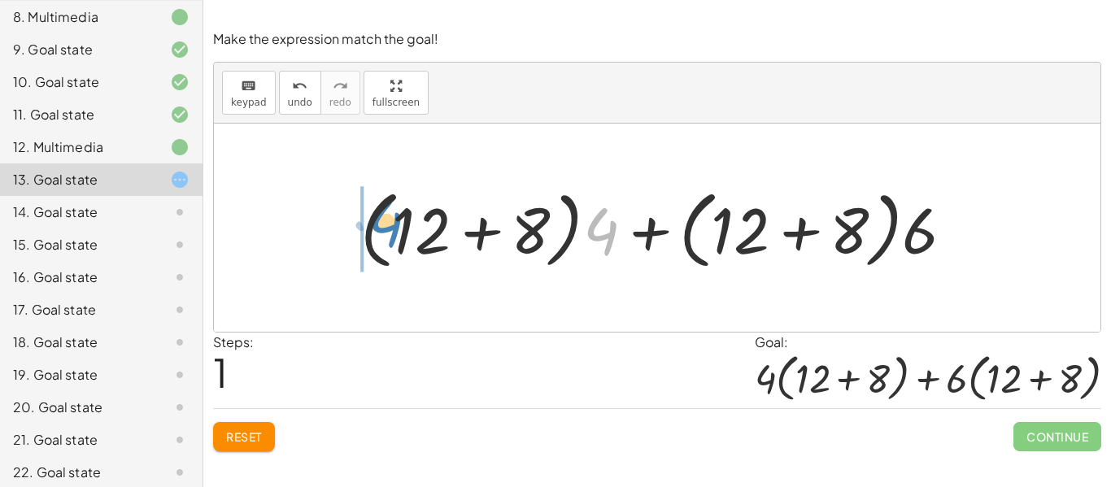
drag, startPoint x: 606, startPoint y: 244, endPoint x: 390, endPoint y: 235, distance: 215.7
click at [390, 235] on div at bounding box center [663, 228] width 622 height 94
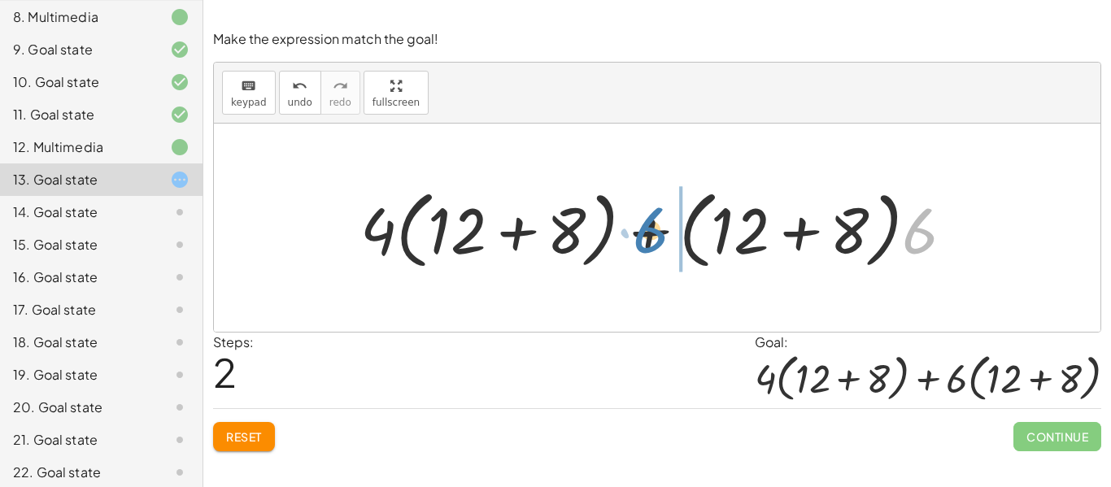
drag, startPoint x: 927, startPoint y: 255, endPoint x: 660, endPoint y: 252, distance: 266.8
click at [660, 252] on div at bounding box center [663, 228] width 622 height 94
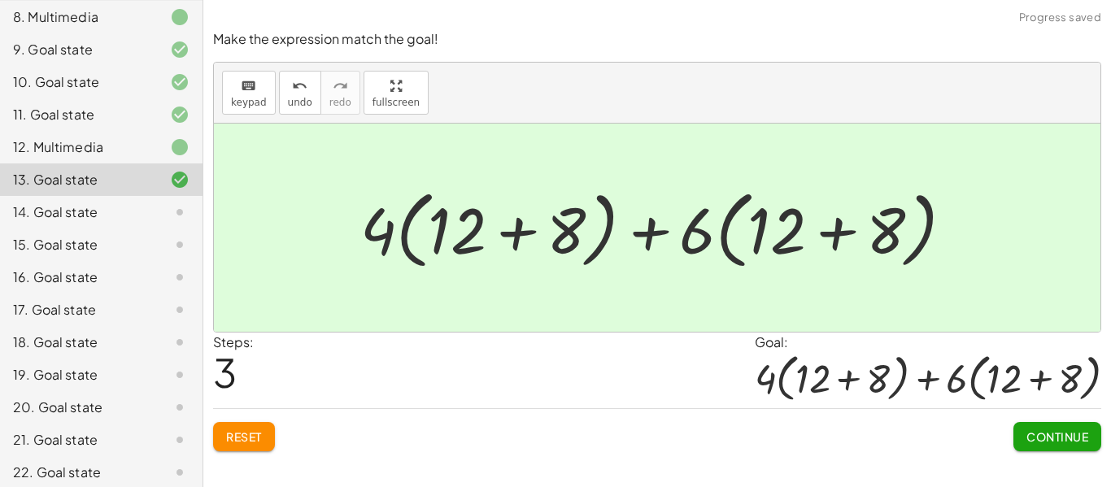
click at [1060, 439] on span "Continue" at bounding box center [1057, 436] width 62 height 15
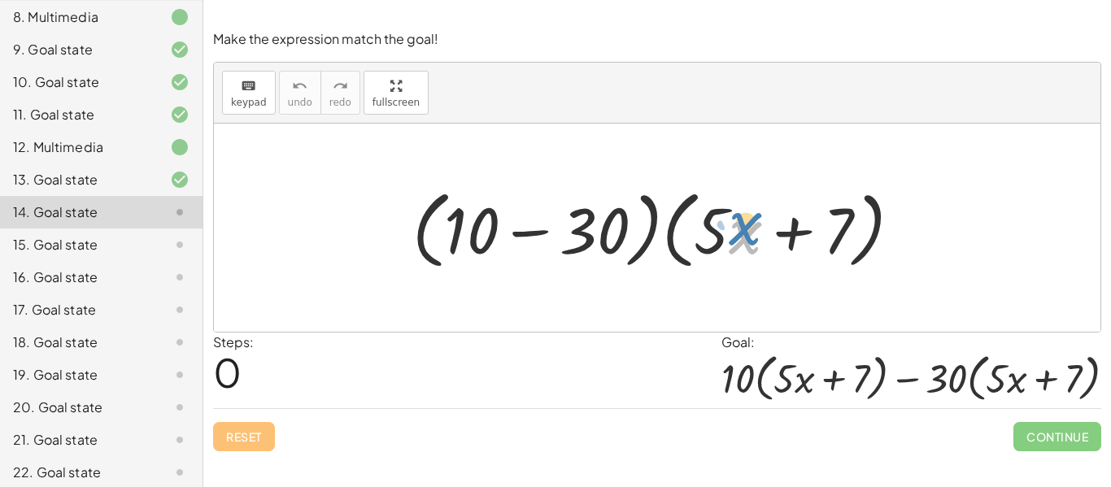
drag, startPoint x: 761, startPoint y: 236, endPoint x: 763, endPoint y: 227, distance: 9.1
click at [763, 227] on div at bounding box center [663, 228] width 518 height 94
